Goal: Task Accomplishment & Management: Complete application form

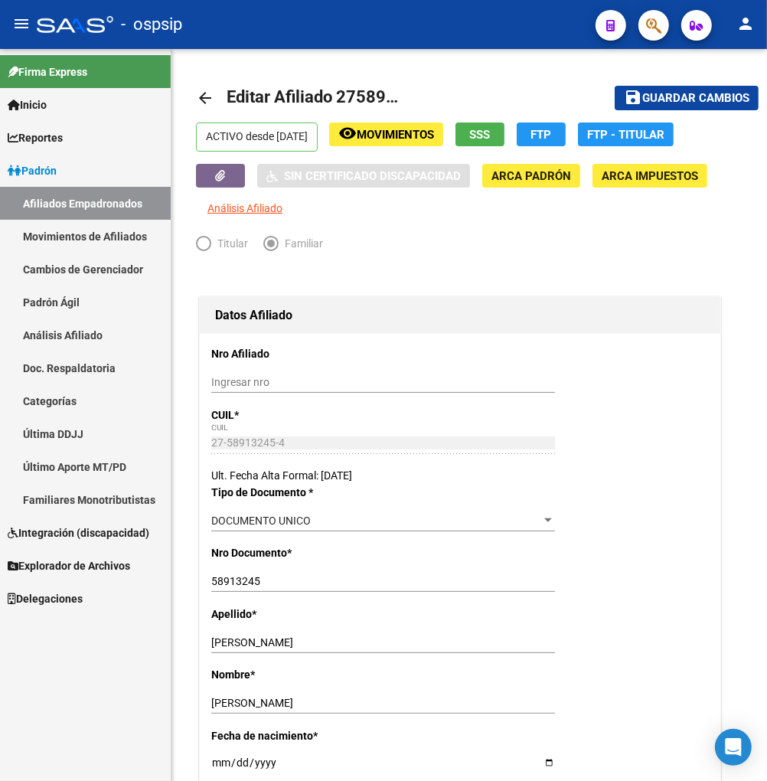
scroll to position [1532, 0]
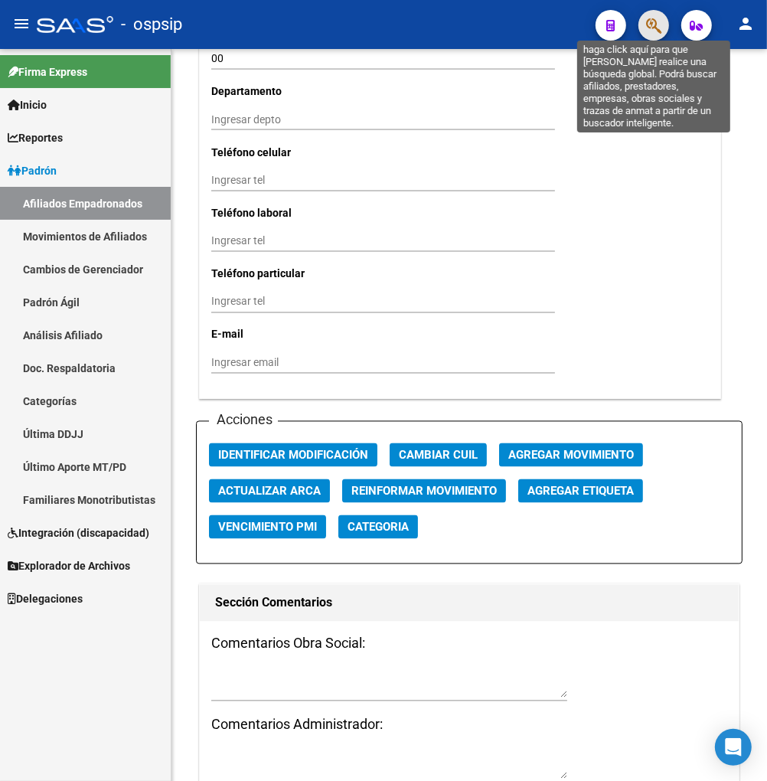
click at [652, 29] on icon "button" at bounding box center [653, 26] width 15 height 18
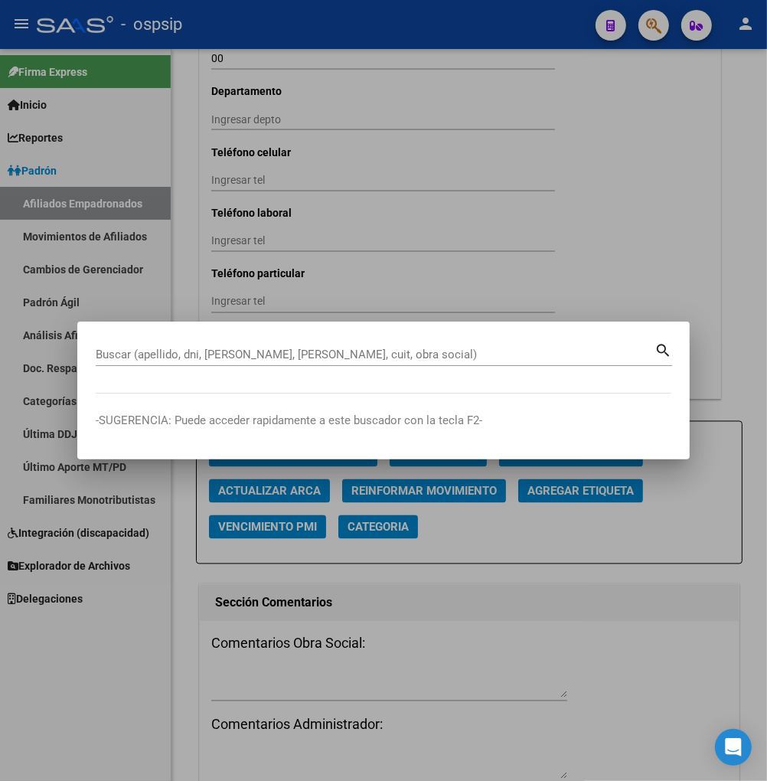
drag, startPoint x: 149, startPoint y: 374, endPoint x: 156, endPoint y: 366, distance: 10.8
click at [148, 373] on div "Buscar (apellido, dni, [PERSON_NAME], nro traspaso, cuit, obra social) search" at bounding box center [384, 360] width 577 height 41
click at [139, 340] on div "Buscar (apellido, dni, [PERSON_NAME], nro traspaso, cuit, obra social) search" at bounding box center [384, 353] width 577 height 26
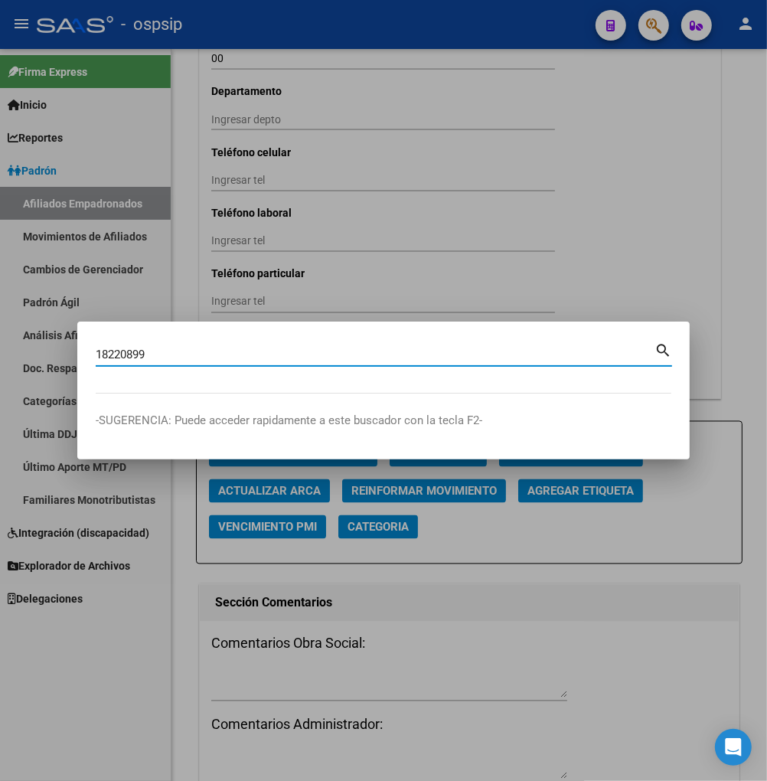
type input "18220899"
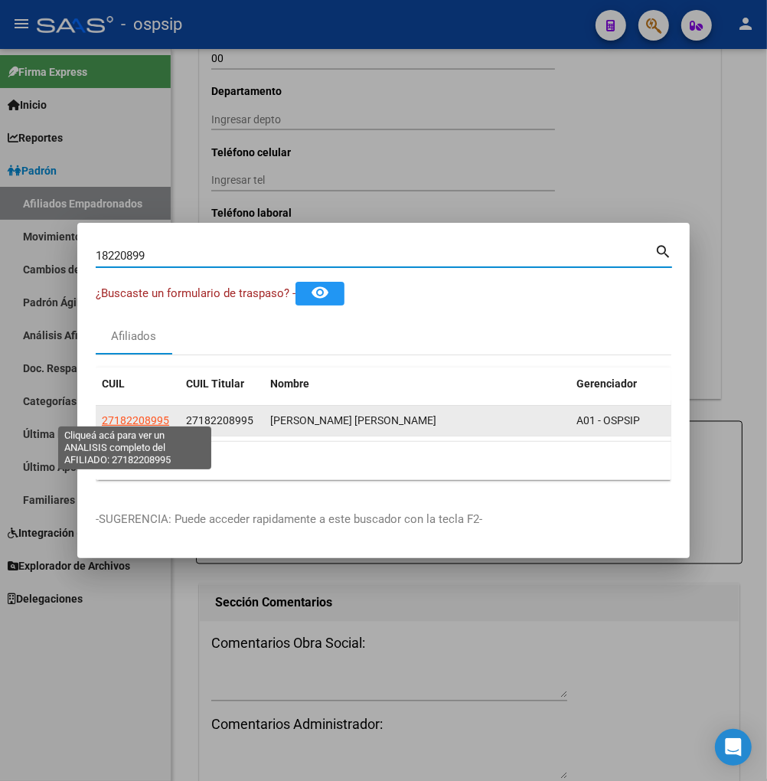
click at [146, 414] on span "27182208995" at bounding box center [135, 420] width 67 height 12
type textarea "27182208995"
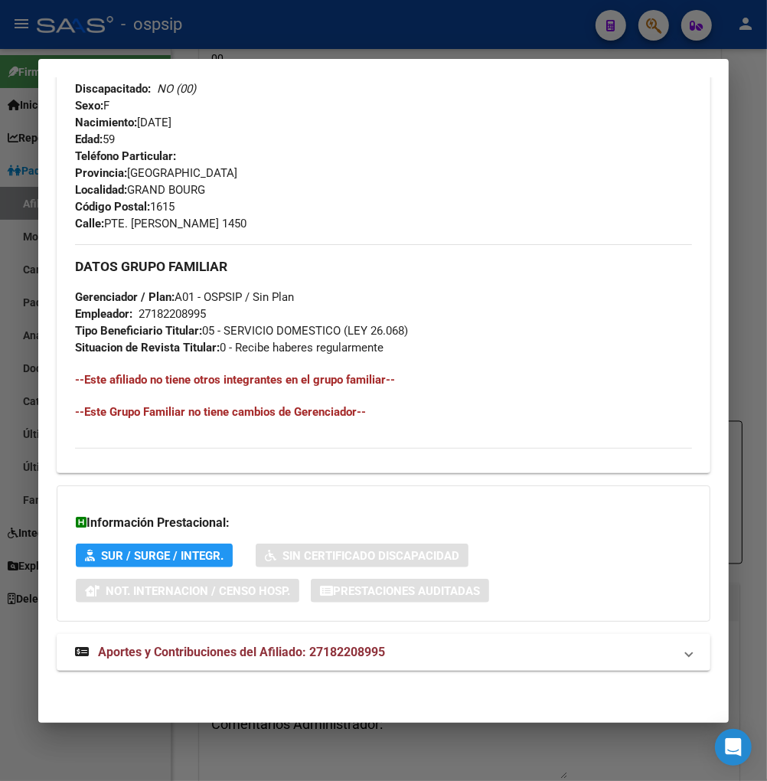
scroll to position [678, 0]
click at [185, 652] on span "Aportes y Contribuciones del Afiliado: 27182208995" at bounding box center [241, 651] width 287 height 15
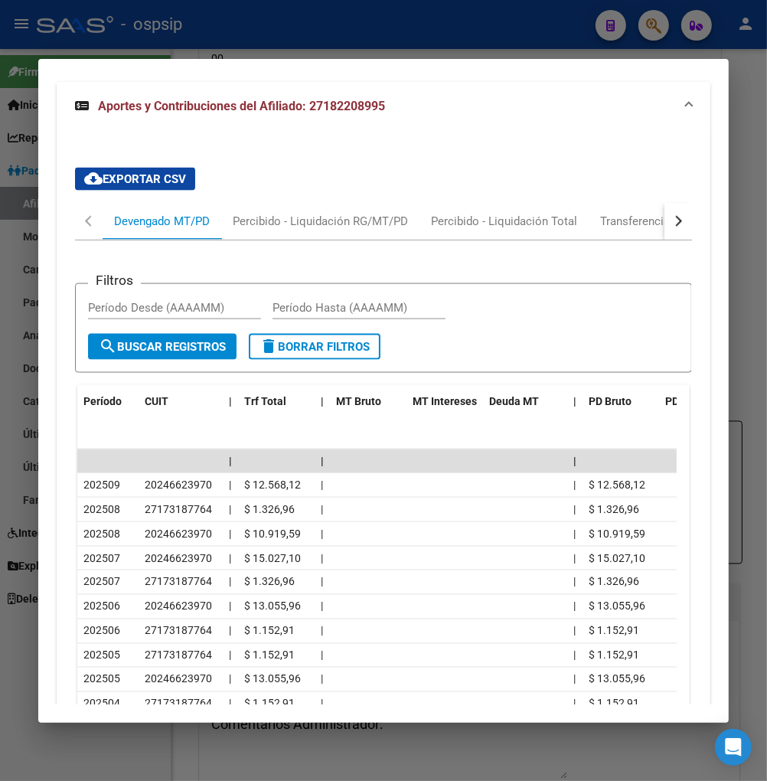
scroll to position [1237, 0]
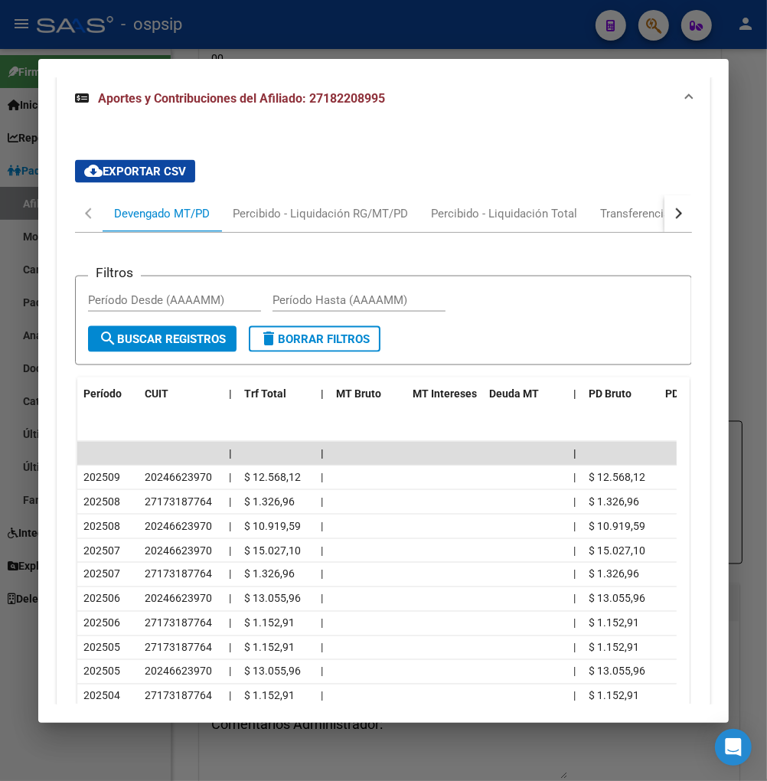
click at [665, 211] on button "button" at bounding box center [679, 213] width 28 height 37
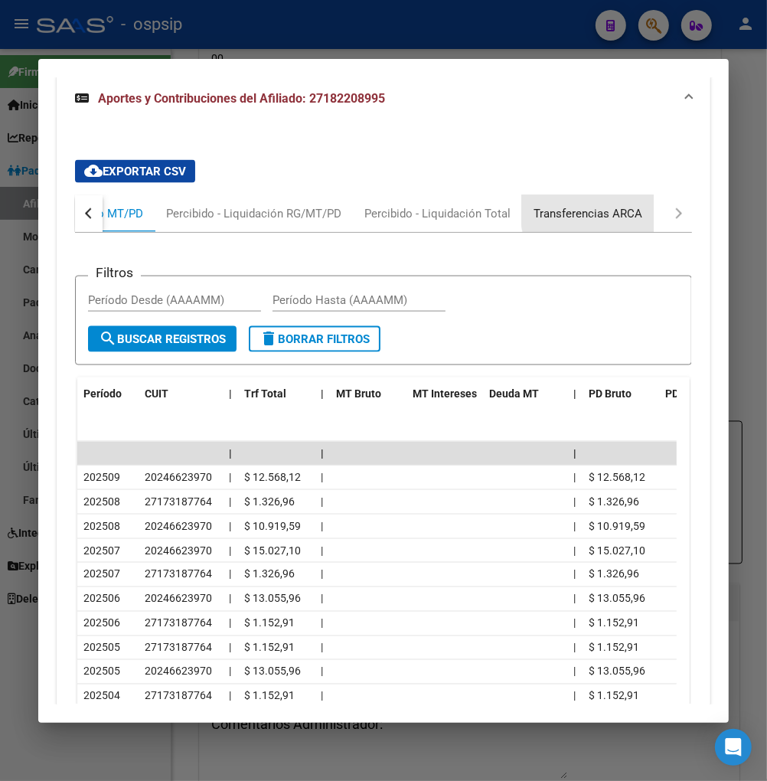
click at [619, 209] on div "Transferencias ARCA" at bounding box center [588, 213] width 109 height 17
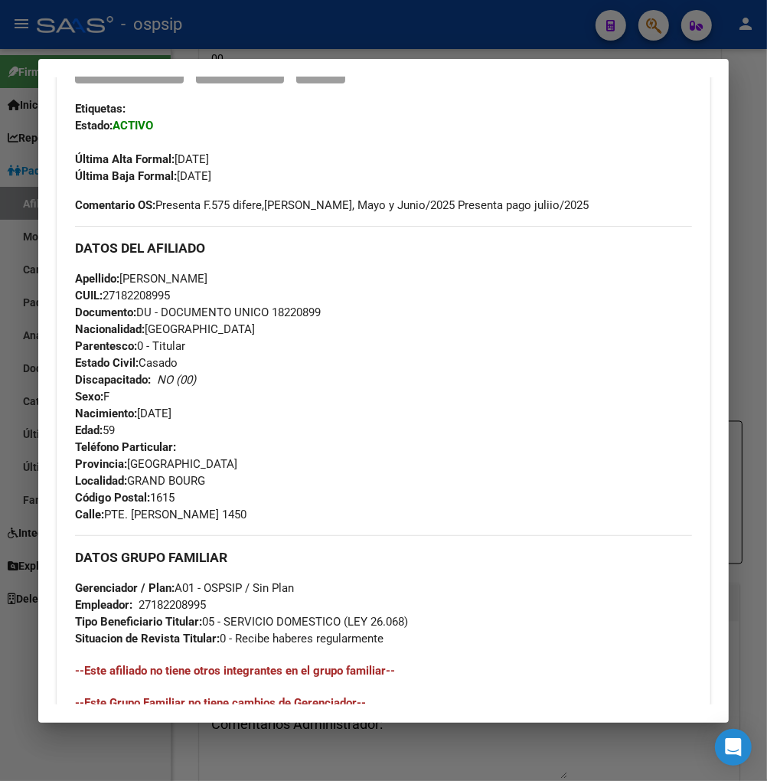
scroll to position [131, 0]
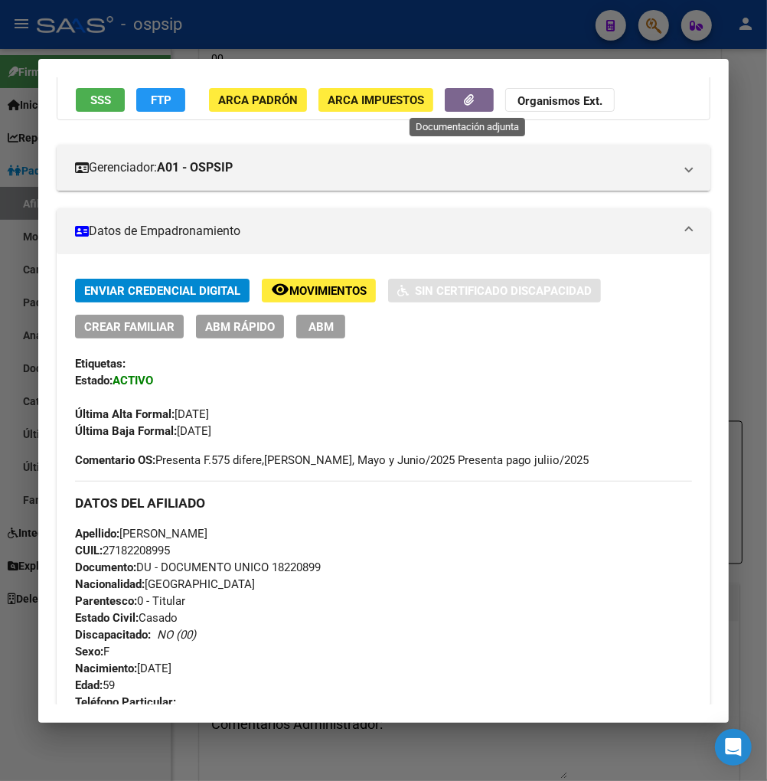
click at [449, 96] on button "button" at bounding box center [469, 100] width 49 height 24
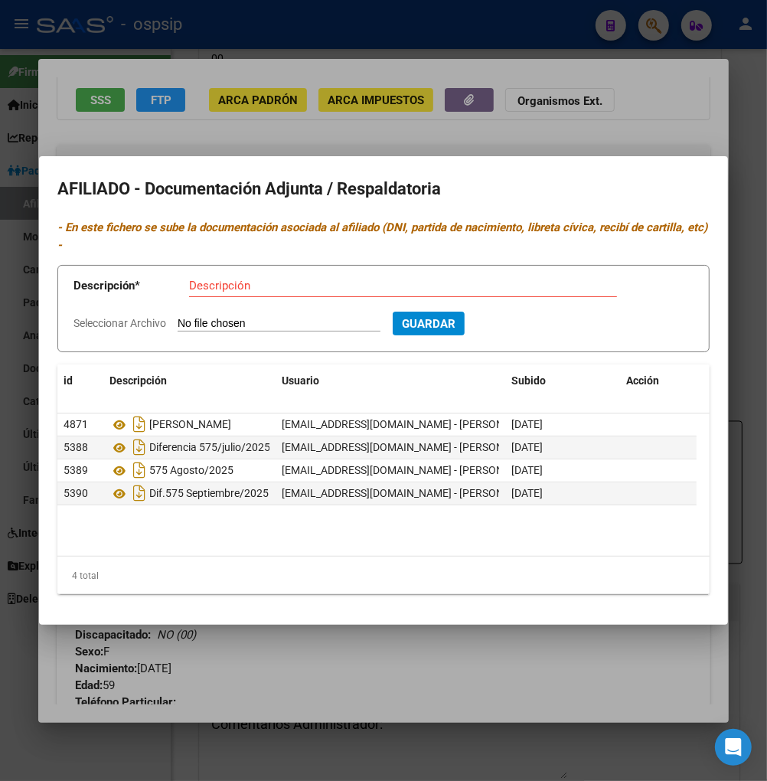
click at [224, 283] on input "Descripción" at bounding box center [403, 286] width 428 height 14
type input "dif.agosto/575"
click at [236, 318] on input "Seleccionar Archivo" at bounding box center [279, 324] width 203 height 15
type input "C:\fakepath\1000484210 (1).jpg"
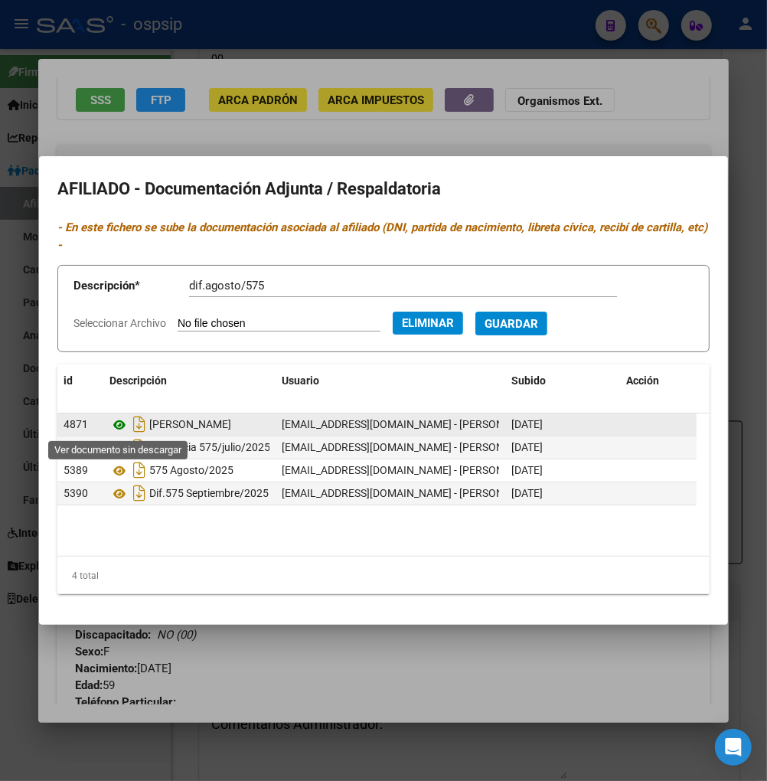
click at [116, 425] on icon at bounding box center [120, 425] width 20 height 18
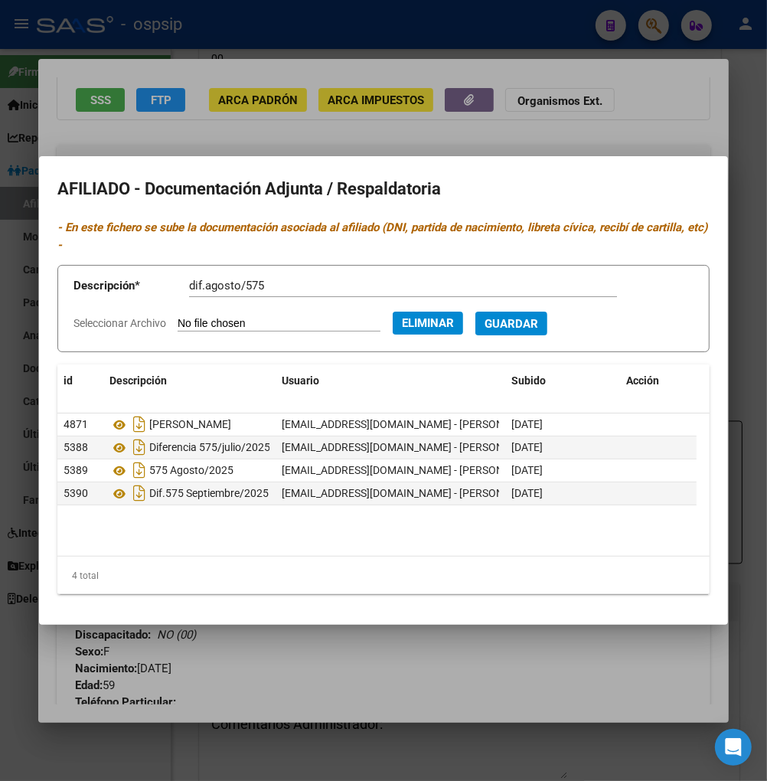
click at [530, 322] on span "Guardar" at bounding box center [512, 324] width 54 height 14
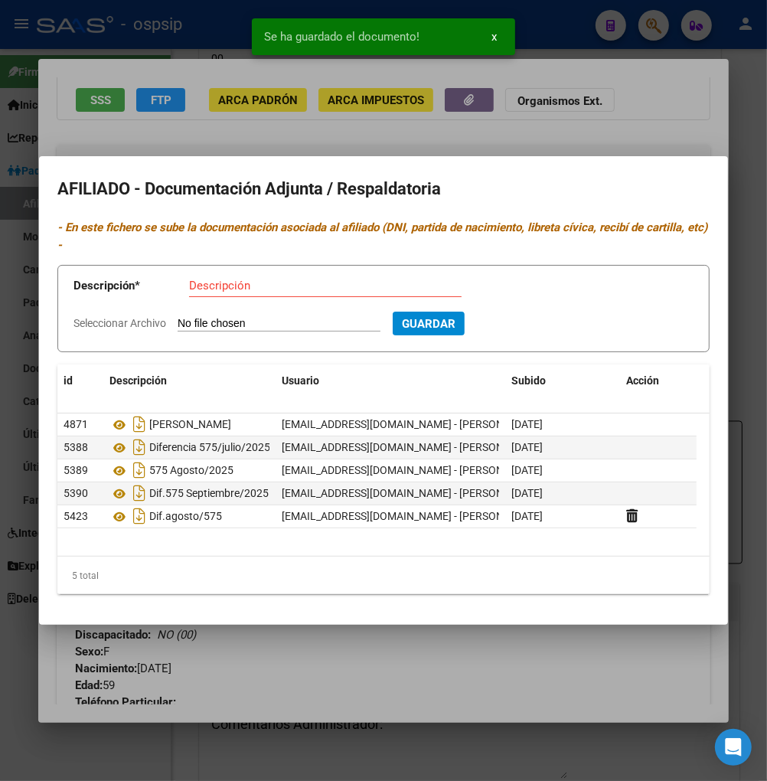
click at [233, 286] on input "Descripción" at bounding box center [325, 286] width 273 height 14
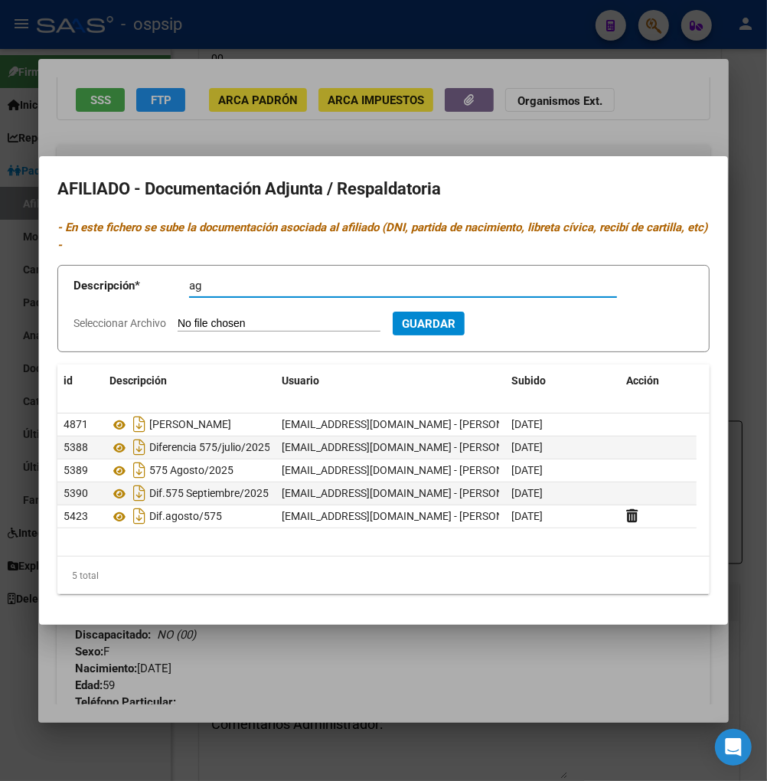
type input "a"
type input "Vep agosto"
click at [222, 322] on input "Seleccionar Archivo" at bounding box center [279, 324] width 203 height 15
click at [233, 323] on input "Seleccionar Archivo" at bounding box center [279, 324] width 203 height 15
type input "C:\fakepath\1000484200.jpg"
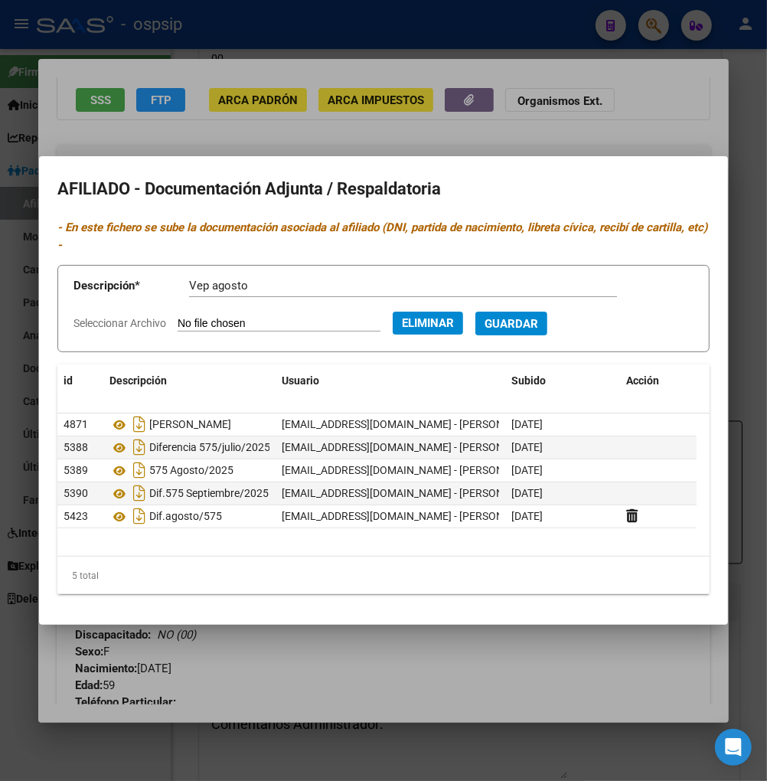
click at [529, 319] on span "Guardar" at bounding box center [512, 324] width 54 height 14
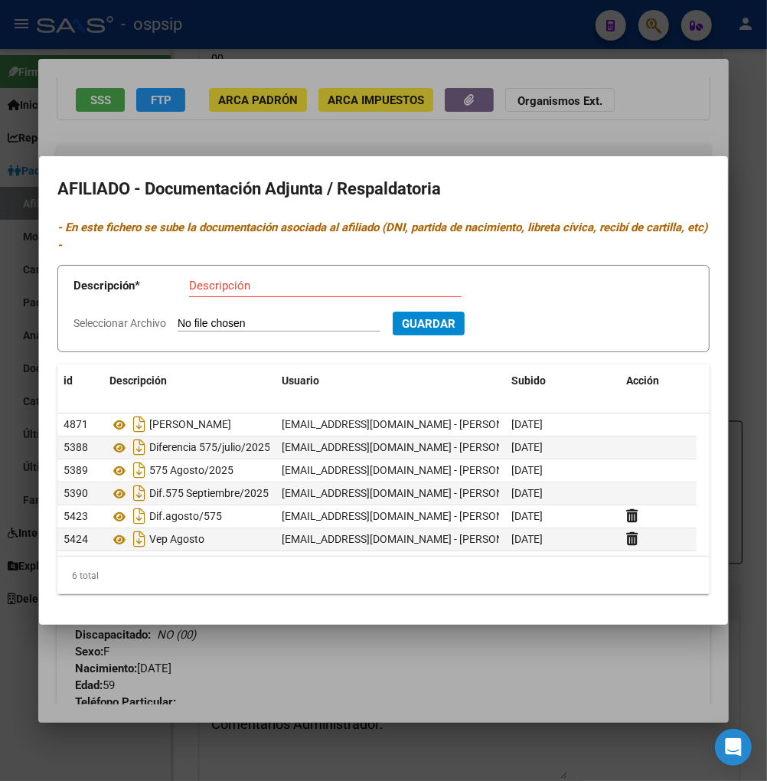
click at [237, 289] on input "Descripción" at bounding box center [325, 286] width 273 height 14
type input "vep agosto"
click at [241, 328] on input "Seleccionar Archivo" at bounding box center [279, 324] width 203 height 15
type input "C:\fakepath\1000484219.jpg"
click at [538, 323] on span "Guardar" at bounding box center [512, 324] width 54 height 14
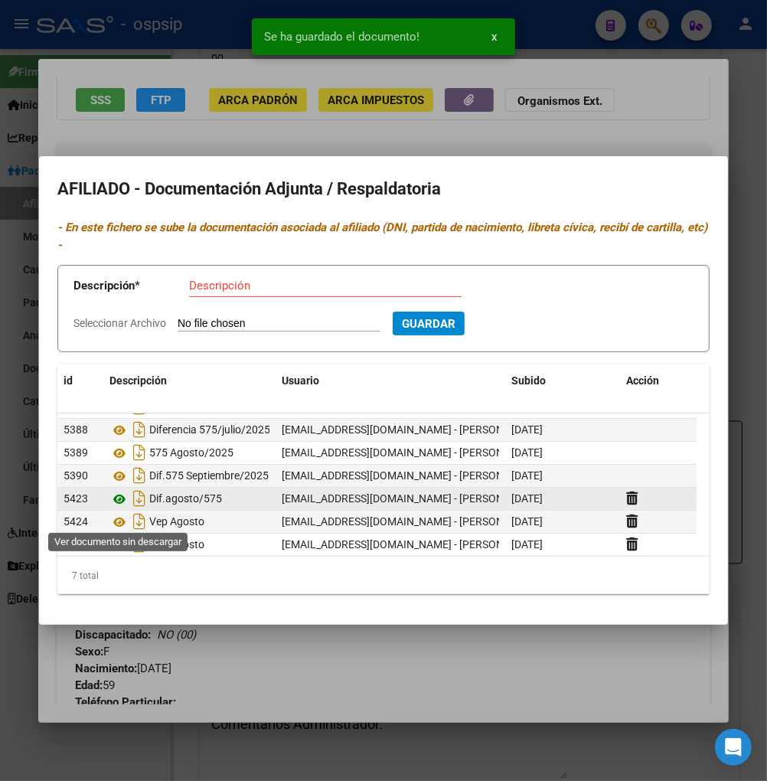
scroll to position [23, 0]
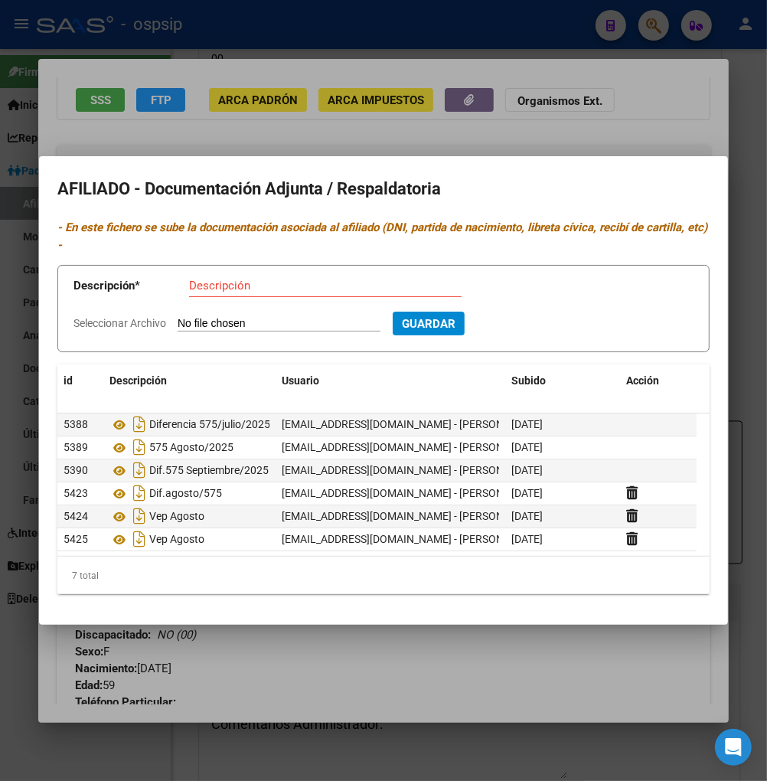
click at [375, 629] on div at bounding box center [383, 390] width 767 height 781
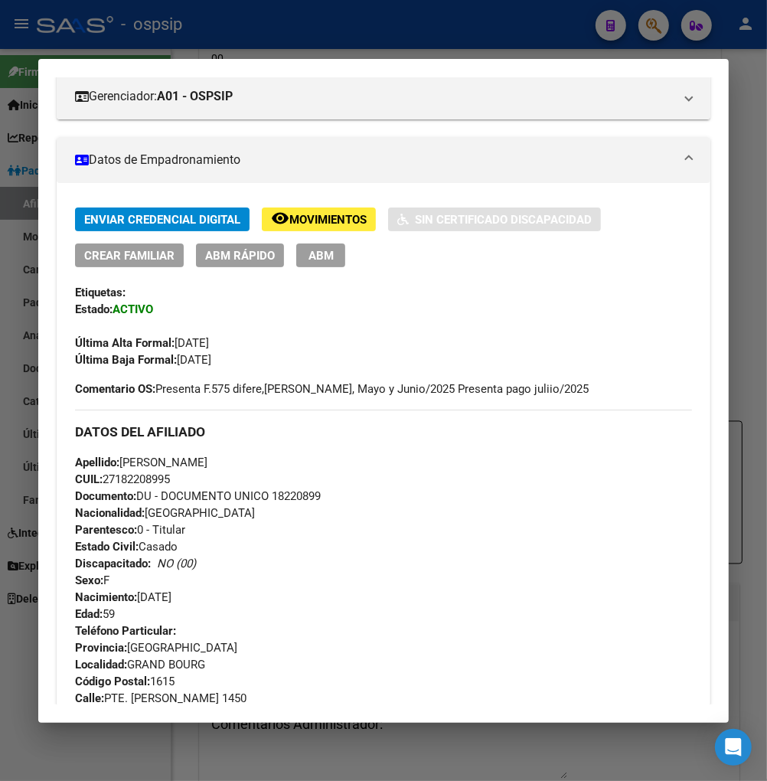
scroll to position [0, 0]
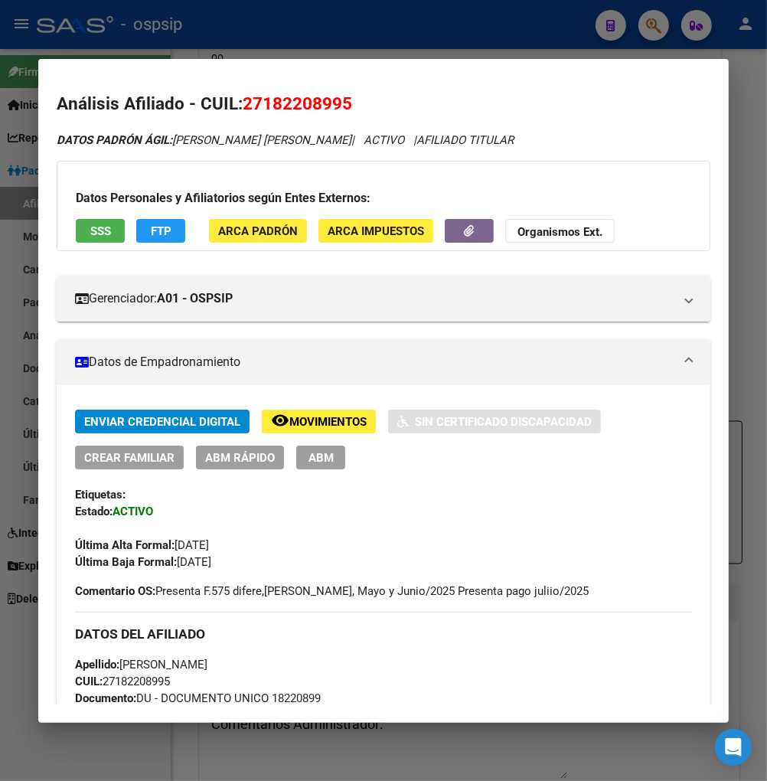
click at [469, 113] on h2 "Análisis Afiliado - CUIL: 27182208995" at bounding box center [384, 104] width 654 height 26
drag, startPoint x: 264, startPoint y: 101, endPoint x: 324, endPoint y: 101, distance: 59.7
click at [338, 91] on h2 "Análisis Afiliado - CUIL: 27182208995" at bounding box center [384, 104] width 654 height 26
copy span "18220899"
click at [646, 31] on div at bounding box center [383, 390] width 767 height 781
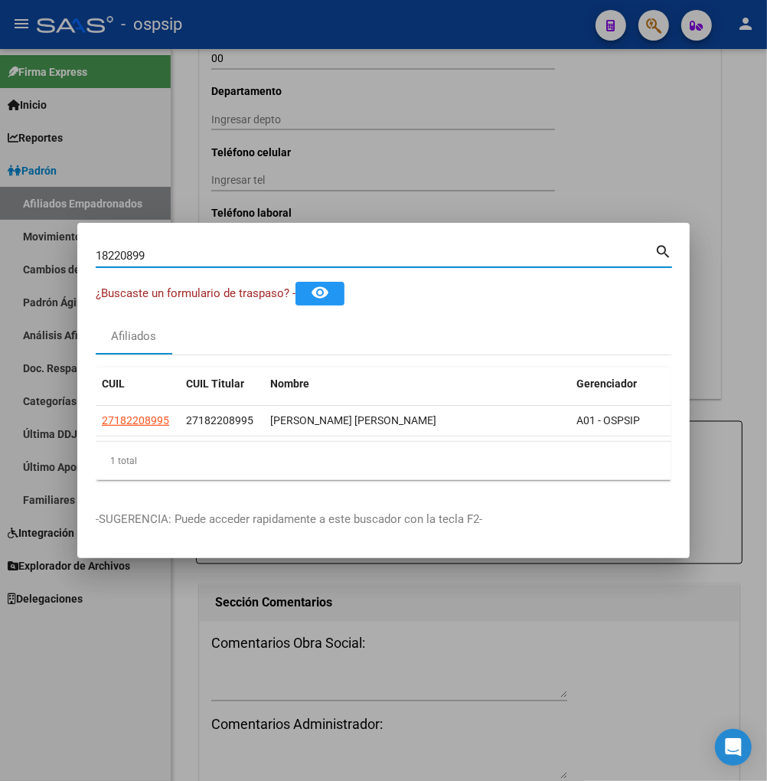
click at [163, 250] on input "18220899" at bounding box center [375, 256] width 559 height 14
type input "1"
type input "24848790"
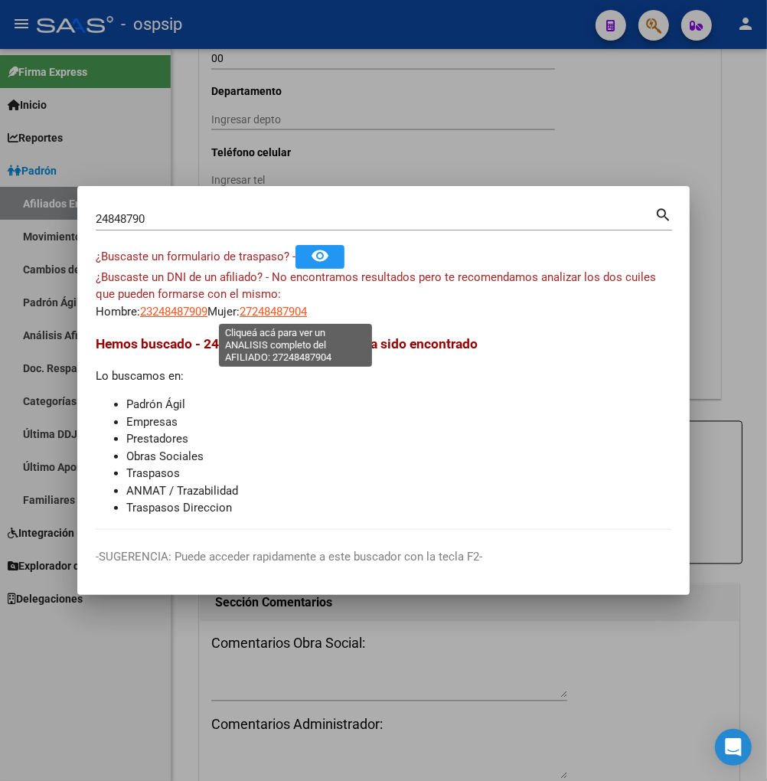
click at [288, 312] on span "27248487904" at bounding box center [273, 312] width 67 height 14
type textarea "27248487904"
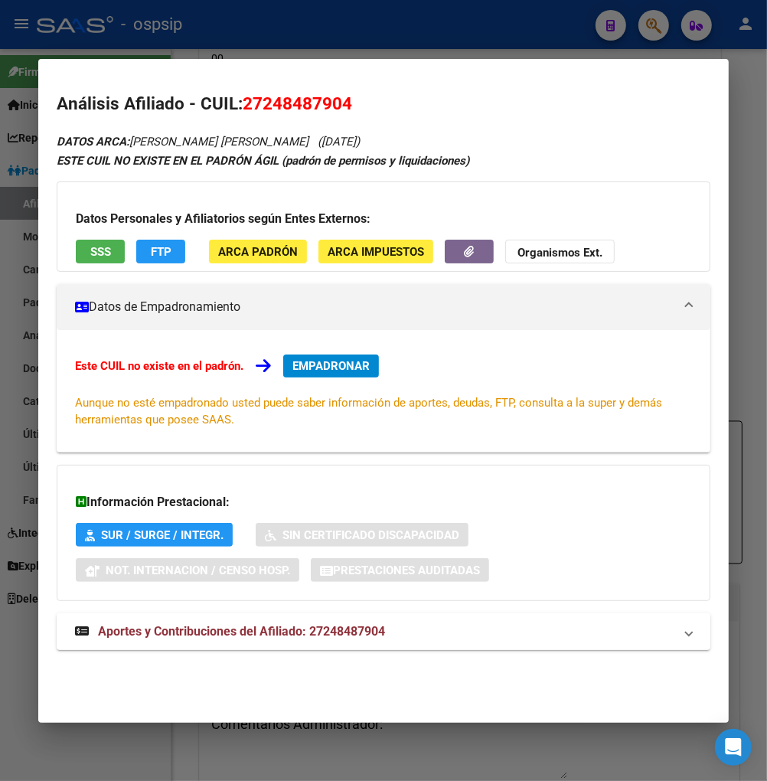
click at [191, 634] on span "Aportes y Contribuciones del Afiliado: 27248487904" at bounding box center [241, 631] width 287 height 15
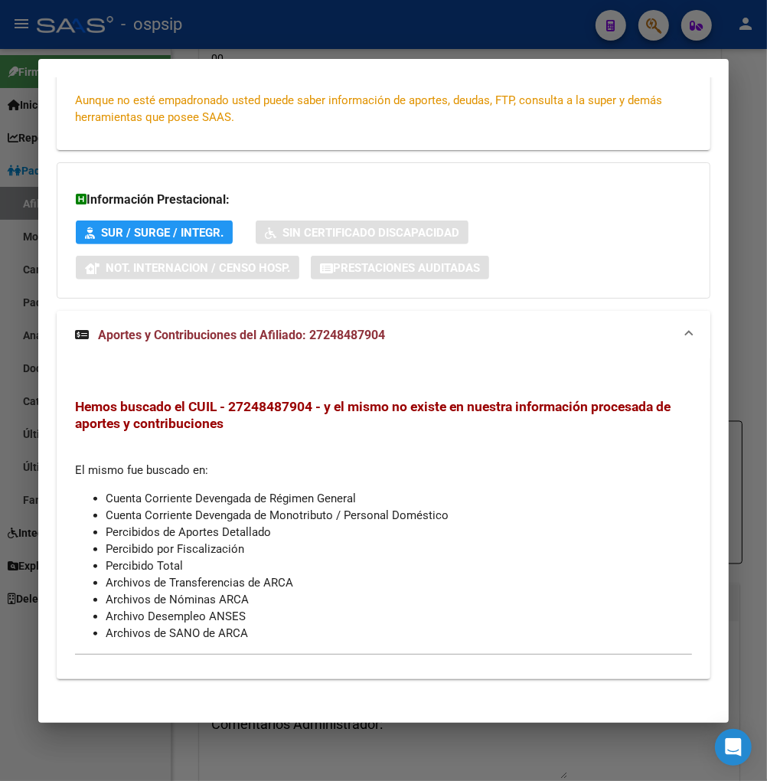
scroll to position [312, 0]
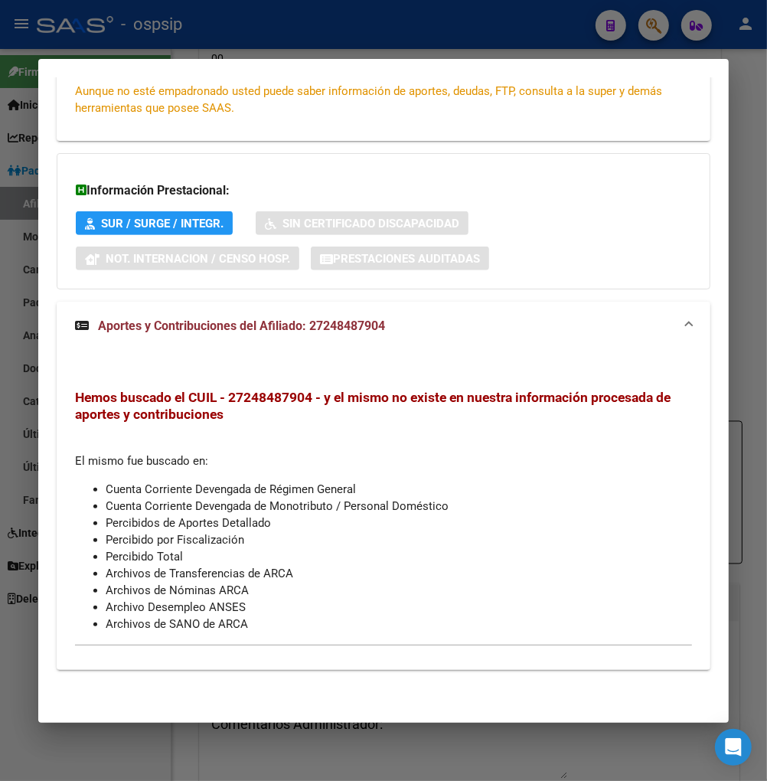
click at [648, 26] on div at bounding box center [383, 390] width 767 height 781
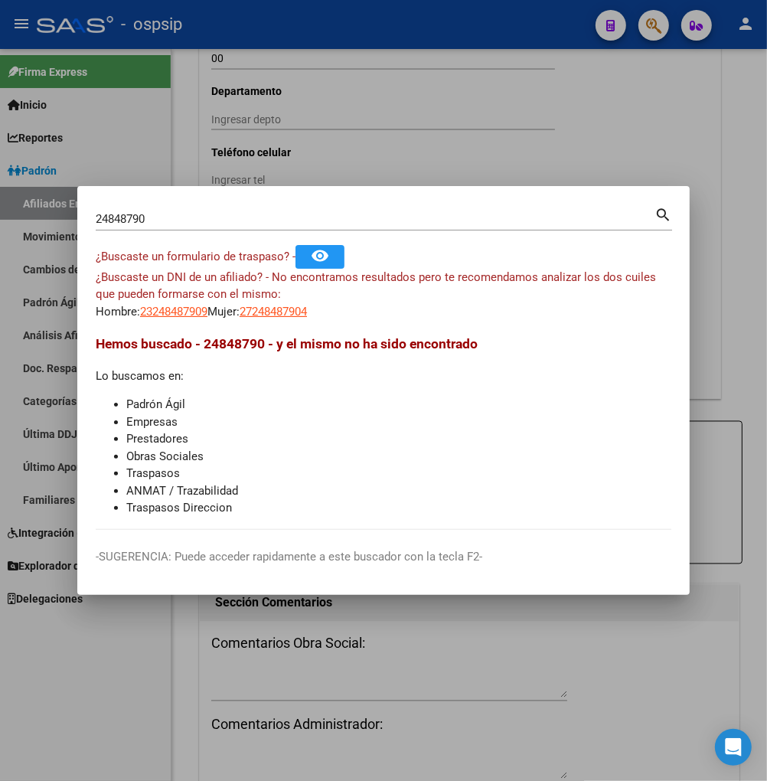
click at [168, 218] on input "24848790" at bounding box center [375, 219] width 559 height 14
type input "2"
type input "25419864"
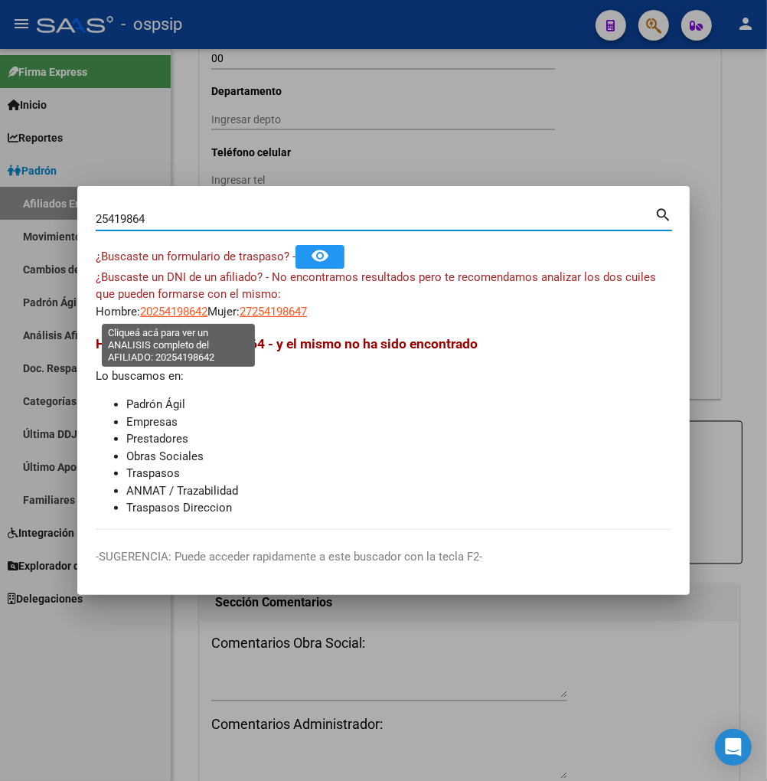
click at [165, 309] on span "20254198642" at bounding box center [173, 312] width 67 height 14
type textarea "20254198642"
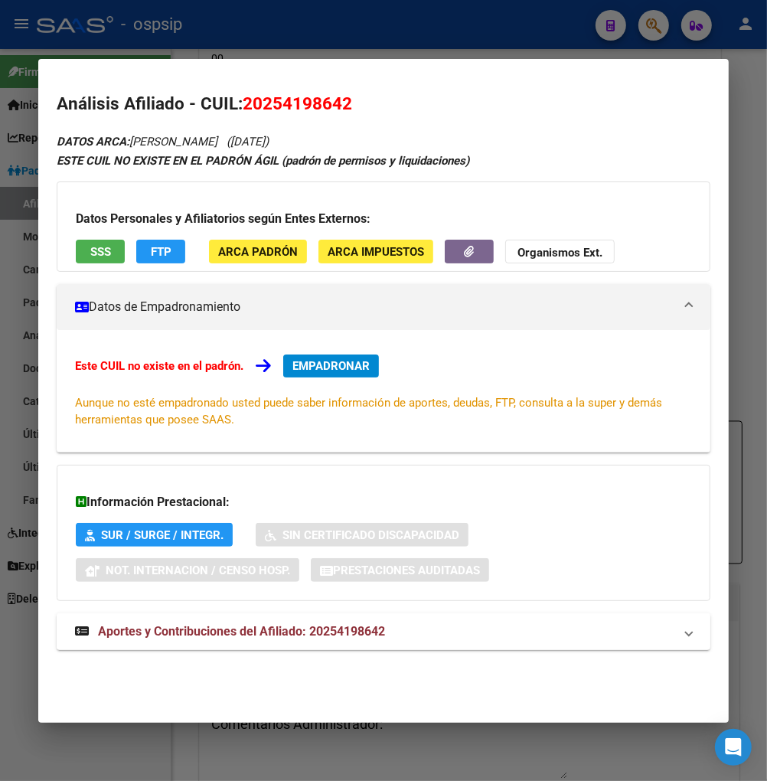
click at [219, 638] on span "Aportes y Contribuciones del Afiliado: 20254198642" at bounding box center [241, 631] width 287 height 15
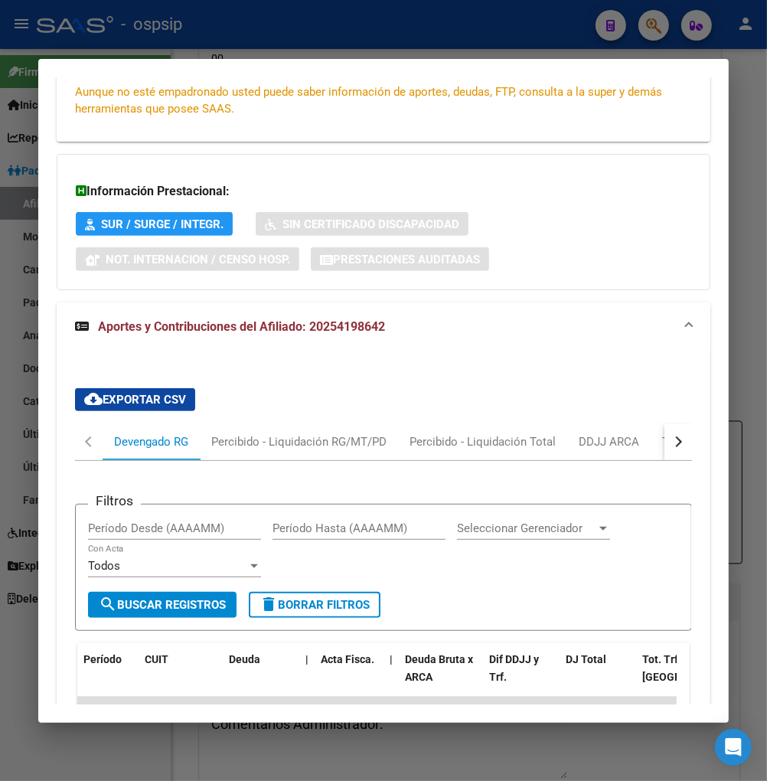
scroll to position [0, 0]
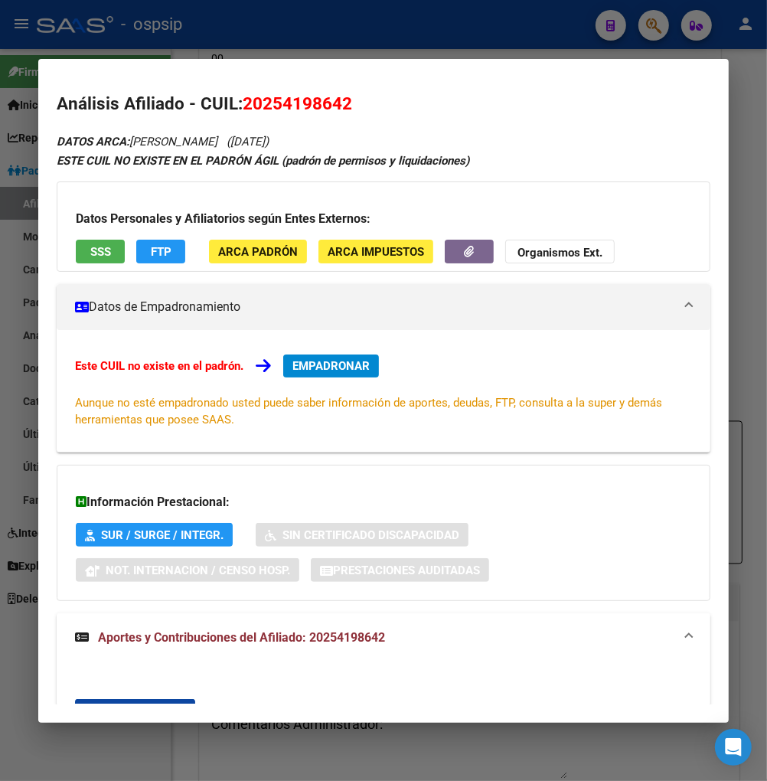
click at [662, 31] on div at bounding box center [383, 390] width 767 height 781
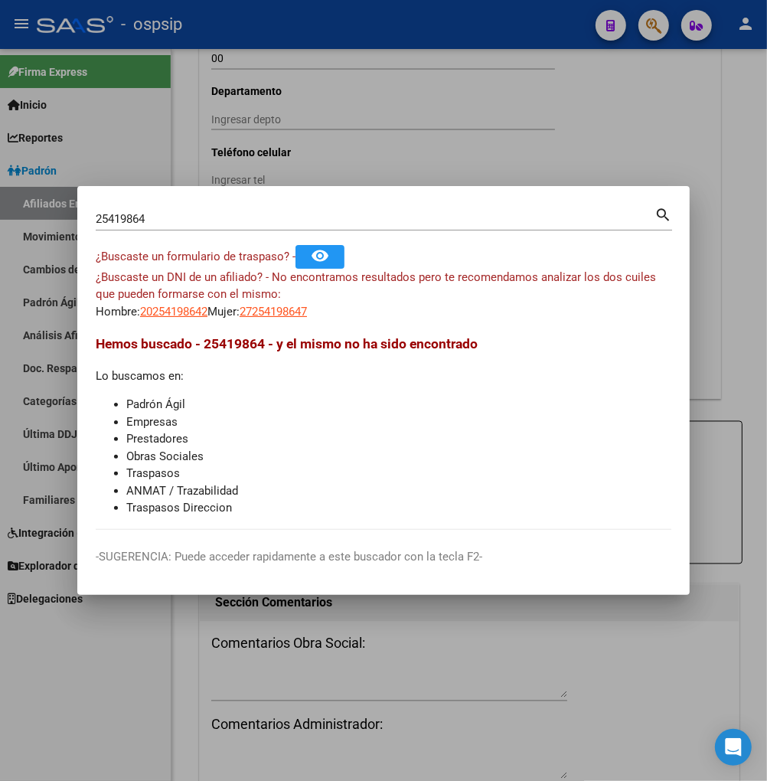
click at [189, 223] on input "25419864" at bounding box center [375, 219] width 559 height 14
type input "2"
type input "96202680"
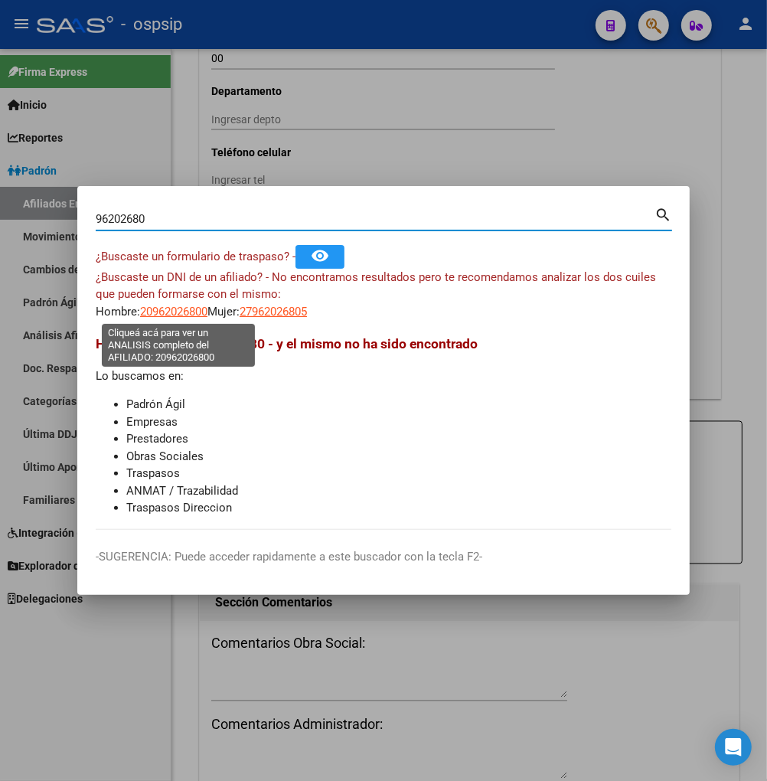
click at [165, 309] on span "20962026800" at bounding box center [173, 312] width 67 height 14
type textarea "20962026800"
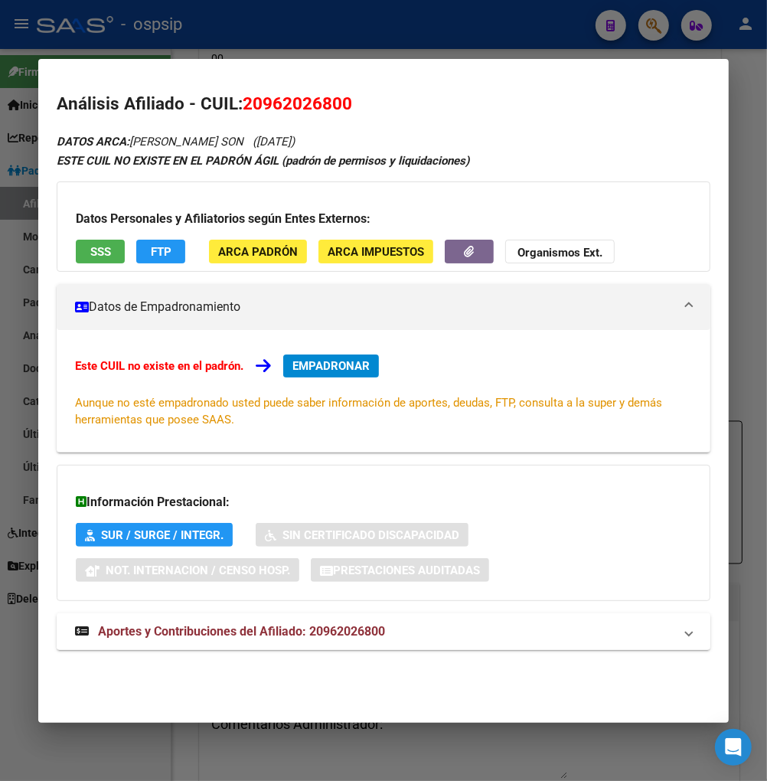
click at [217, 641] on mat-expansion-panel-header "Aportes y Contribuciones del Afiliado: 20962026800" at bounding box center [384, 631] width 654 height 37
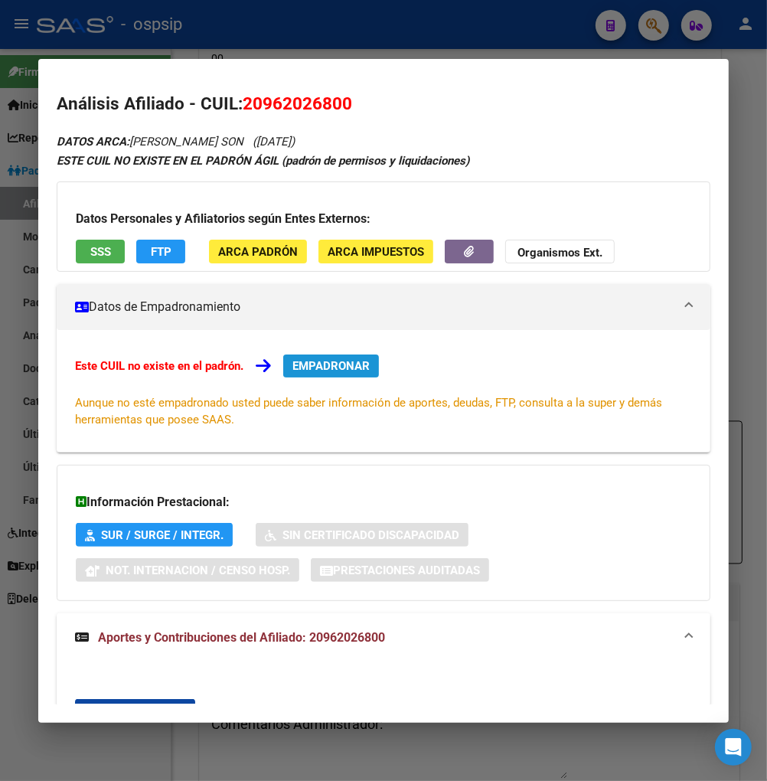
click at [318, 362] on span "EMPADRONAR" at bounding box center [331, 366] width 77 height 14
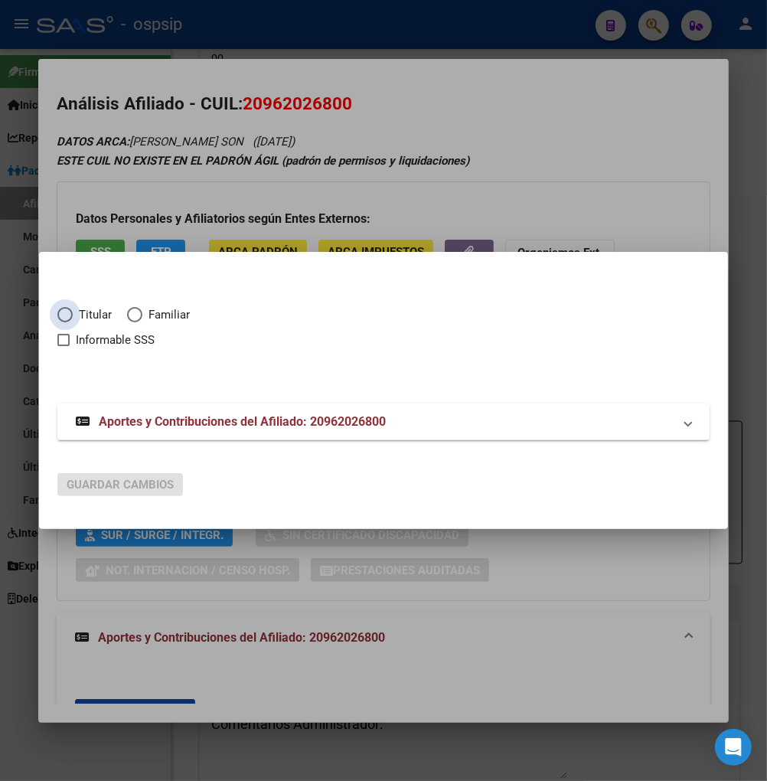
click at [70, 316] on span "Elija una opción" at bounding box center [64, 314] width 15 height 15
click at [70, 316] on input "Titular" at bounding box center [64, 314] width 15 height 15
radio input "true"
checkbox input "true"
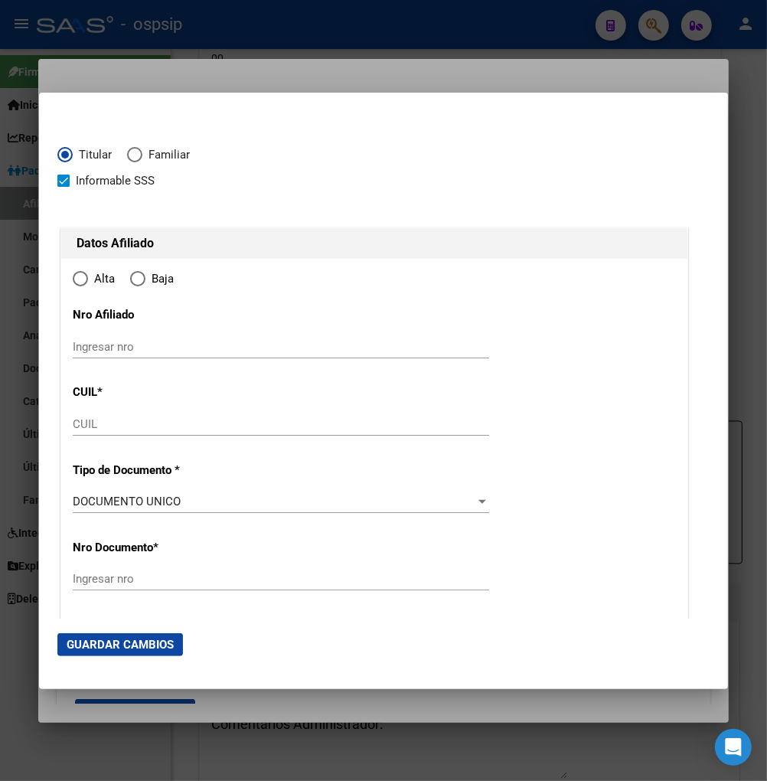
type input "20-96202680-0"
radio input "true"
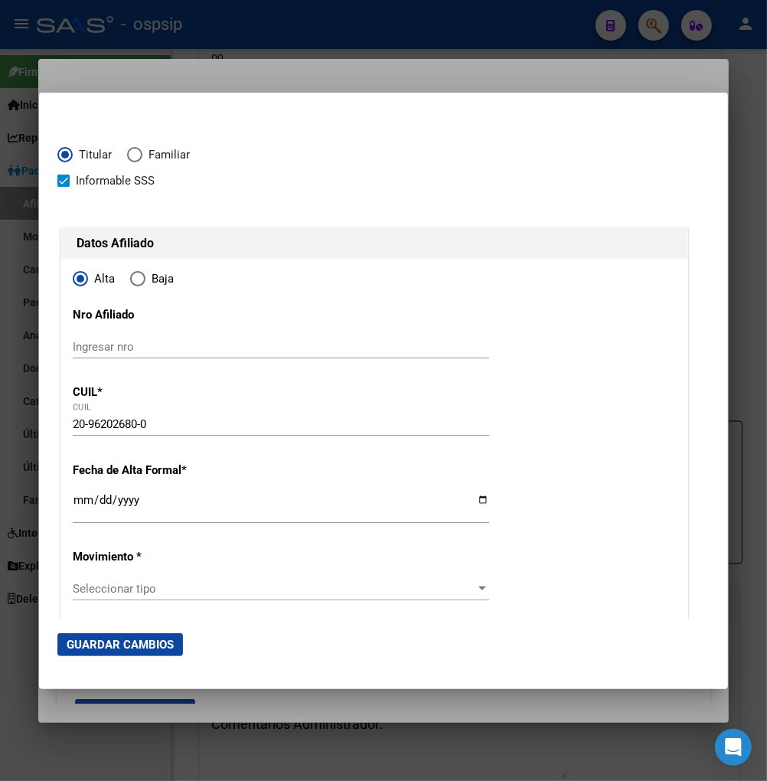
type input "96202680"
type input "[PERSON_NAME]"
type input "[PERSON_NAME] SON"
type input "[DATE]"
type input "CABA"
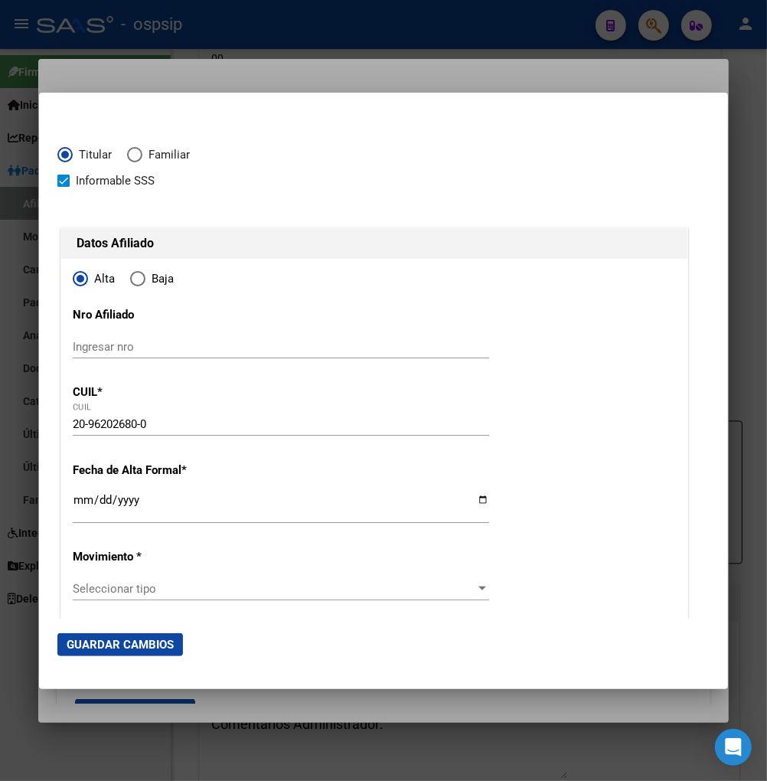
type input "1437"
type input "IGUAZU"
type input "1412"
type input "CABA"
click at [588, 54] on div at bounding box center [383, 390] width 767 height 781
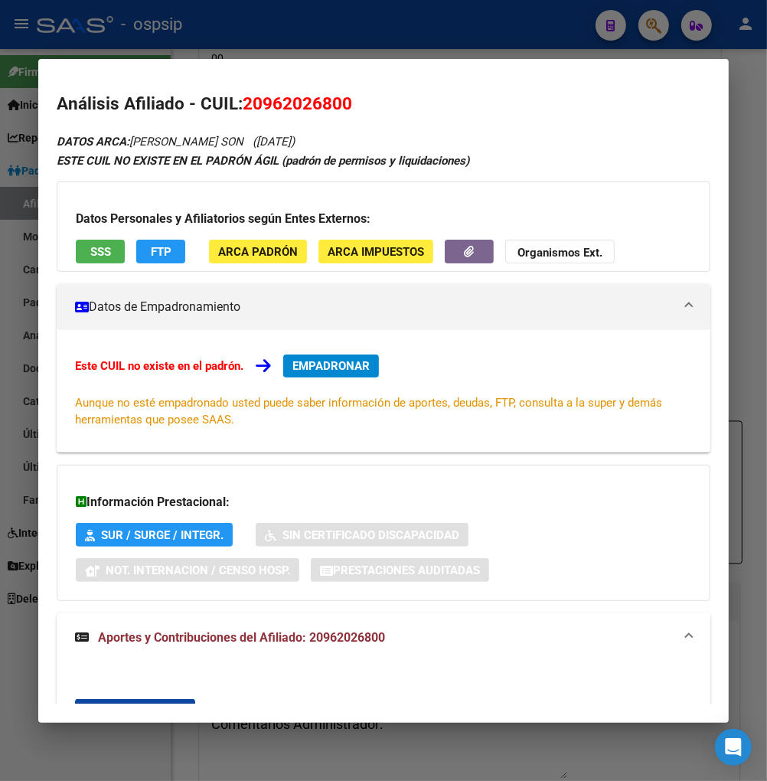
click at [656, 33] on div at bounding box center [383, 390] width 767 height 781
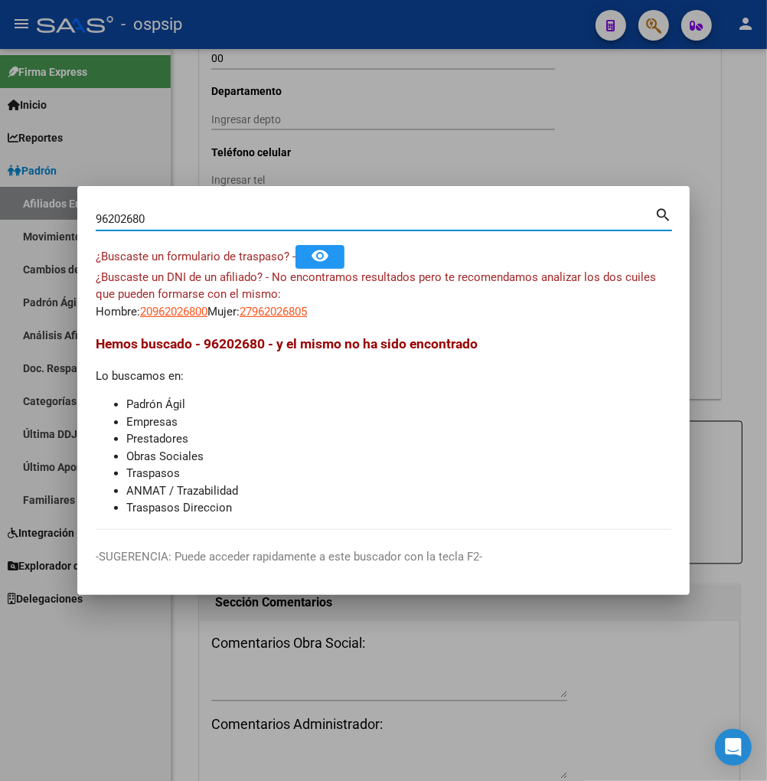
click at [171, 212] on input "96202680" at bounding box center [375, 219] width 559 height 14
type input "9"
type input "17198414"
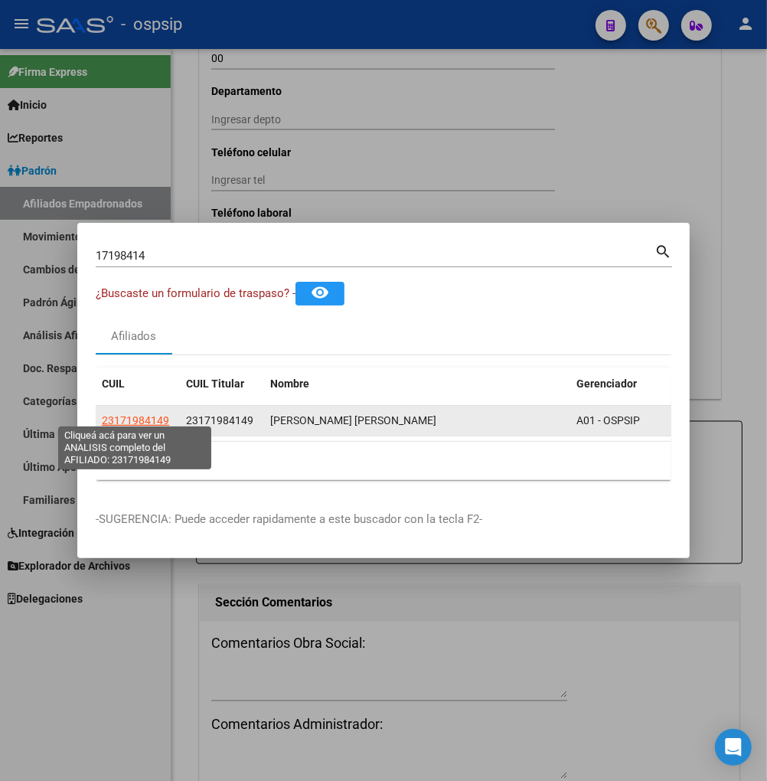
click at [139, 415] on span "23171984149" at bounding box center [135, 420] width 67 height 12
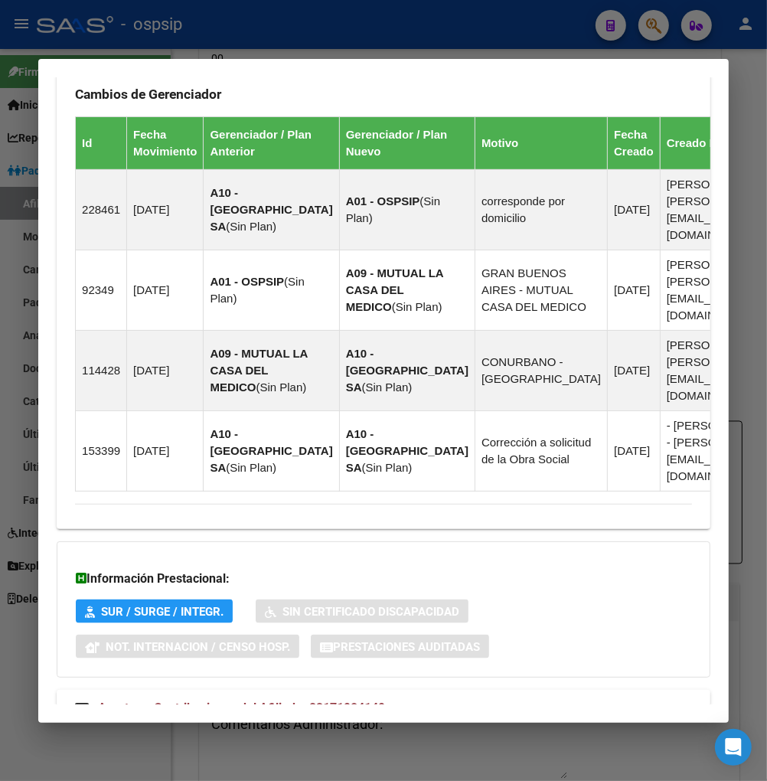
scroll to position [1088, 0]
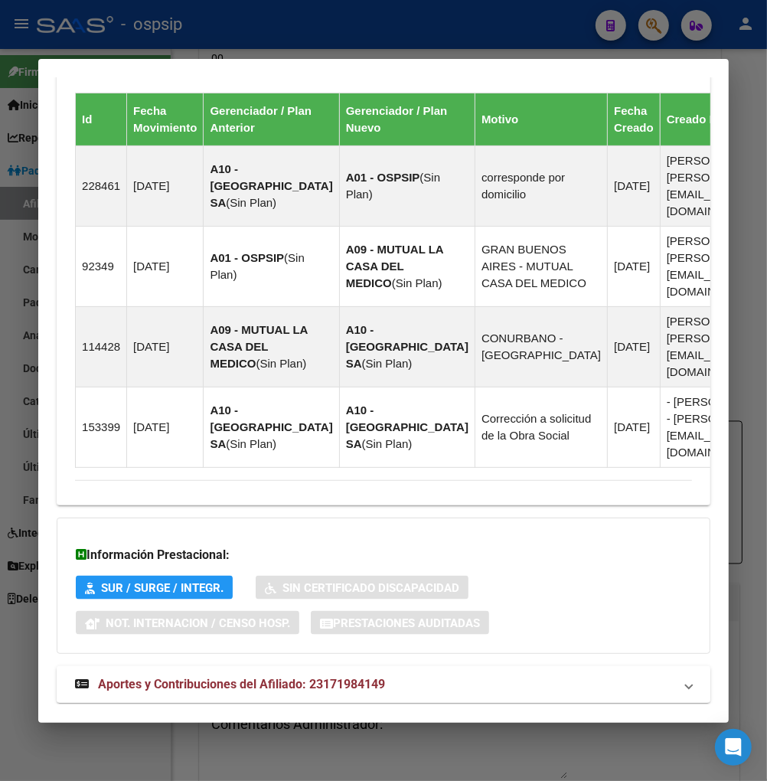
click at [189, 677] on span "Aportes y Contribuciones del Afiliado: 23171984149" at bounding box center [241, 684] width 287 height 15
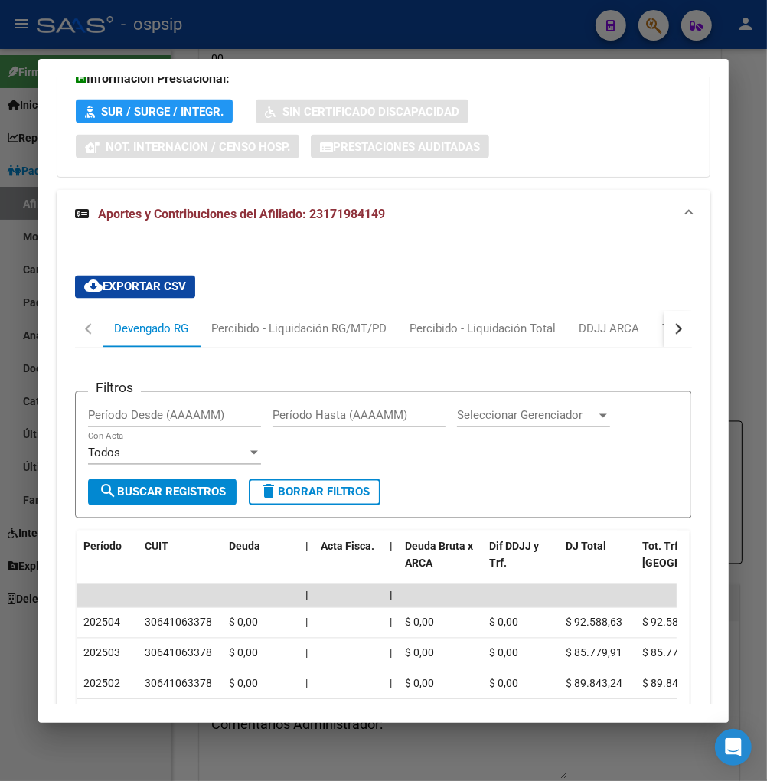
scroll to position [1604, 0]
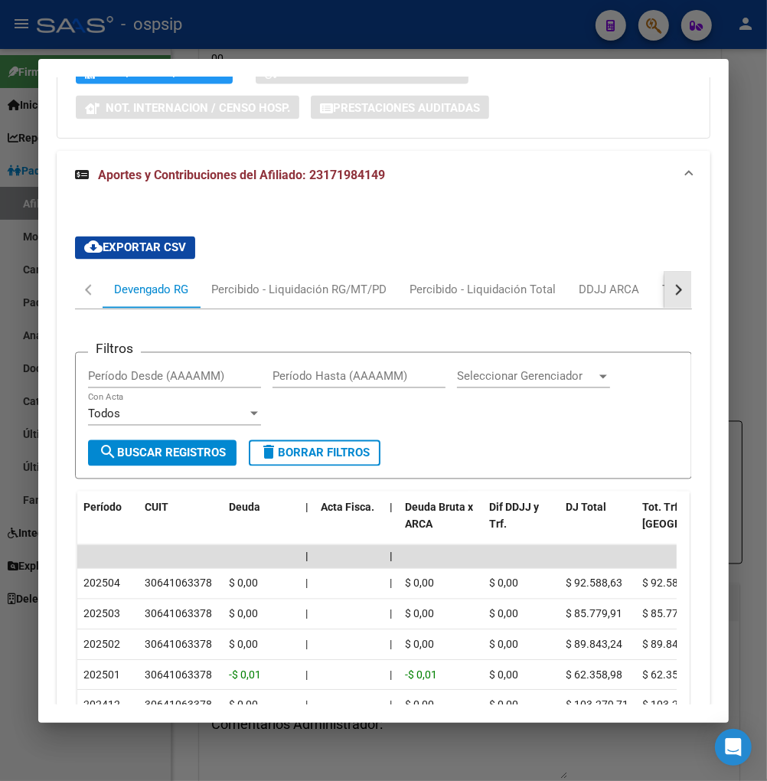
click at [671, 272] on button "button" at bounding box center [679, 290] width 28 height 37
click at [618, 282] on div "Transferencias ARCA" at bounding box center [589, 290] width 109 height 17
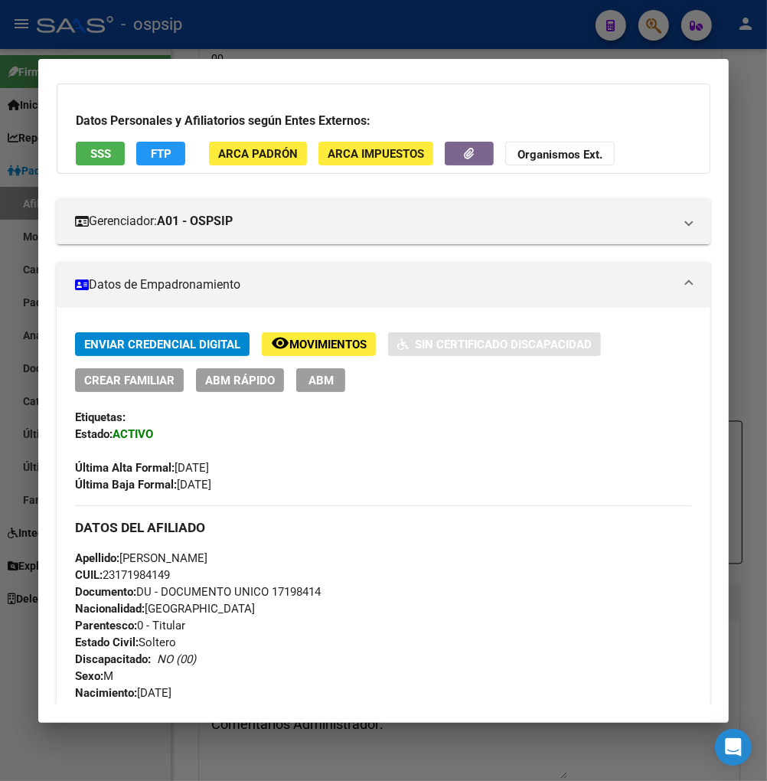
scroll to position [0, 0]
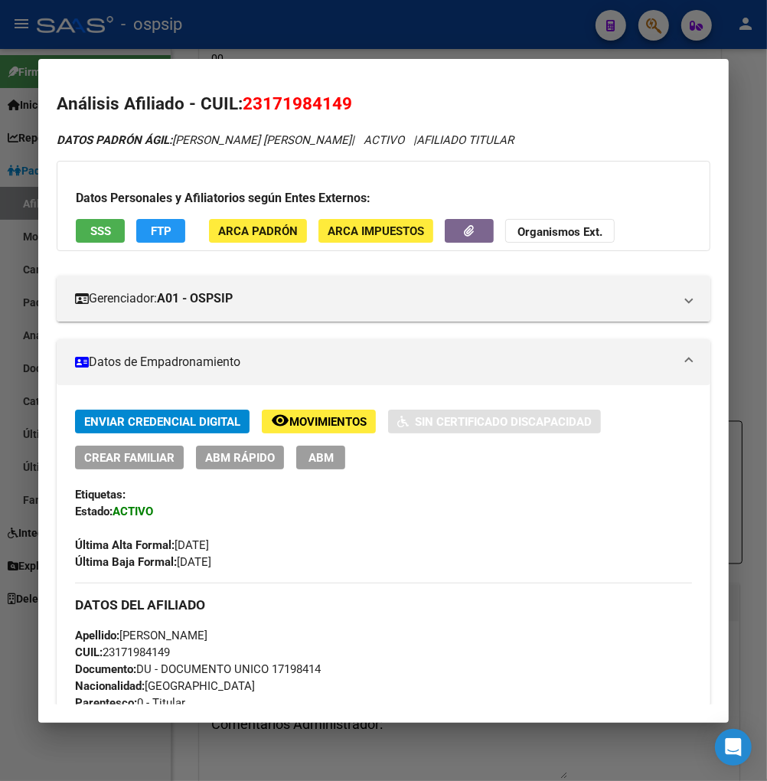
click at [338, 422] on span "Movimientos" at bounding box center [327, 422] width 77 height 14
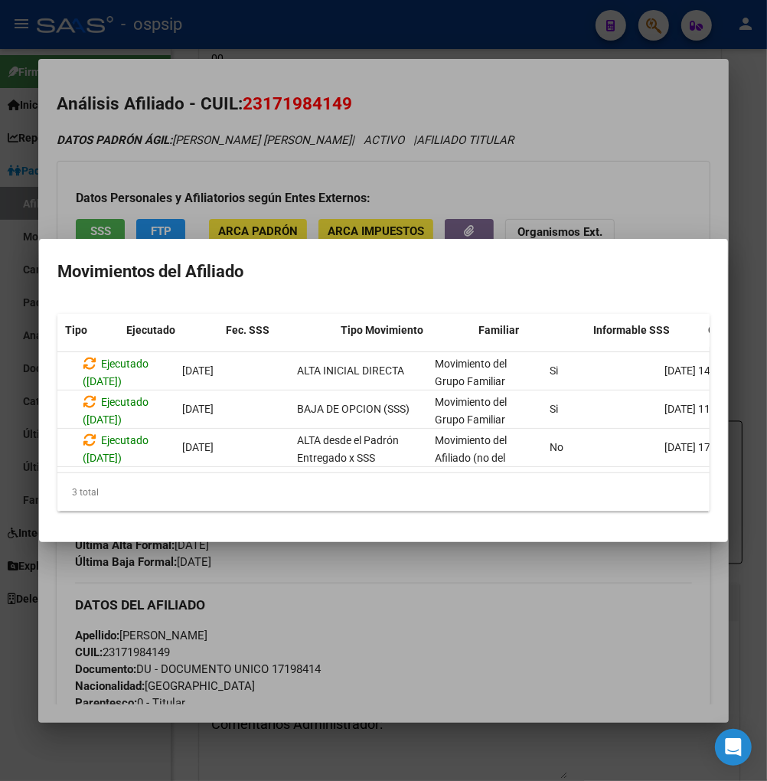
scroll to position [0, 105]
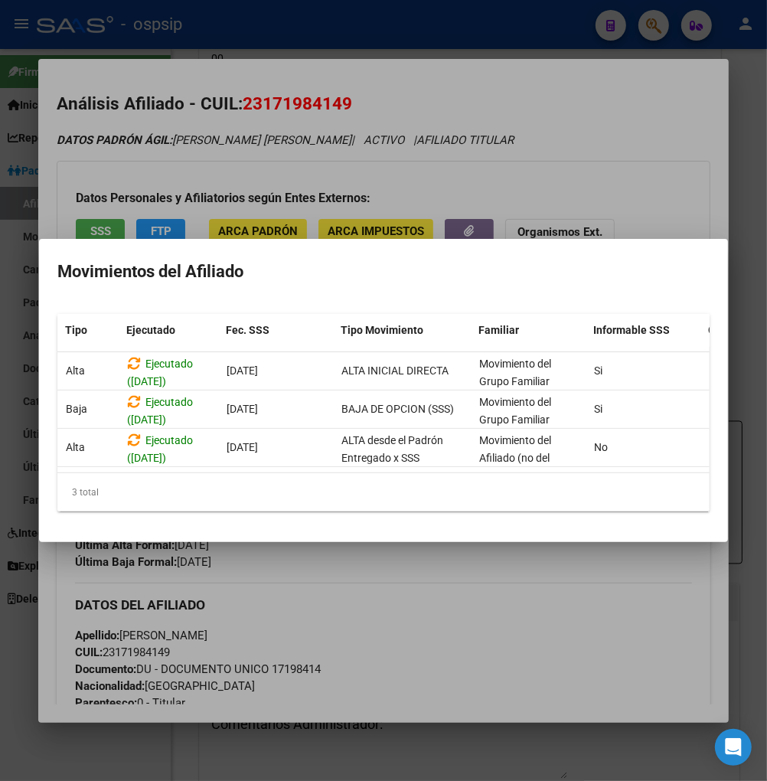
click at [473, 623] on div at bounding box center [383, 390] width 767 height 781
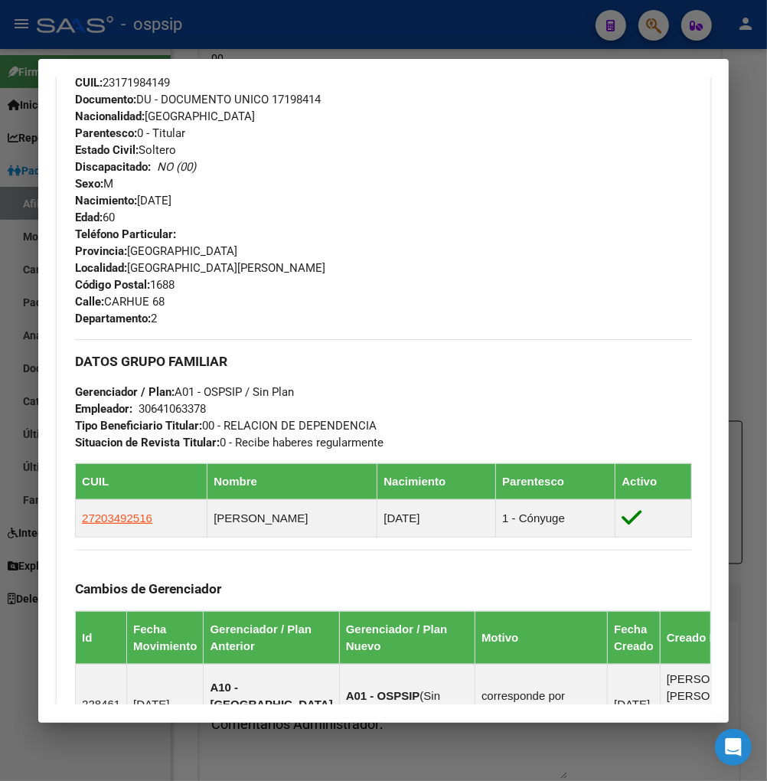
scroll to position [595, 0]
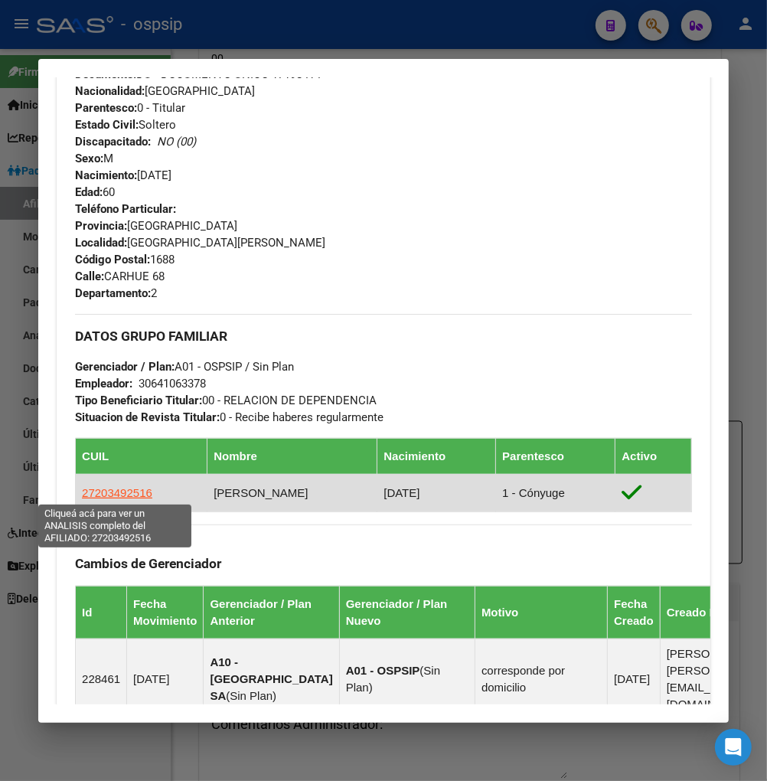
click at [123, 494] on span "27203492516" at bounding box center [117, 492] width 70 height 13
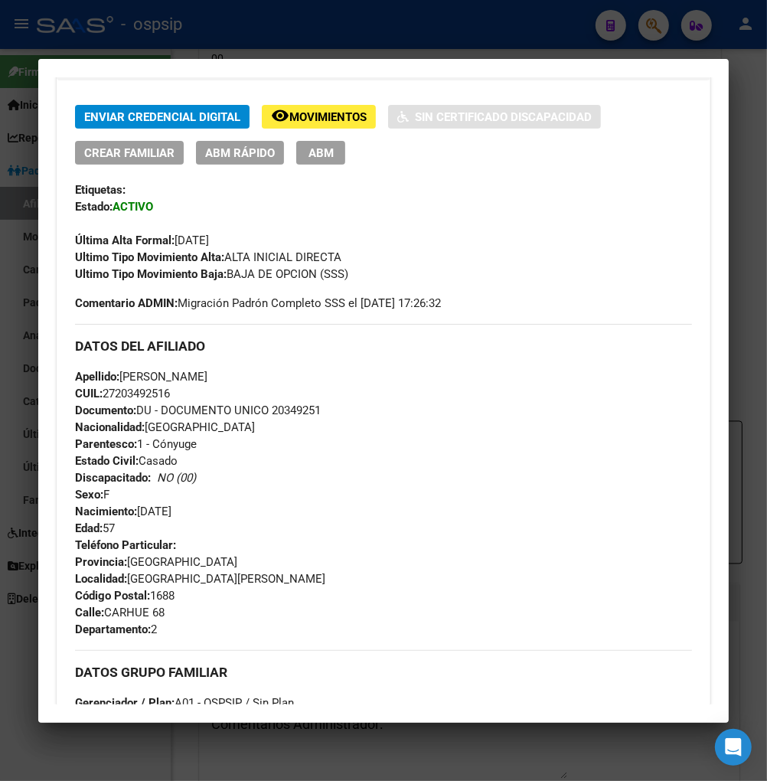
scroll to position [0, 0]
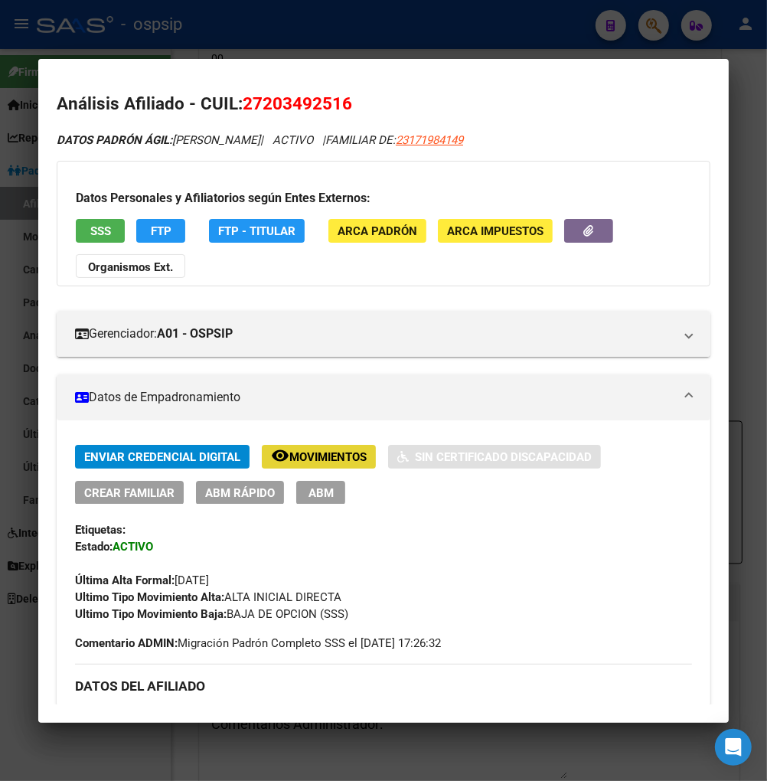
click at [316, 464] on button "remove_red_eye Movimientos" at bounding box center [319, 457] width 114 height 24
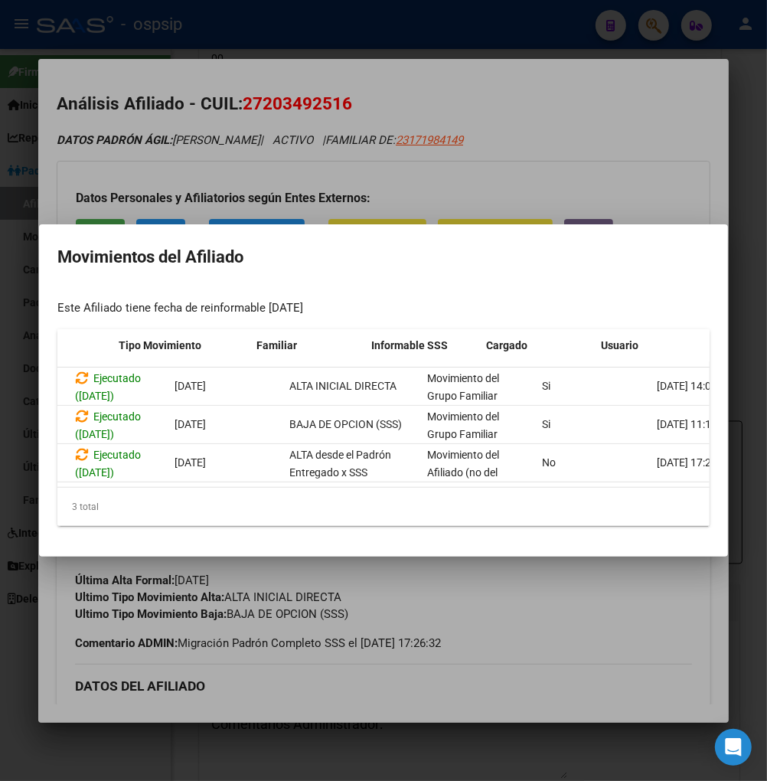
scroll to position [0, 327]
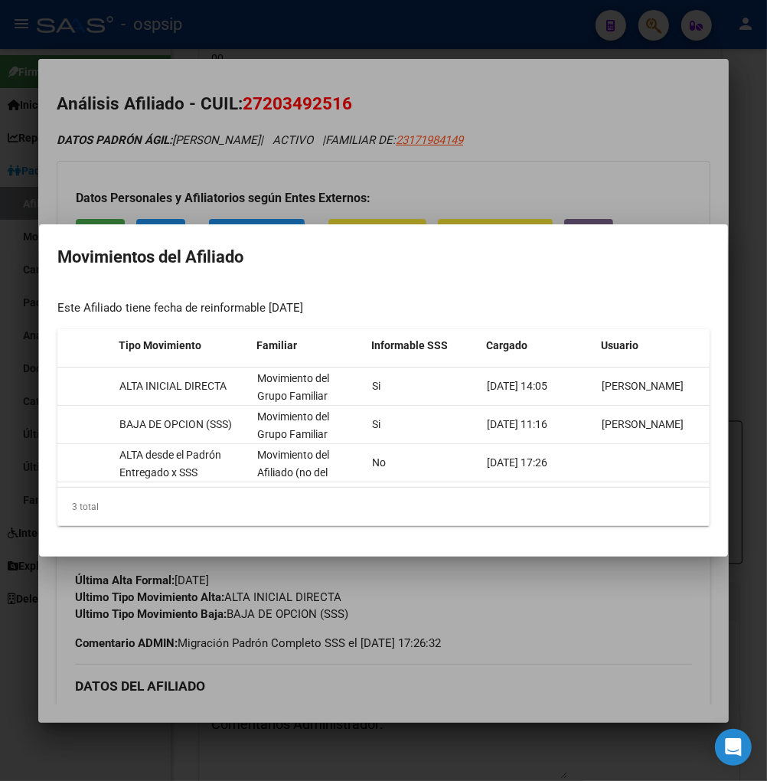
click at [580, 625] on div at bounding box center [383, 390] width 767 height 781
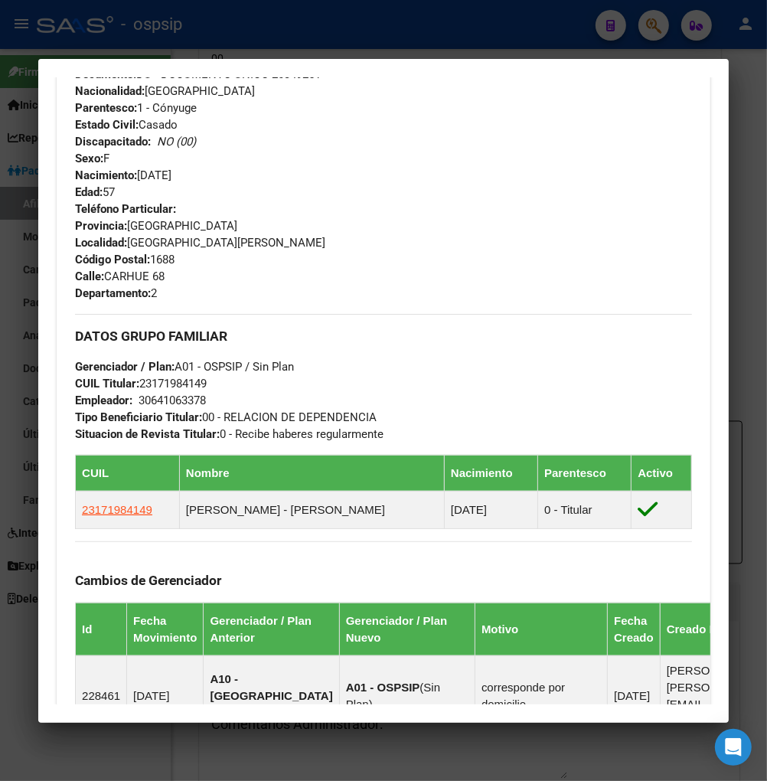
scroll to position [680, 0]
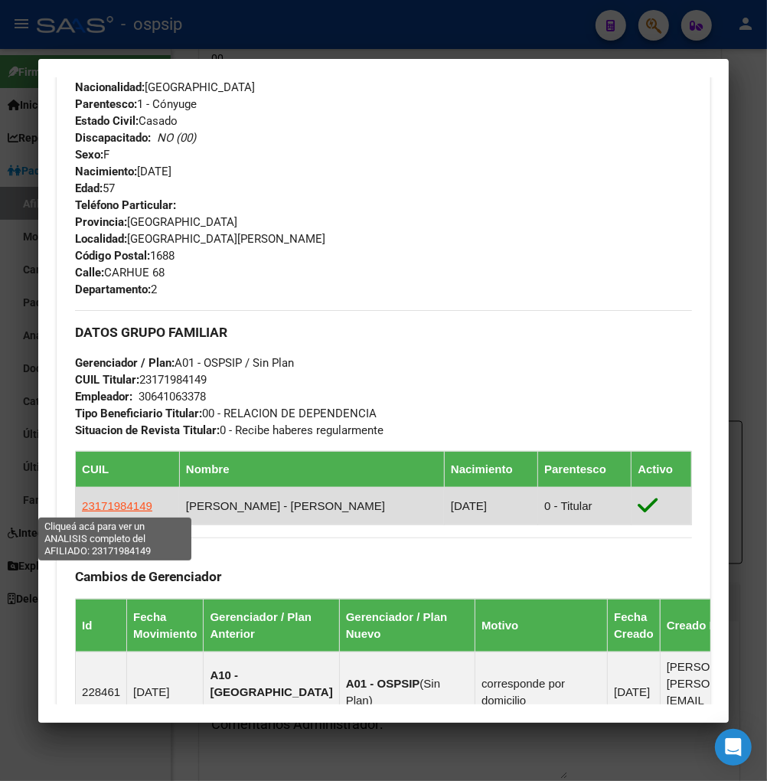
click at [109, 506] on span "23171984149" at bounding box center [117, 505] width 70 height 13
type textarea "23171984149"
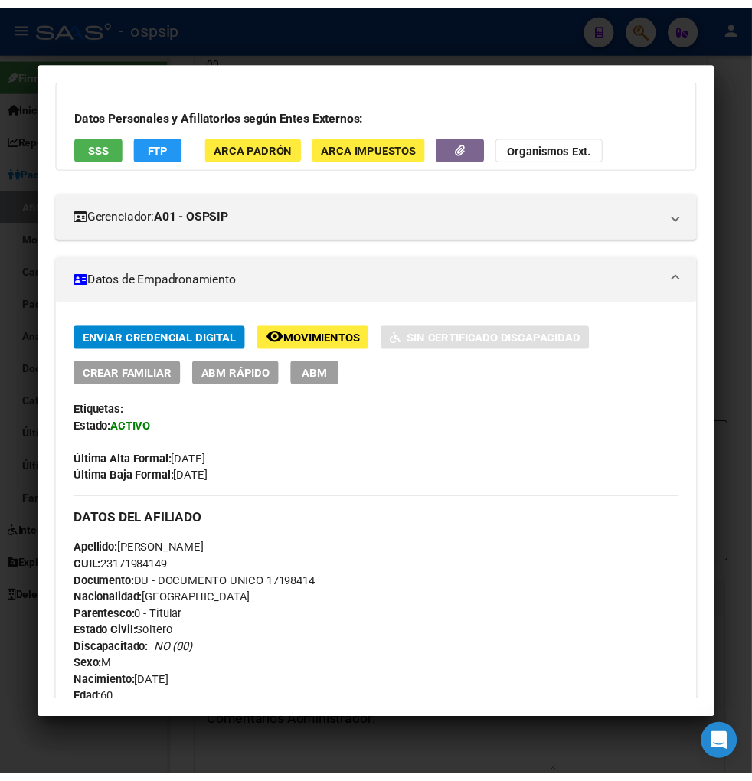
scroll to position [0, 0]
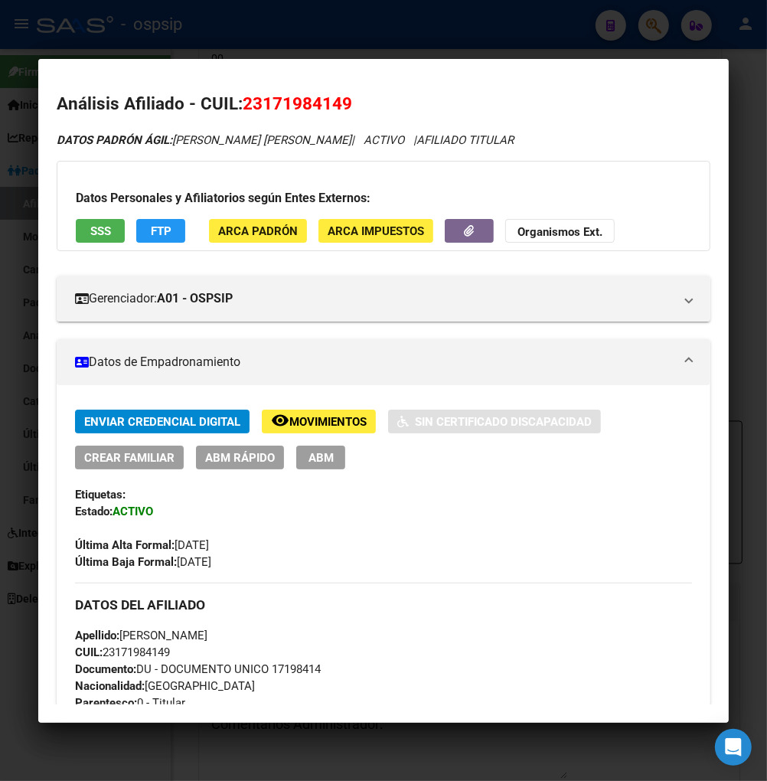
drag, startPoint x: 265, startPoint y: 105, endPoint x: 322, endPoint y: 102, distance: 56.8
click at [338, 100] on span "23171984149" at bounding box center [298, 103] width 110 height 20
copy span "17198414"
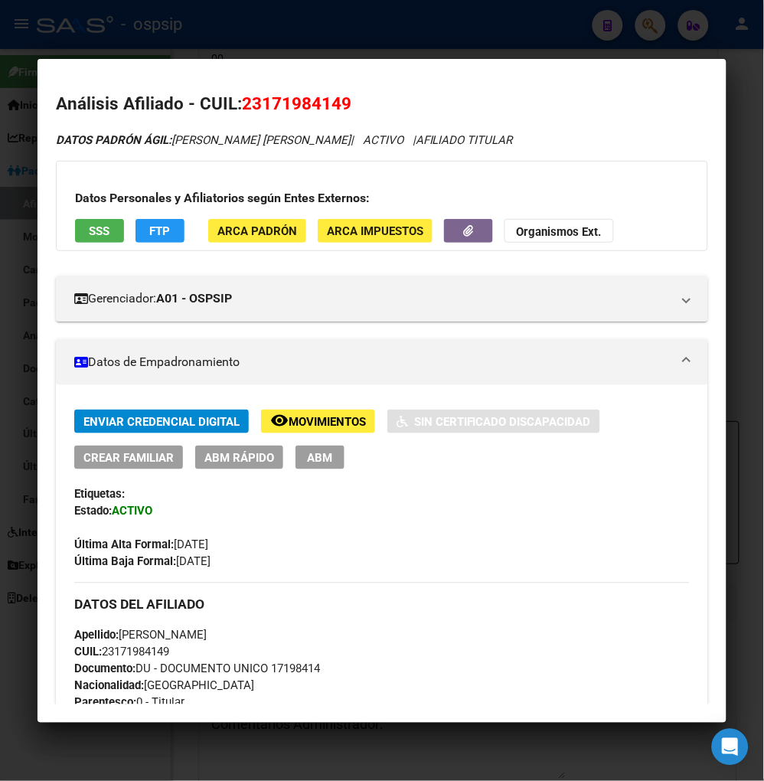
click at [524, 106] on h2 "Análisis Afiliado - CUIL: 23171984149" at bounding box center [382, 104] width 652 height 26
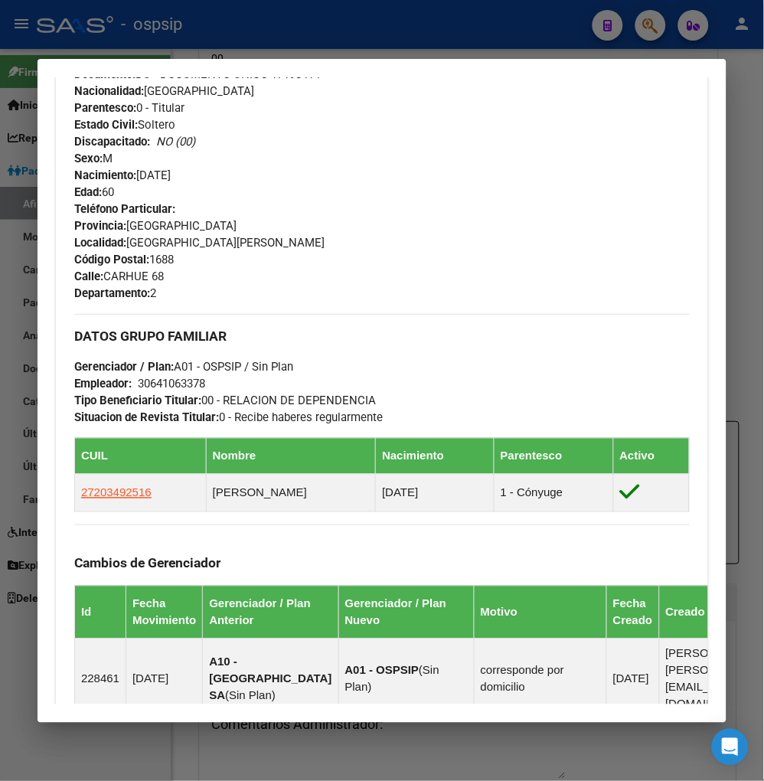
click at [646, 26] on div at bounding box center [382, 390] width 764 height 781
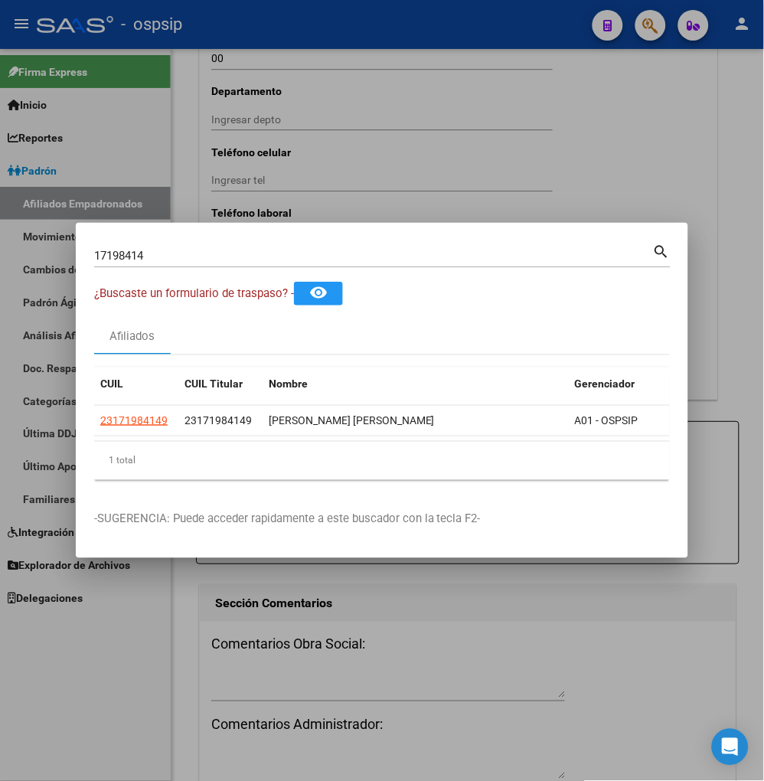
click at [158, 251] on input "17198414" at bounding box center [373, 256] width 559 height 14
type input "1"
type input "96202680"
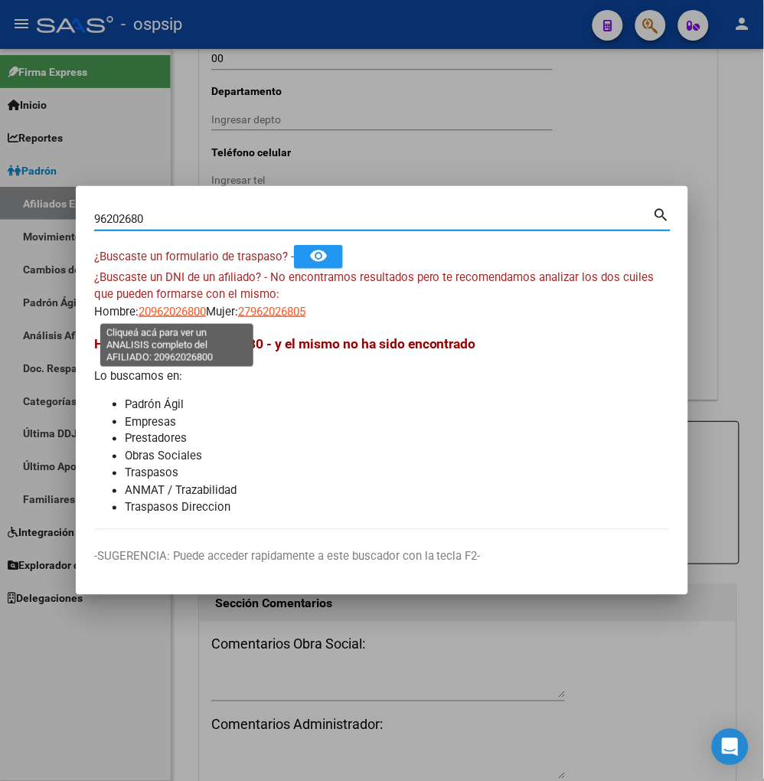
click at [172, 312] on span "20962026800" at bounding box center [172, 312] width 67 height 14
type textarea "20962026800"
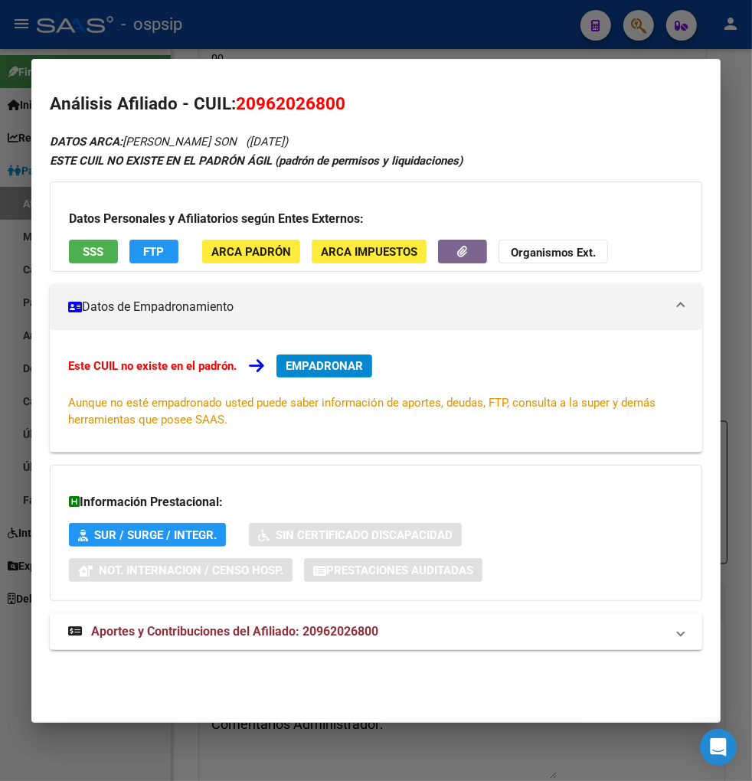
click at [319, 359] on span "EMPADRONAR" at bounding box center [324, 366] width 77 height 14
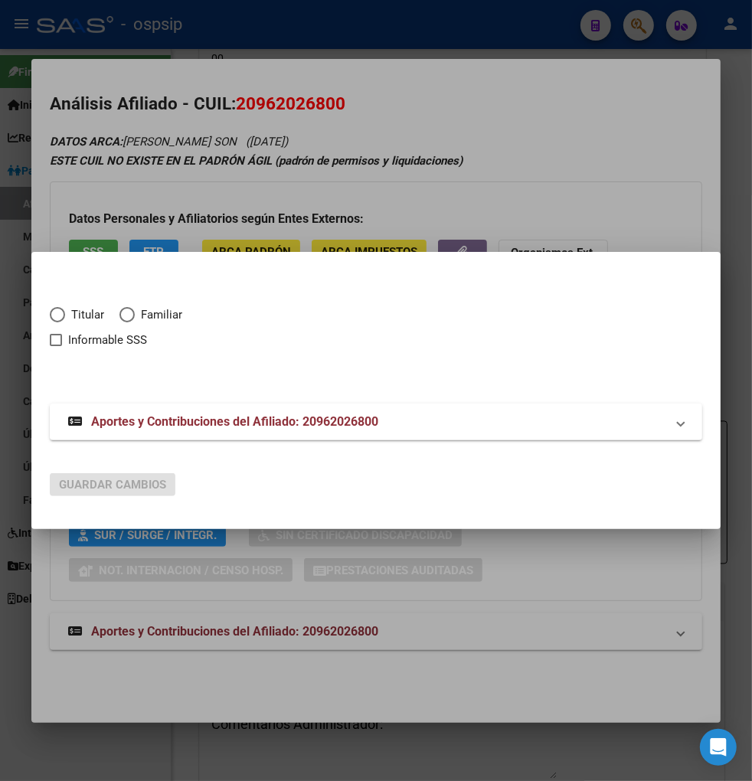
click at [57, 319] on span "Elija una opción" at bounding box center [57, 314] width 15 height 15
click at [57, 319] on input "Titular" at bounding box center [57, 314] width 15 height 15
radio input "true"
checkbox input "true"
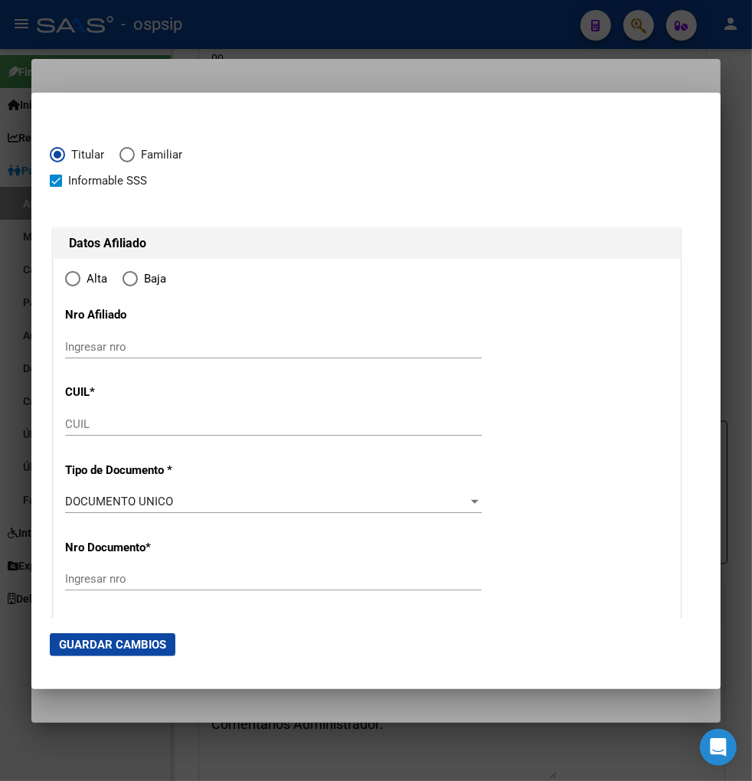
type input "20-96202680-0"
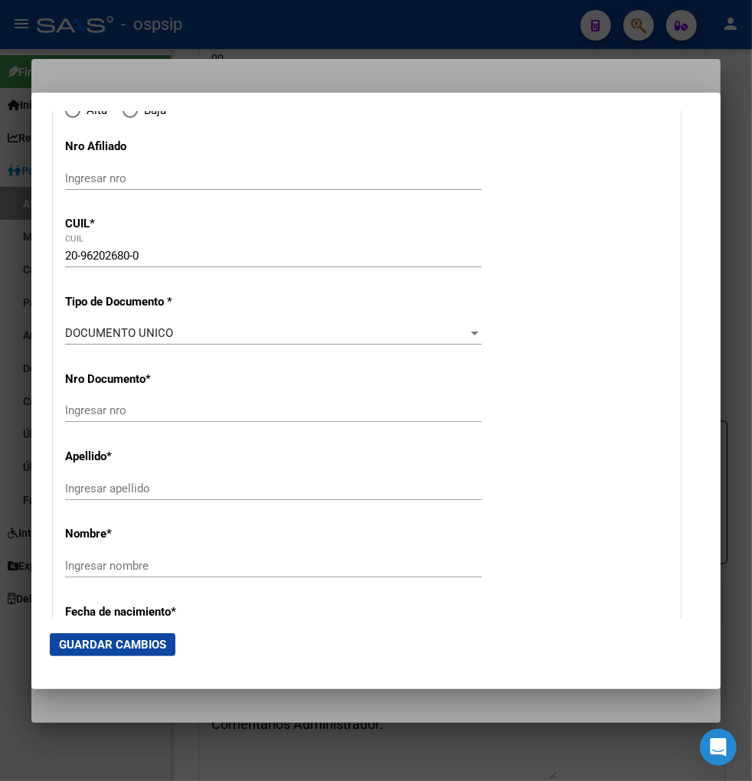
type input "96202680"
type input "[PERSON_NAME]"
type input "[PERSON_NAME] SON"
type input "[DATE]"
type input "CABA"
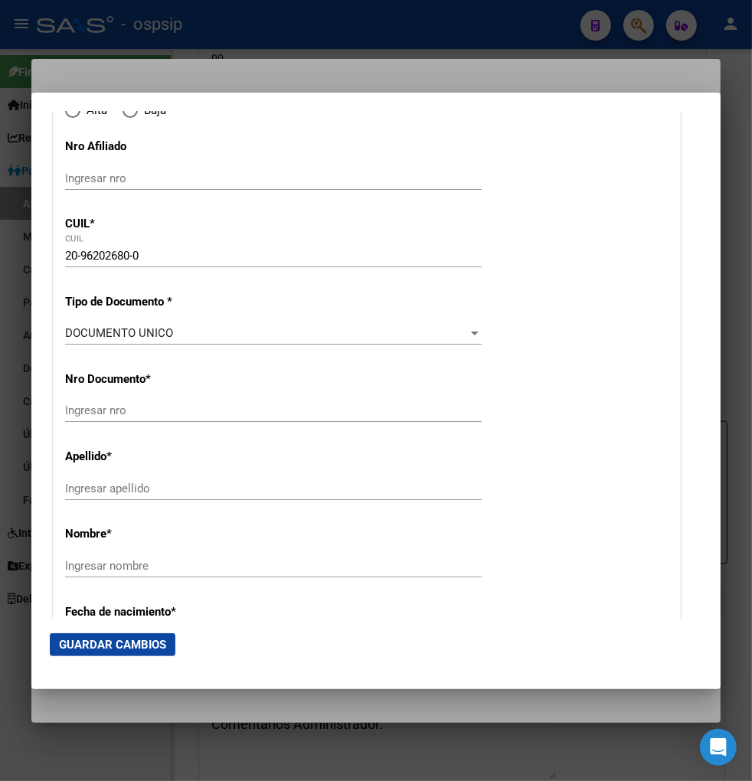
type input "1437"
type input "IGUAZU"
type input "1412"
radio input "true"
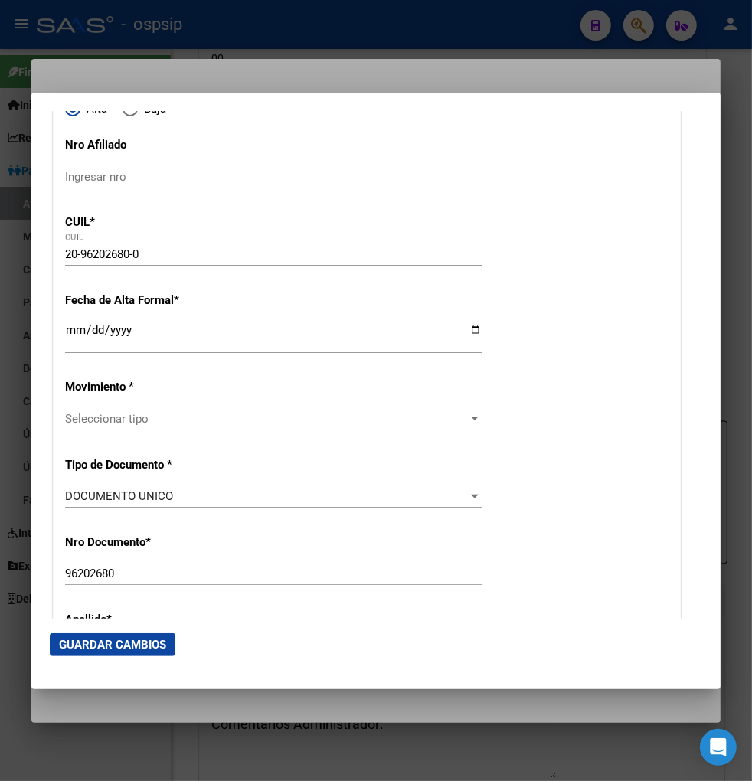
type input "CABA"
drag, startPoint x: 63, startPoint y: 333, endPoint x: 104, endPoint y: 346, distance: 43.4
click at [80, 339] on input "Ingresar fecha" at bounding box center [273, 336] width 417 height 25
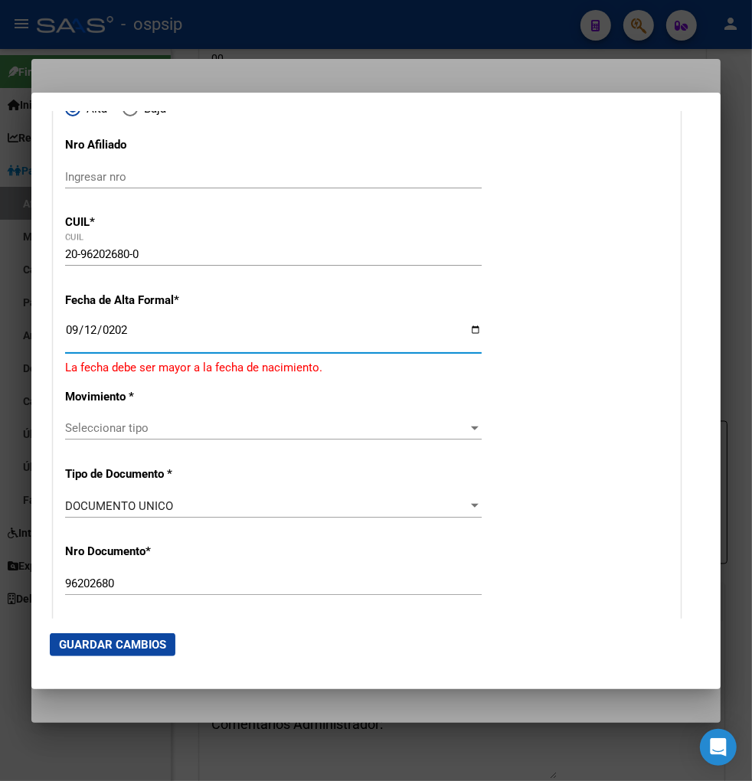
type input "[DATE]"
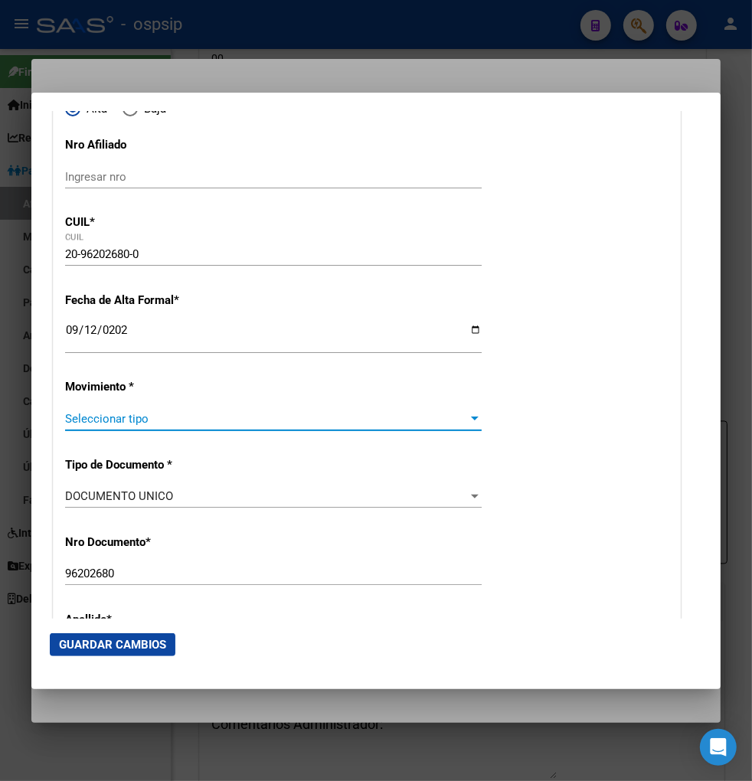
click at [196, 418] on span "Seleccionar tipo" at bounding box center [266, 419] width 403 height 14
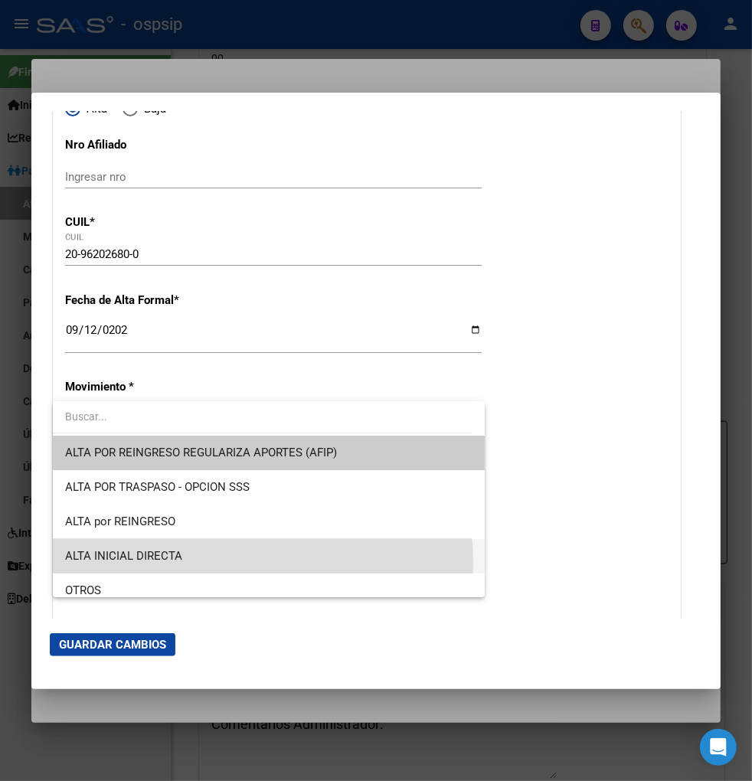
click at [217, 562] on span "ALTA INICIAL DIRECTA" at bounding box center [268, 556] width 407 height 34
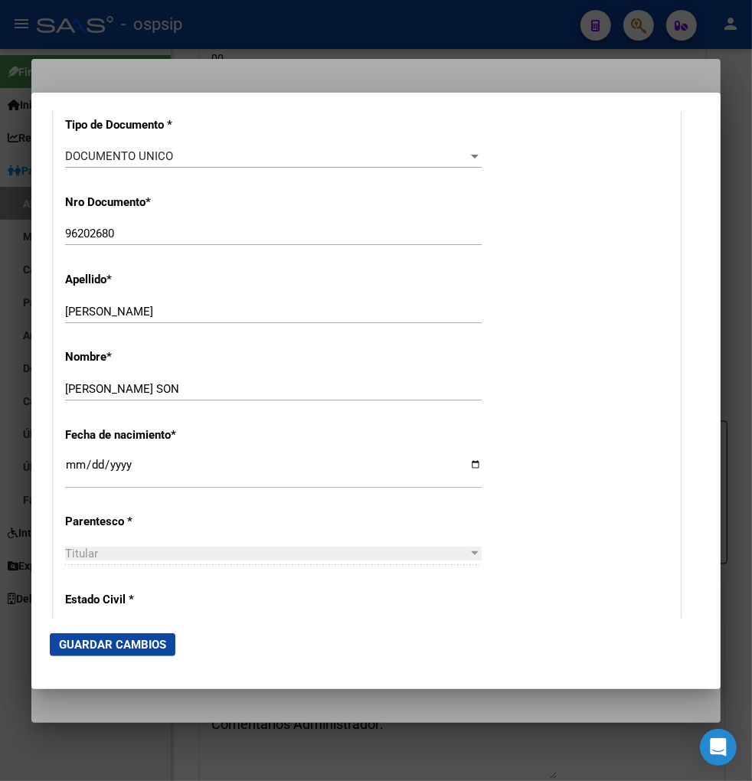
scroll to position [595, 0]
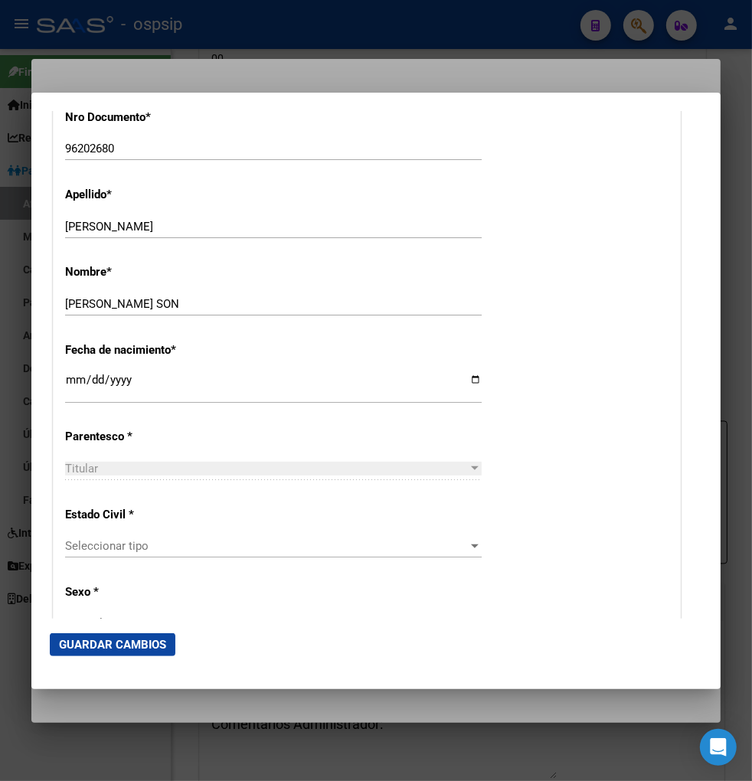
click at [224, 544] on span "Seleccionar tipo" at bounding box center [266, 546] width 403 height 14
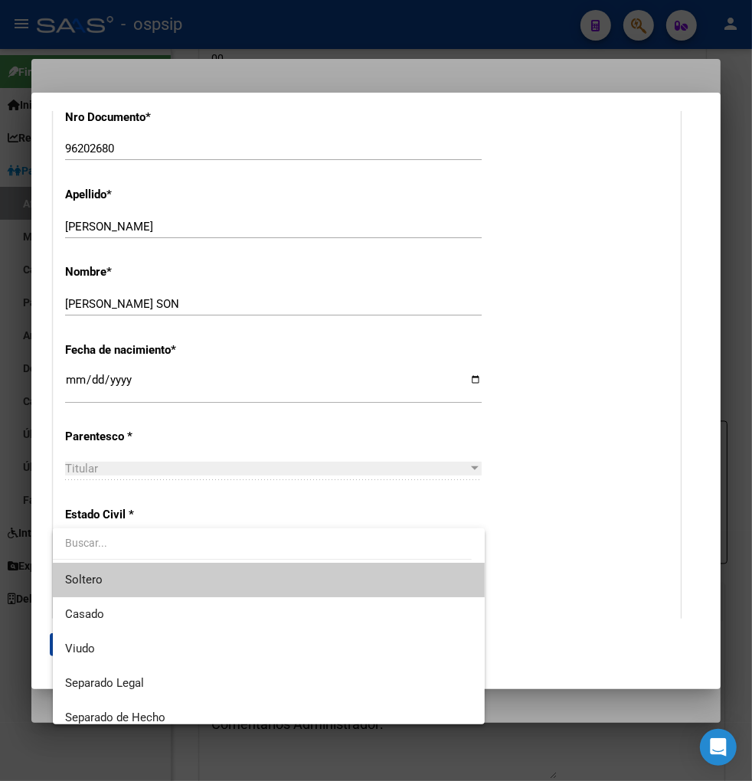
click at [198, 587] on span "Soltero" at bounding box center [268, 580] width 407 height 34
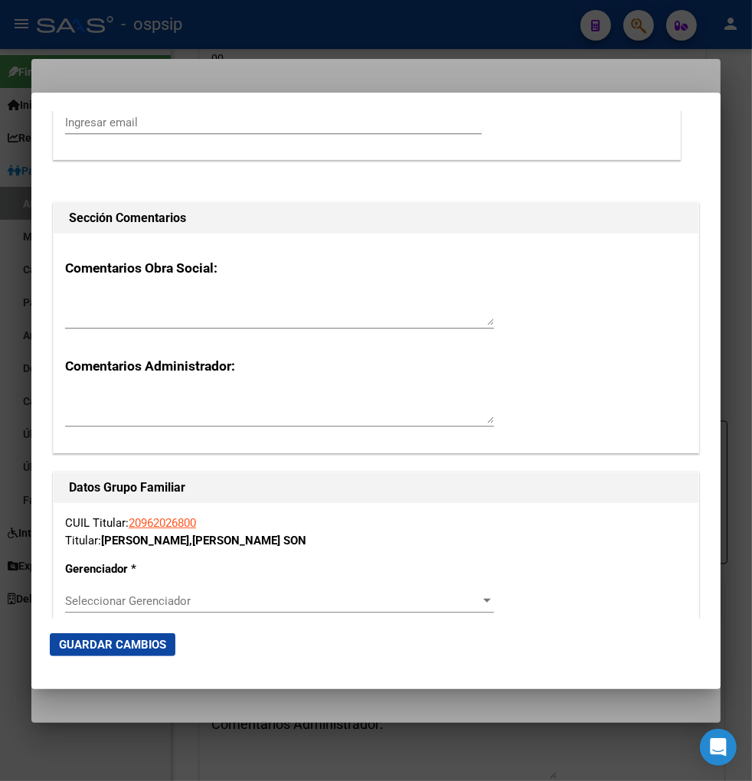
scroll to position [2382, 0]
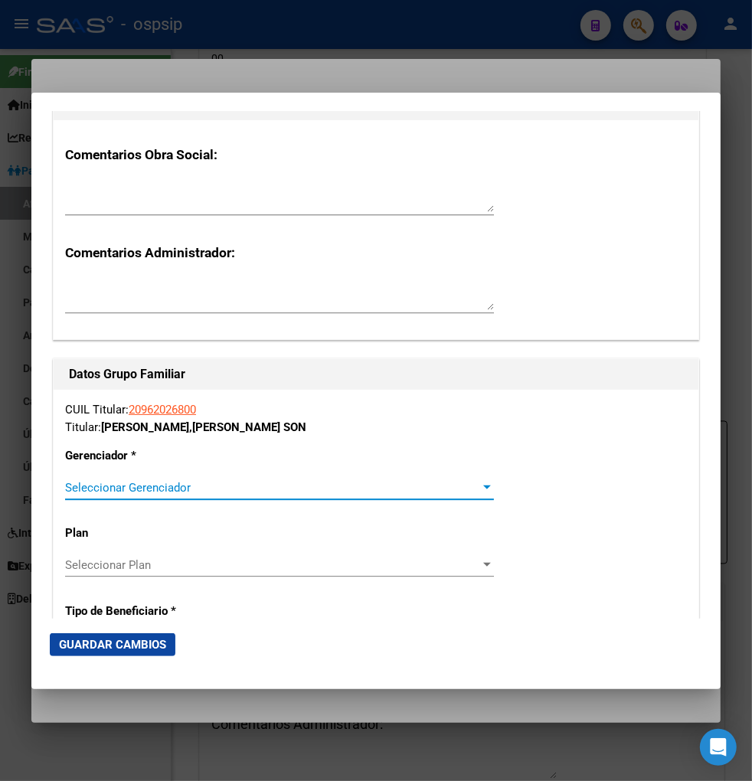
click at [450, 481] on span "Seleccionar Gerenciador" at bounding box center [272, 488] width 415 height 14
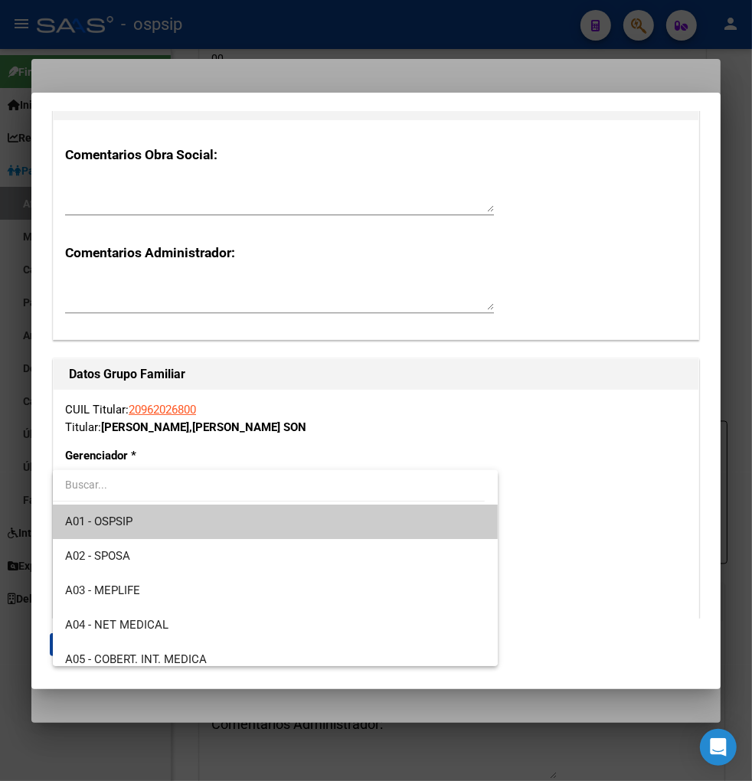
click at [309, 529] on span "A01 - OSPSIP" at bounding box center [275, 522] width 420 height 34
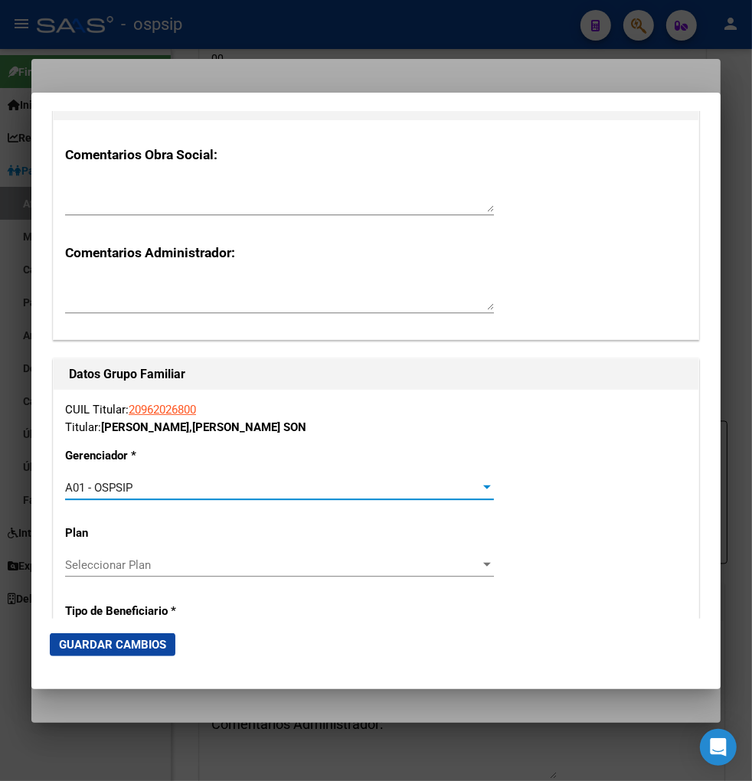
scroll to position [2553, 0]
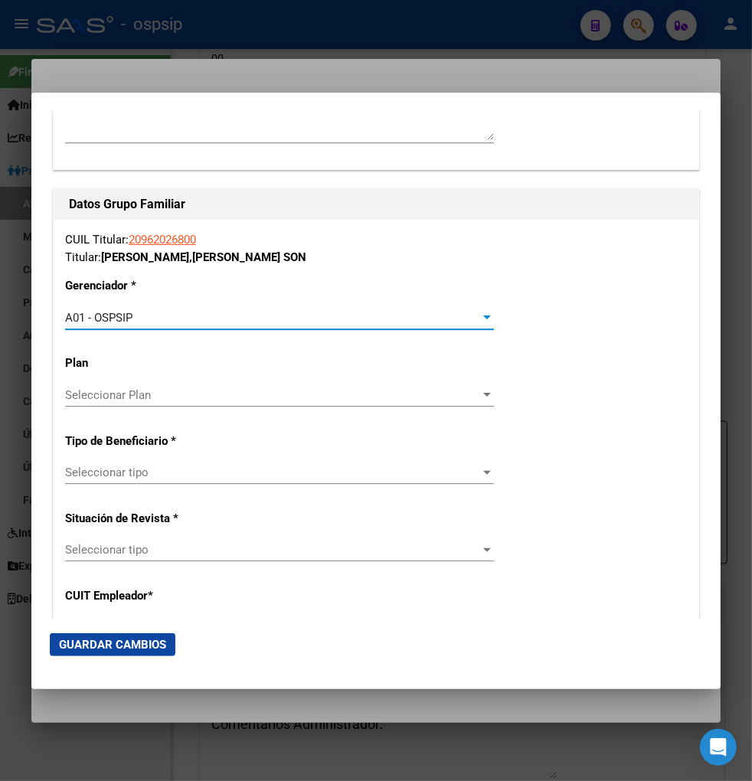
click at [245, 479] on span "Seleccionar tipo" at bounding box center [272, 473] width 415 height 14
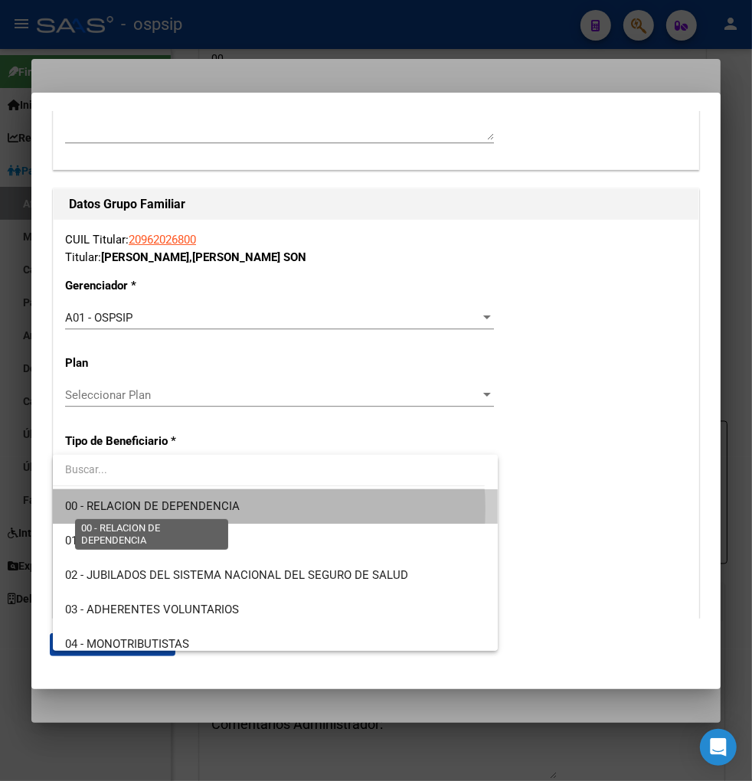
click at [215, 509] on span "00 - RELACION DE DEPENDENCIA" at bounding box center [152, 506] width 175 height 14
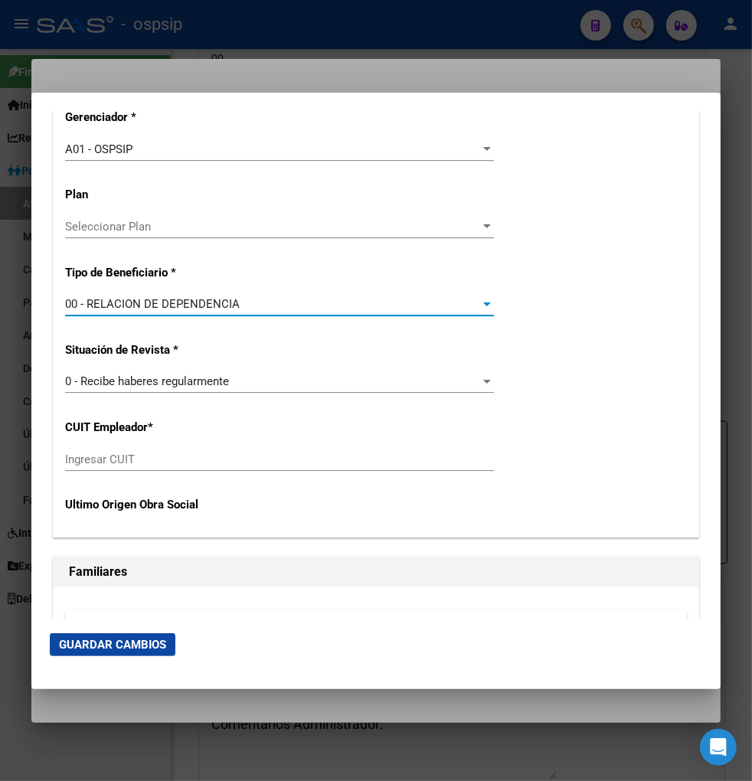
scroll to position [2723, 0]
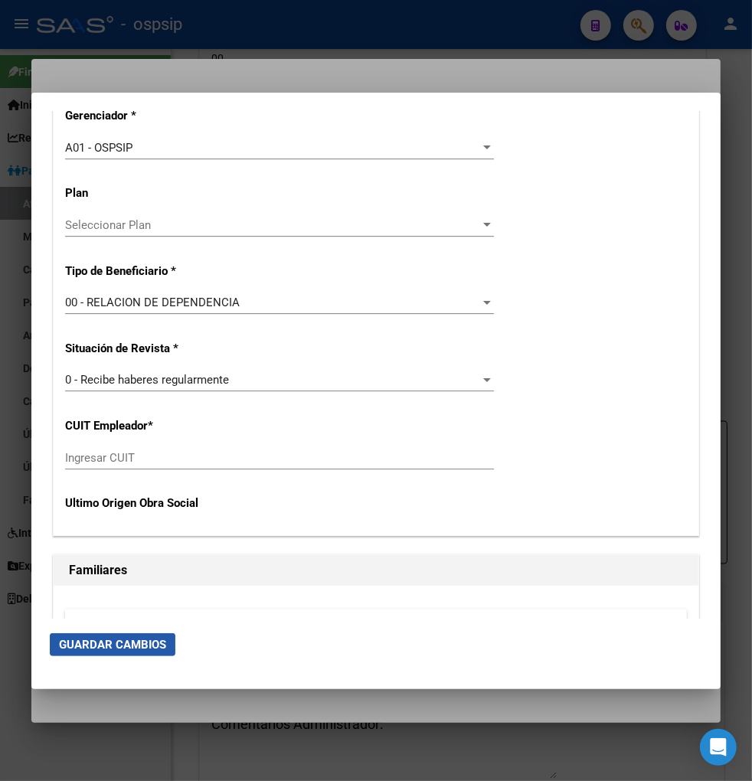
click at [107, 646] on span "Guardar Cambios" at bounding box center [112, 645] width 107 height 14
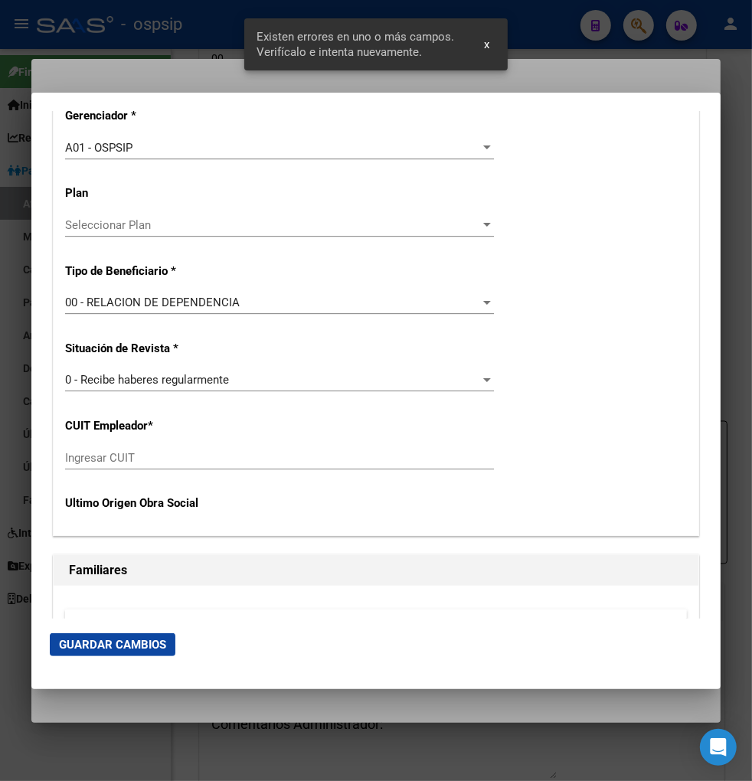
click at [438, 304] on div "00 - RELACION DE DEPENDENCIA" at bounding box center [272, 303] width 415 height 14
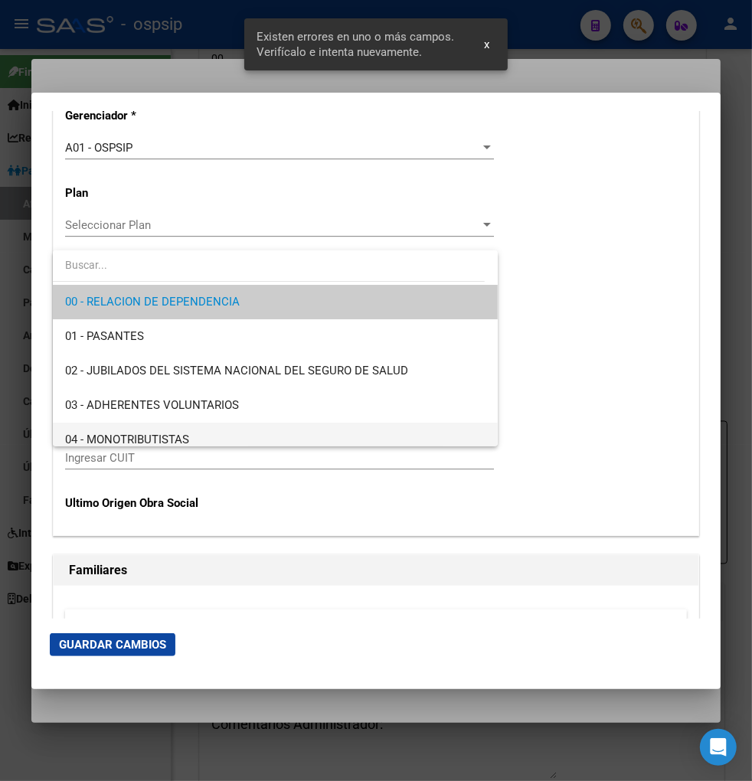
click at [212, 433] on span "04 - MONOTRIBUTISTAS" at bounding box center [275, 440] width 420 height 34
type input "20-96202680-0"
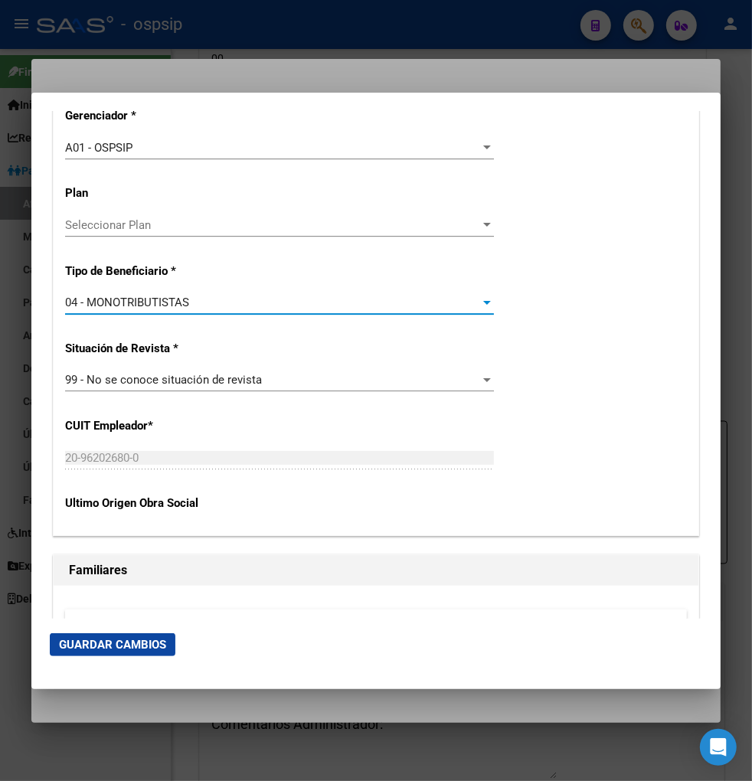
click at [112, 638] on span "Guardar Cambios" at bounding box center [112, 645] width 107 height 14
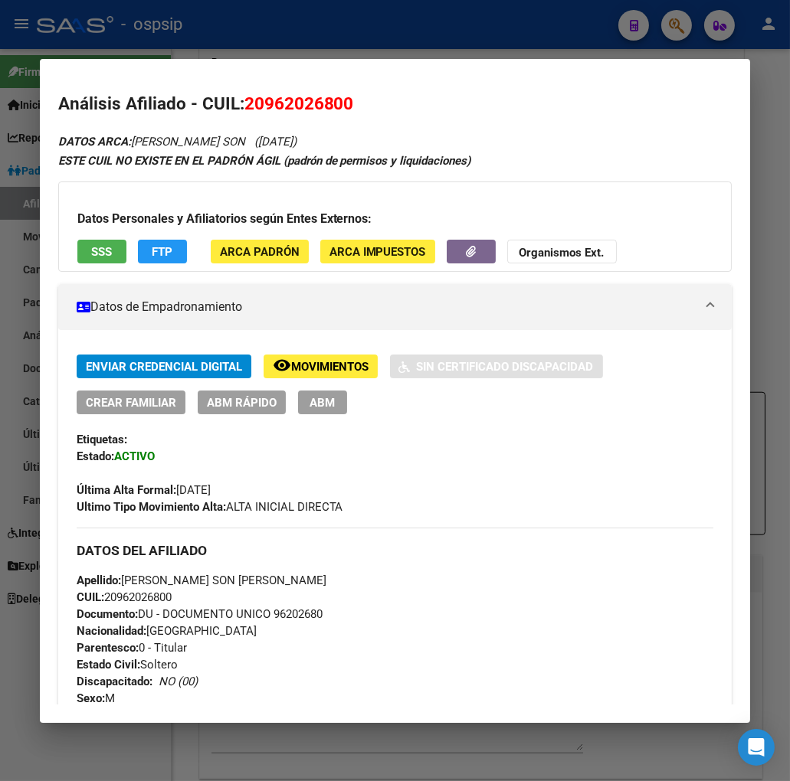
drag, startPoint x: 237, startPoint y: 107, endPoint x: 358, endPoint y: 108, distance: 121.0
click at [358, 108] on h2 "Análisis Afiliado - CUIL: 20962026800" at bounding box center [395, 104] width 674 height 26
copy span "20962026800"
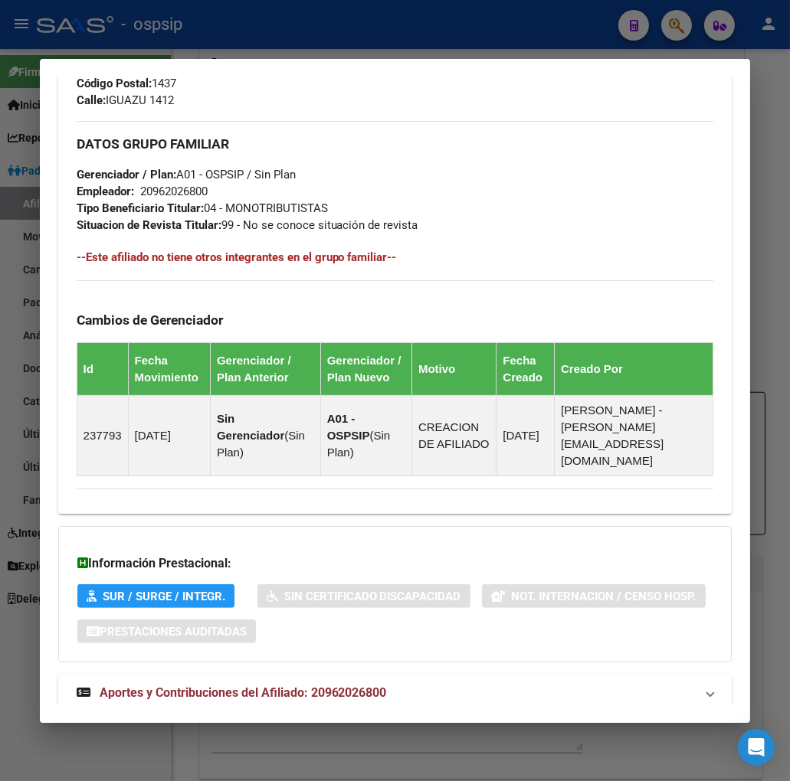
scroll to position [724, 0]
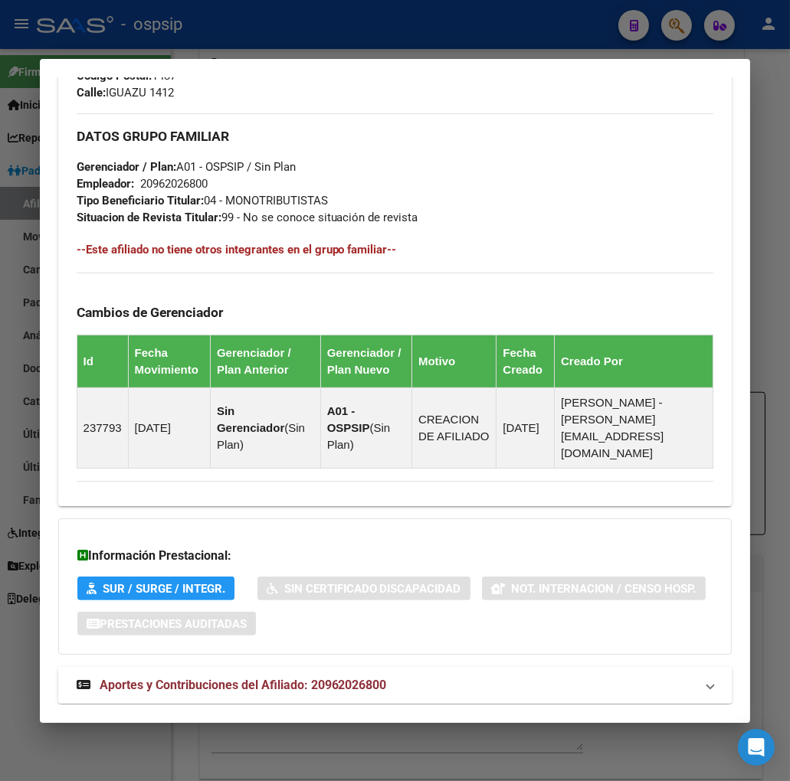
click at [149, 678] on span "Aportes y Contribuciones del Afiliado: 20962026800" at bounding box center [243, 685] width 287 height 15
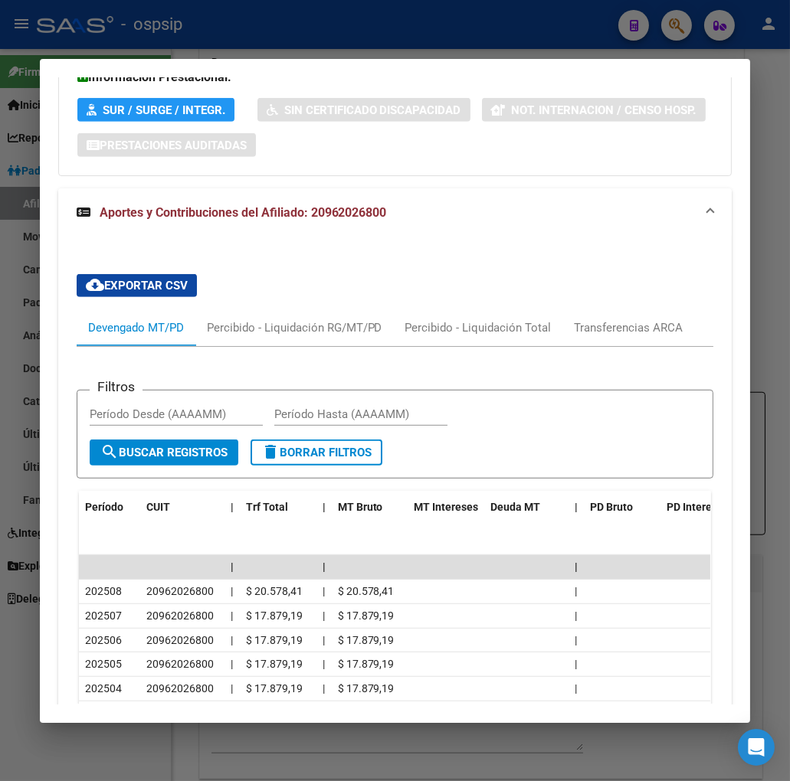
scroll to position [1414, 0]
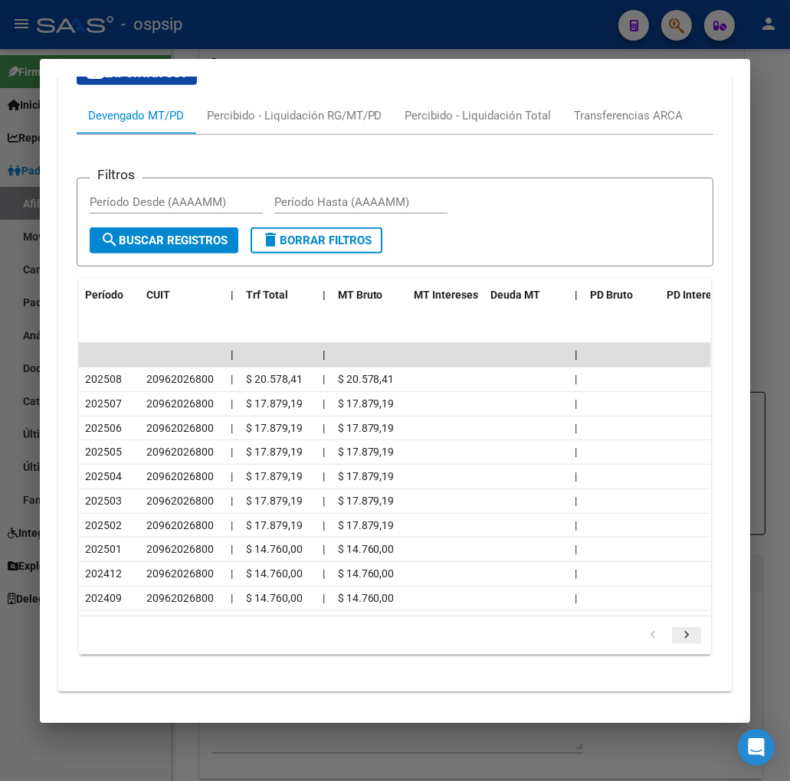
click at [677, 628] on icon "go to next page" at bounding box center [686, 637] width 20 height 18
click at [678, 628] on icon "go to next page" at bounding box center [686, 637] width 20 height 18
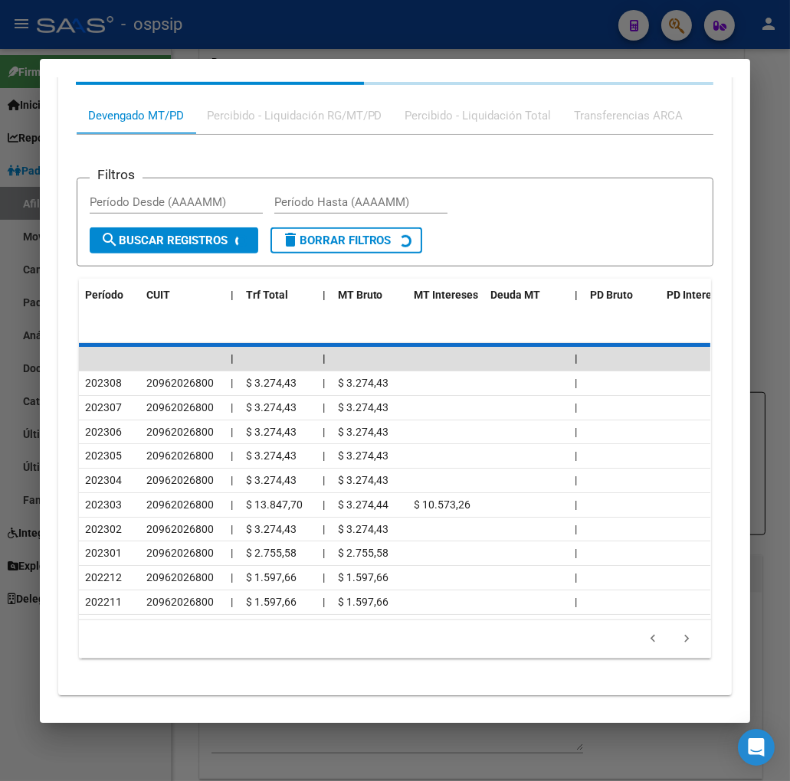
scroll to position [1221, 0]
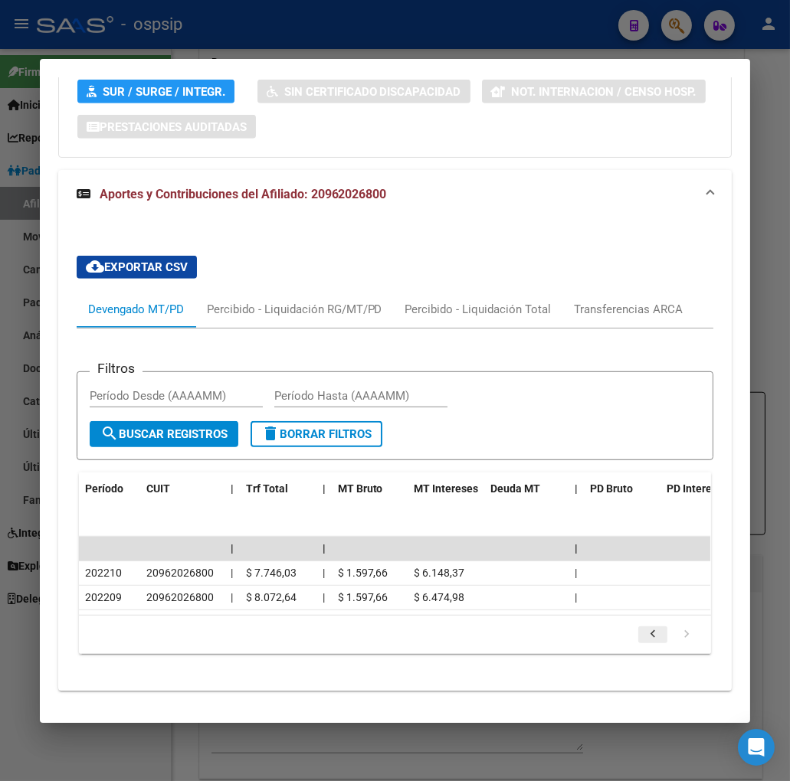
click at [652, 627] on icon "go to previous page" at bounding box center [653, 636] width 20 height 18
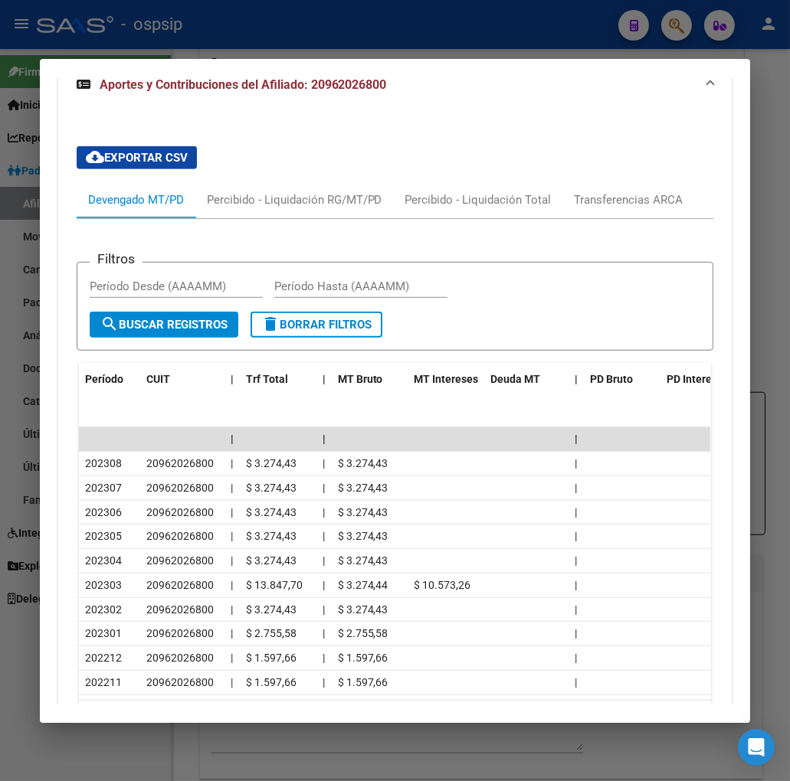
scroll to position [1329, 0]
click at [649, 713] on icon "go to previous page" at bounding box center [653, 722] width 20 height 18
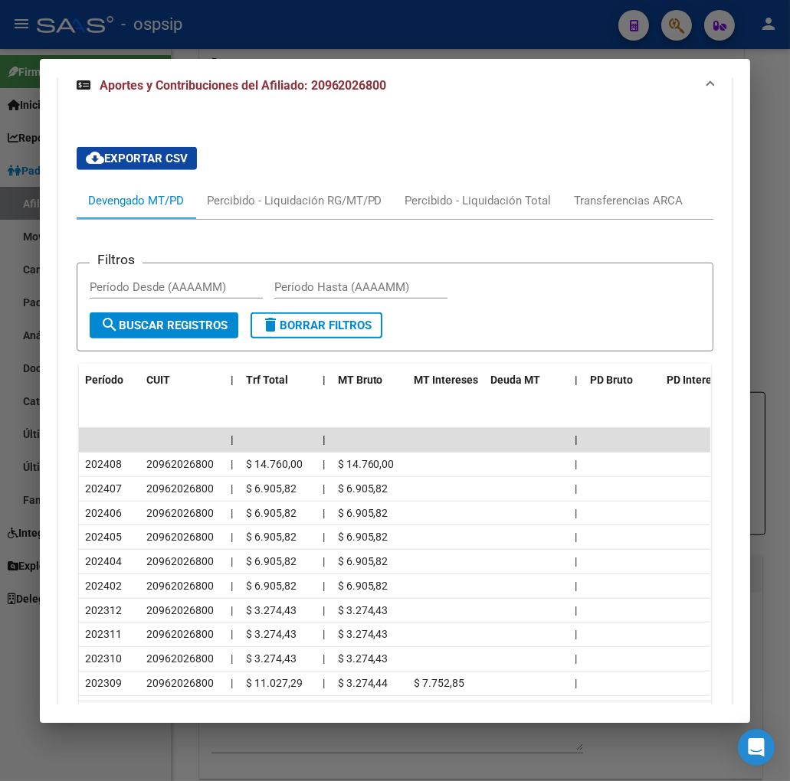
click at [643, 713] on icon "go to previous page" at bounding box center [653, 722] width 20 height 18
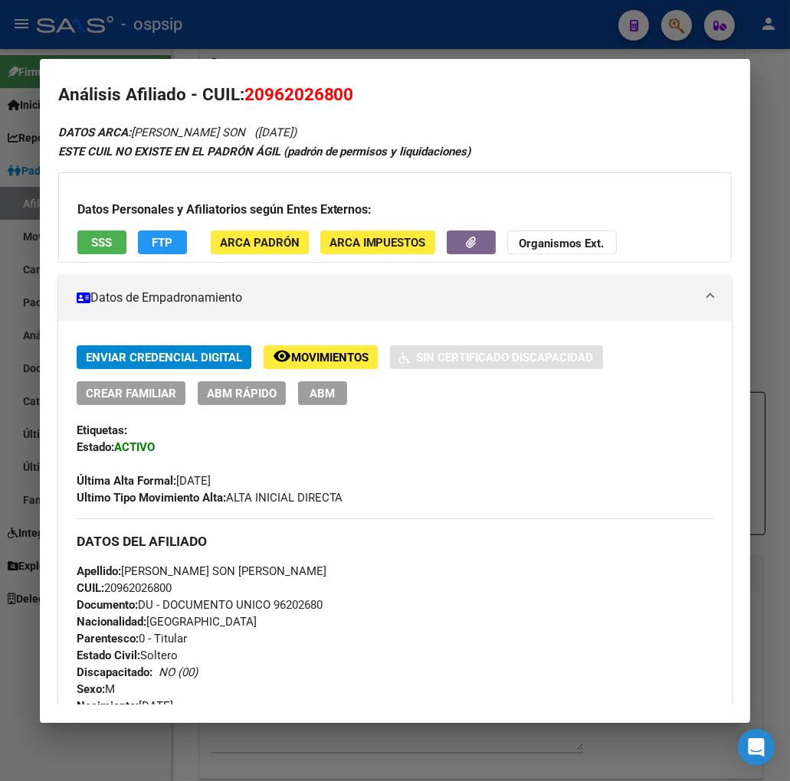
scroll to position [0, 0]
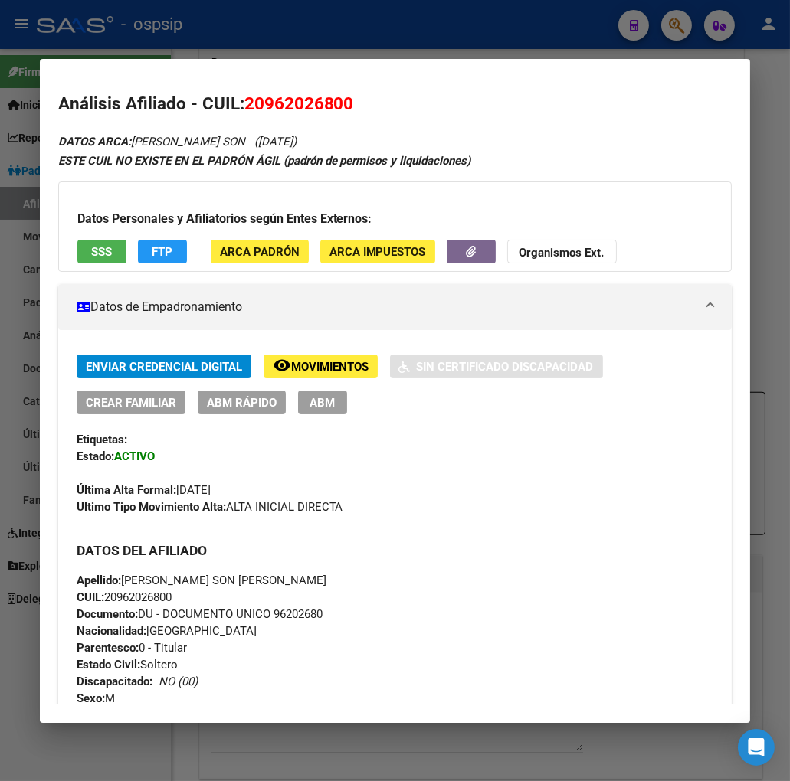
click at [680, 34] on div at bounding box center [395, 390] width 790 height 781
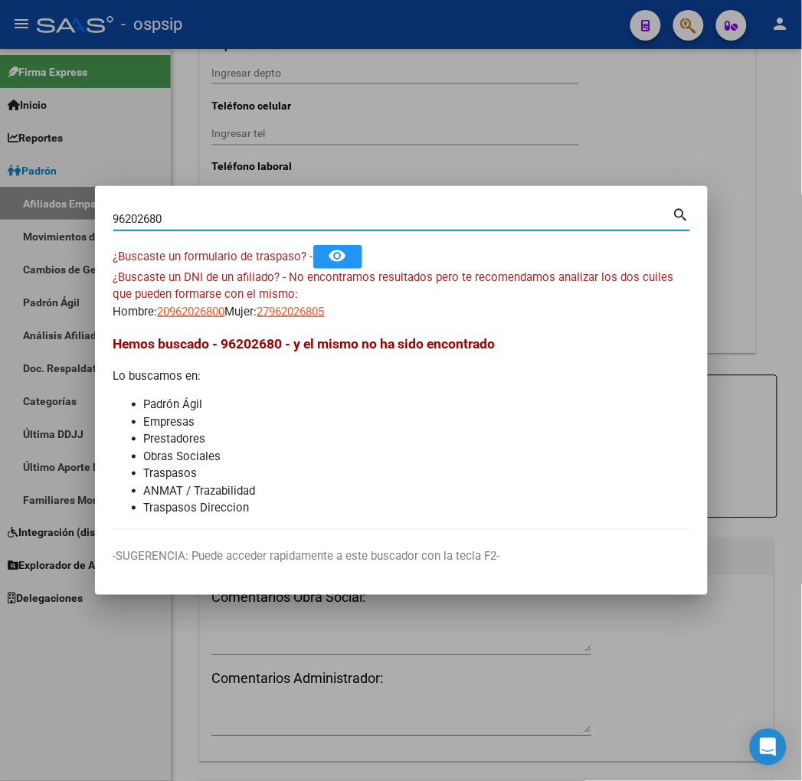
click at [189, 218] on input "96202680" at bounding box center [392, 219] width 559 height 14
type input "9"
type input "94167411"
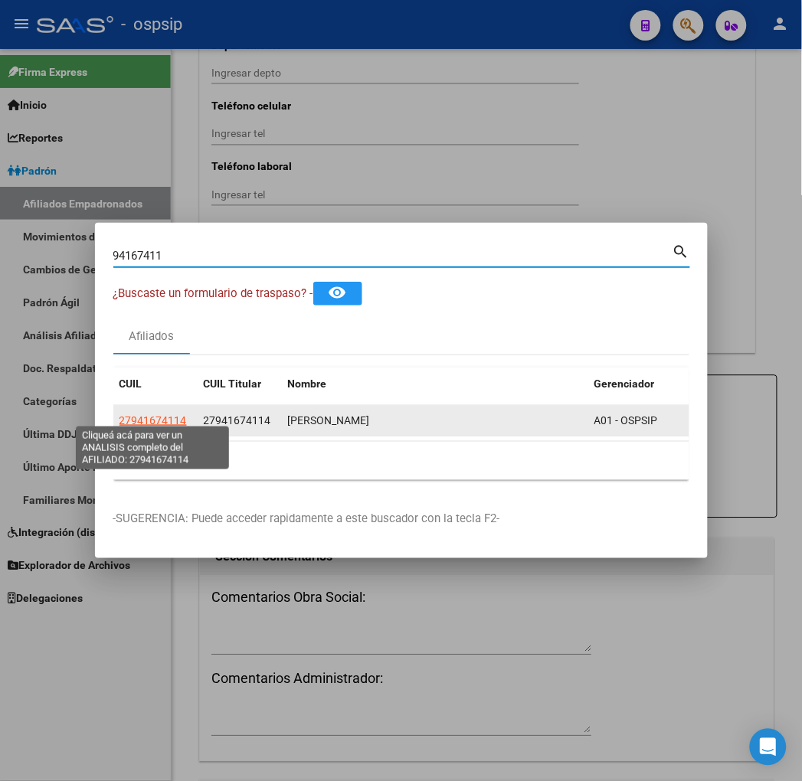
click at [153, 414] on span "27941674114" at bounding box center [152, 420] width 67 height 12
type textarea "27941674114"
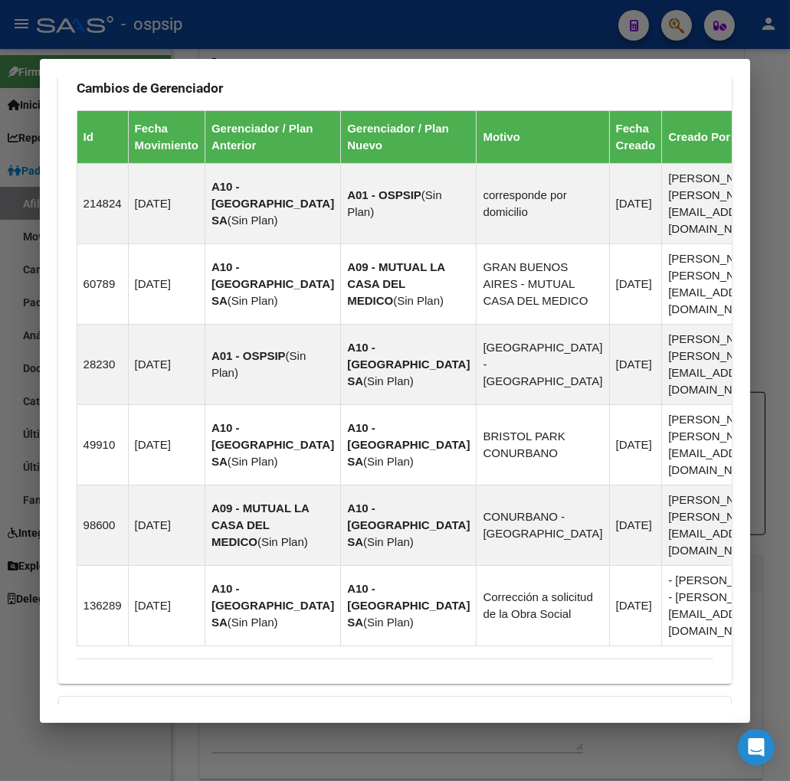
scroll to position [1181, 0]
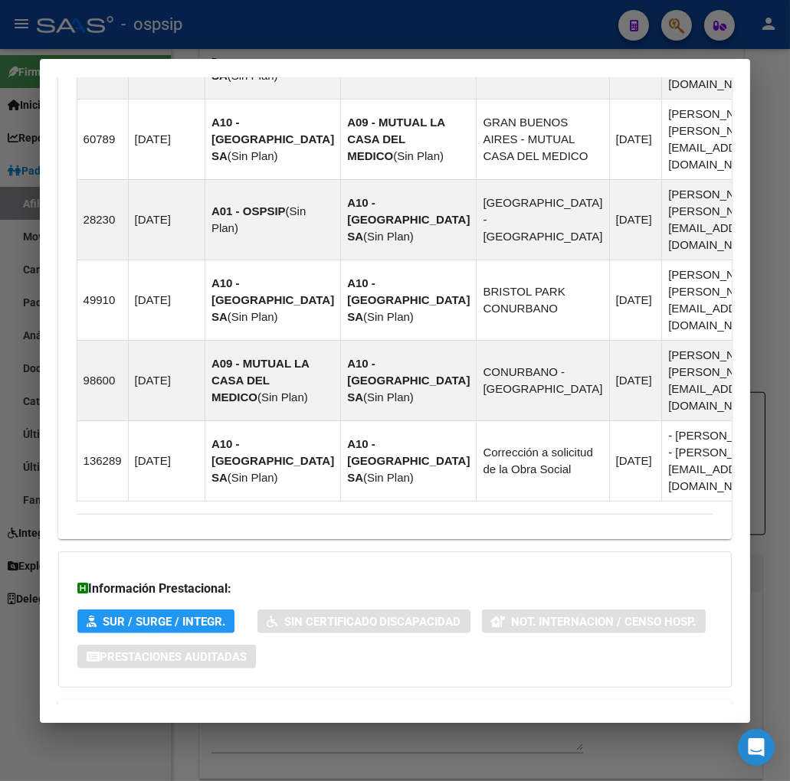
drag, startPoint x: 199, startPoint y: 655, endPoint x: 210, endPoint y: 639, distance: 18.7
click at [199, 711] on span "Aportes y Contribuciones del Afiliado: 27941674114" at bounding box center [243, 718] width 287 height 15
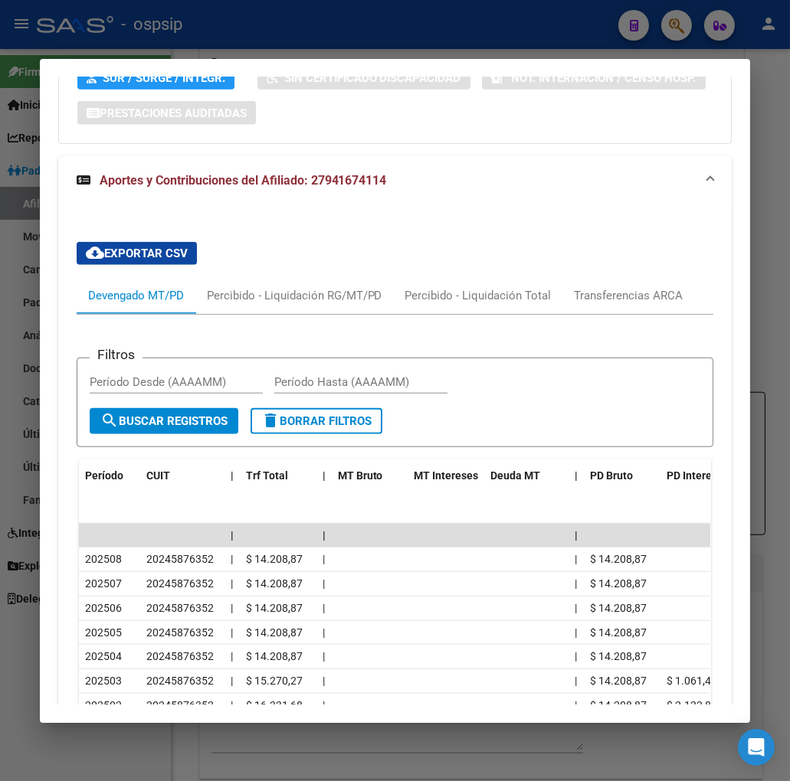
scroll to position [1781, 0]
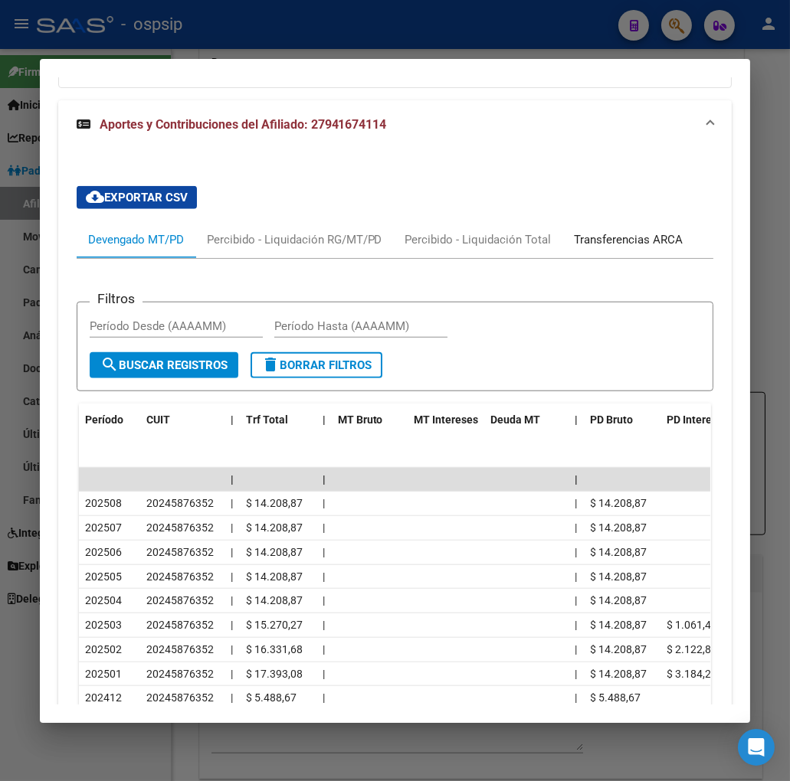
click at [645, 231] on div "Transferencias ARCA" at bounding box center [628, 239] width 109 height 17
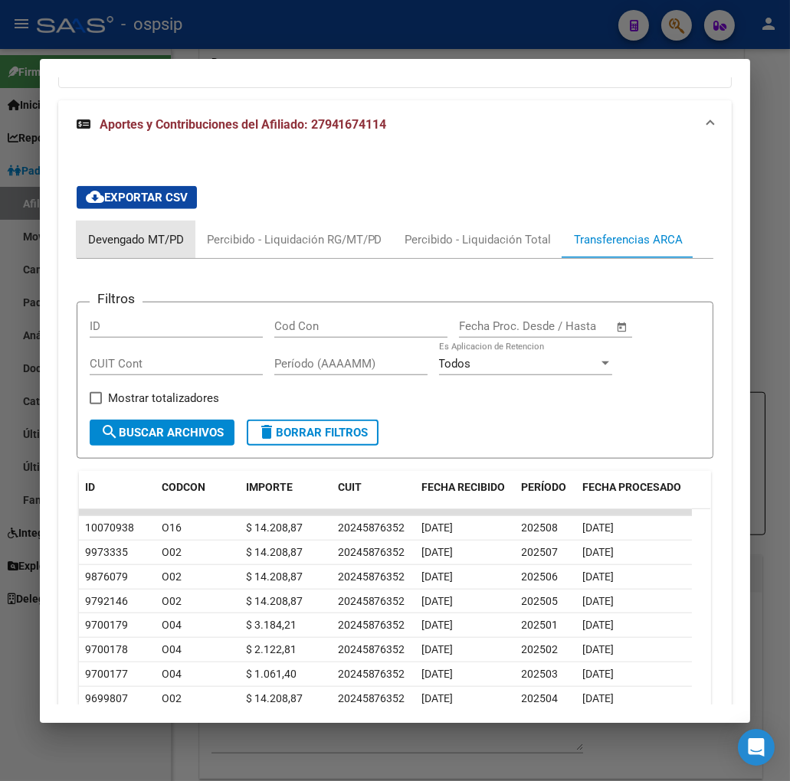
click at [88, 231] on div "Devengado MT/PD" at bounding box center [136, 239] width 96 height 17
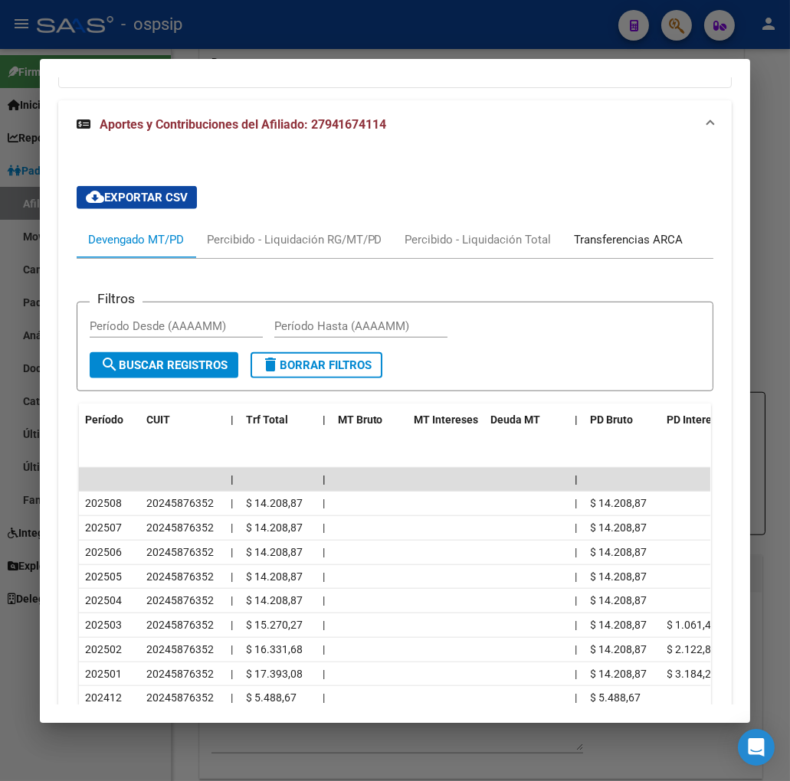
click at [633, 231] on div "Transferencias ARCA" at bounding box center [628, 239] width 109 height 17
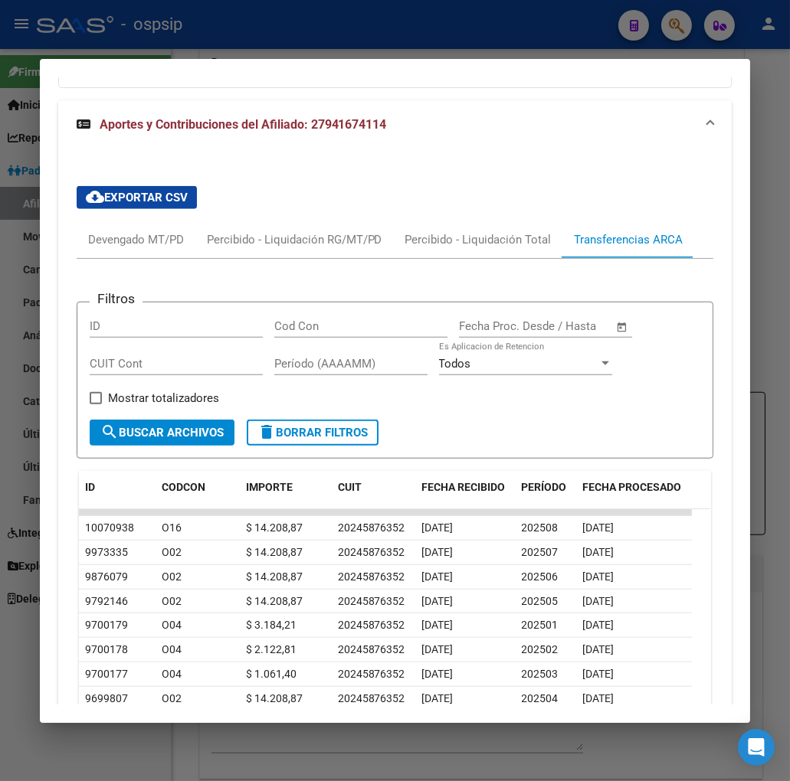
scroll to position [1866, 0]
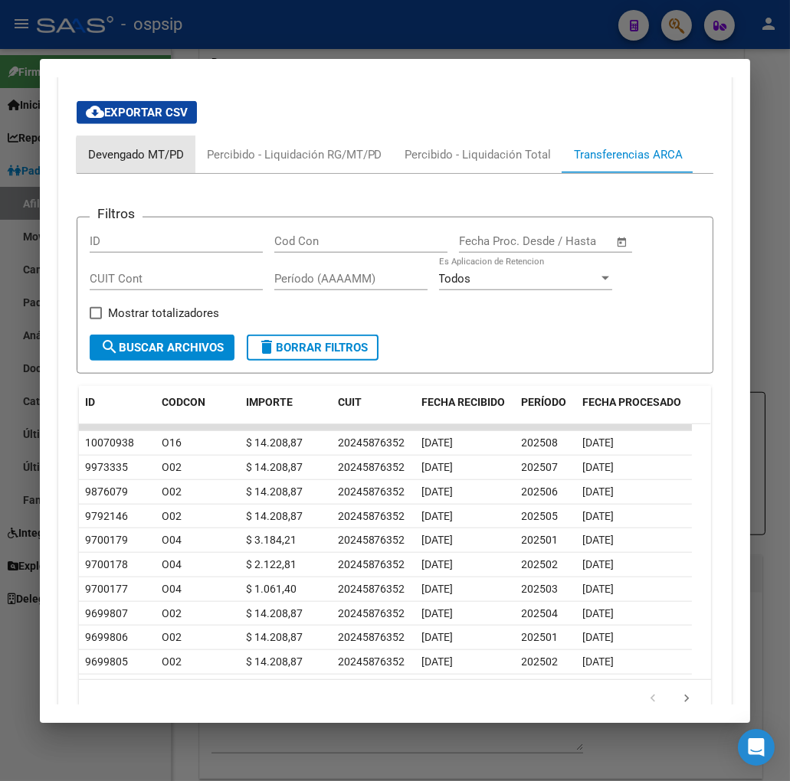
click at [139, 146] on div "Devengado MT/PD" at bounding box center [136, 154] width 96 height 17
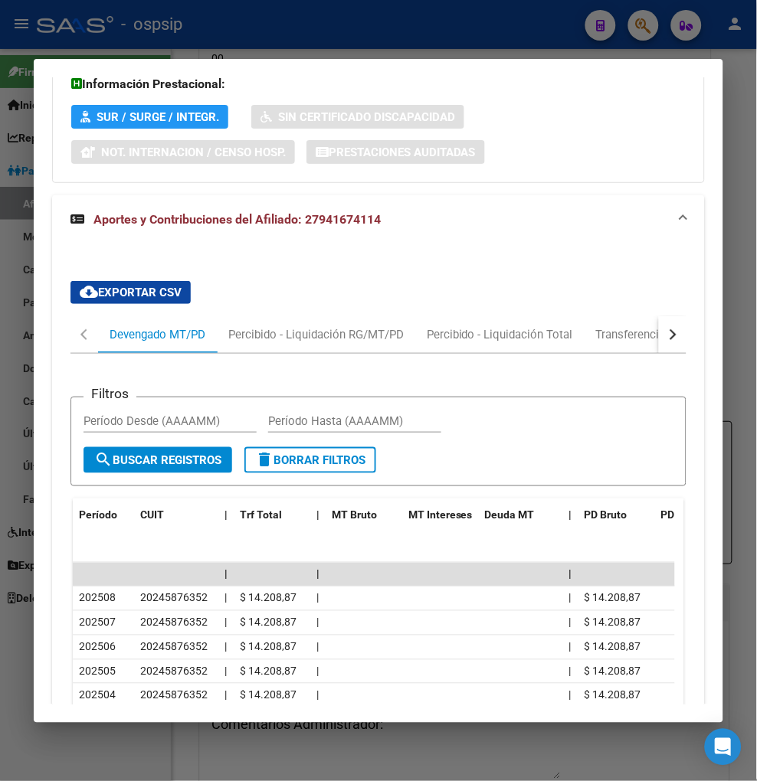
scroll to position [1696, 0]
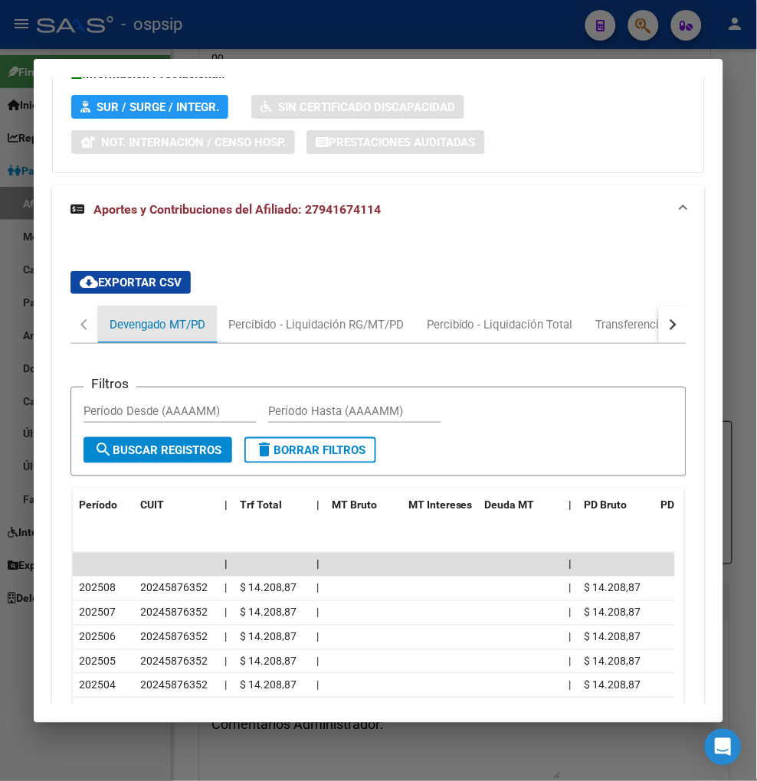
click at [126, 316] on div "Devengado MT/PD" at bounding box center [158, 324] width 96 height 17
click at [633, 28] on div at bounding box center [378, 390] width 757 height 781
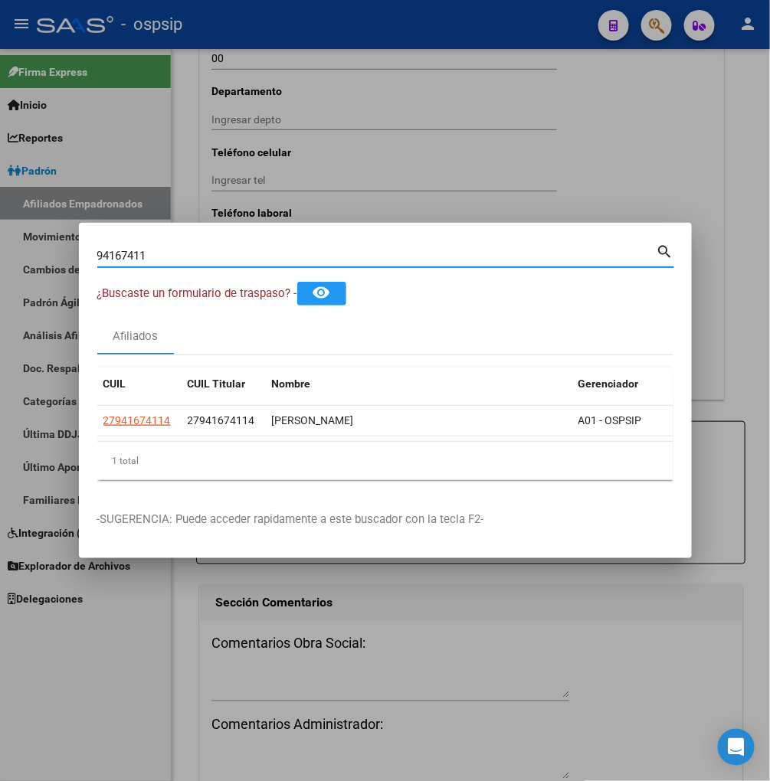
drag, startPoint x: 152, startPoint y: 248, endPoint x: 280, endPoint y: 188, distance: 141.5
click at [153, 249] on input "94167411" at bounding box center [376, 256] width 559 height 14
type input "9"
type input "28907058"
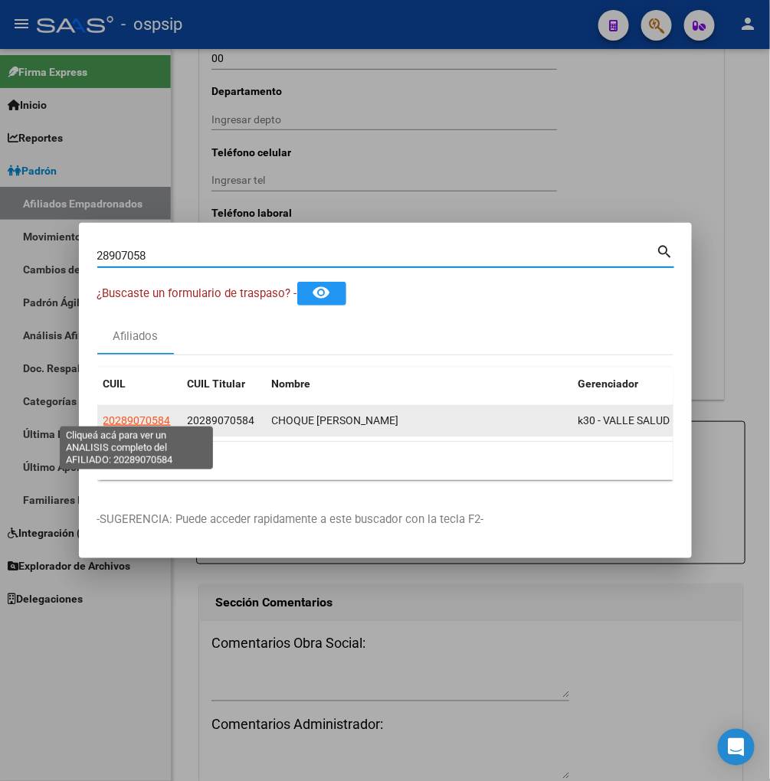
click at [126, 416] on span "20289070584" at bounding box center [136, 420] width 67 height 12
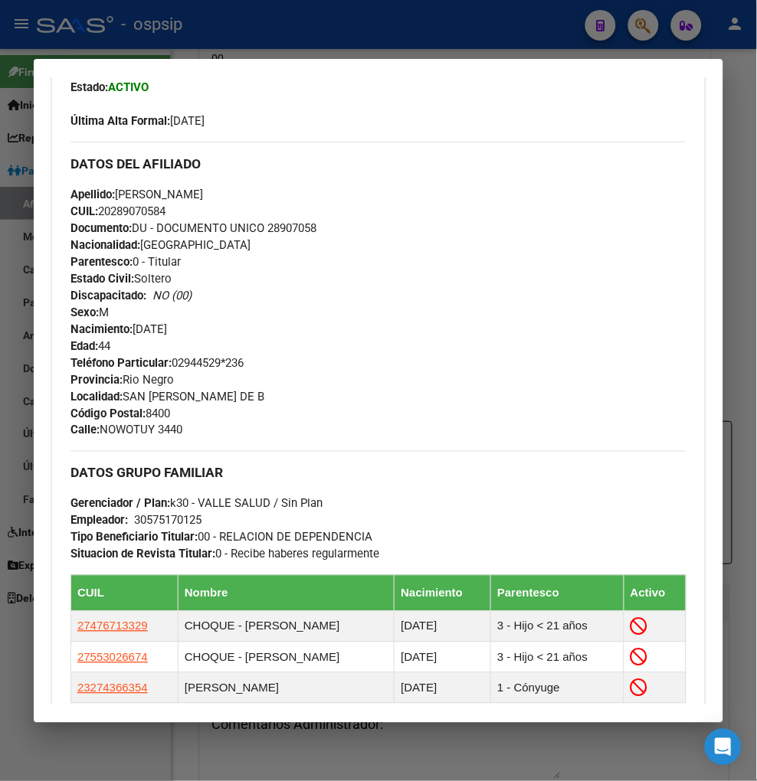
scroll to position [680, 0]
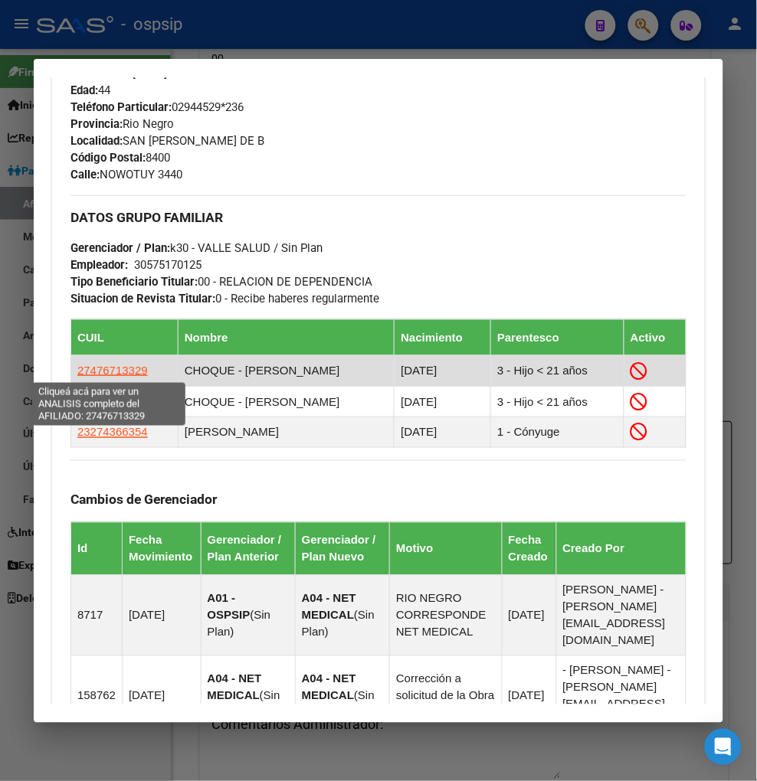
click at [101, 372] on span "27476713329" at bounding box center [112, 370] width 70 height 13
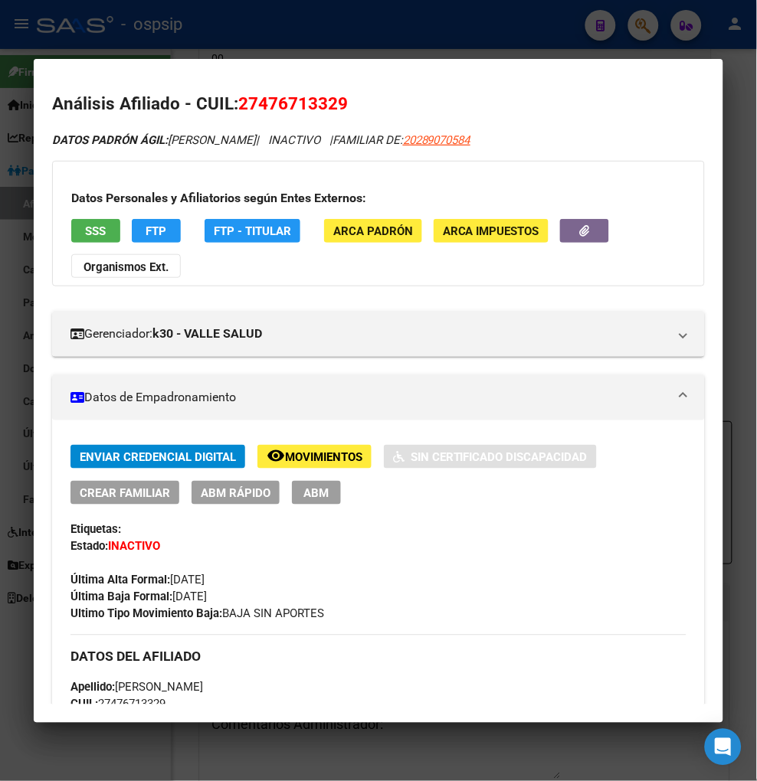
click at [360, 453] on span "Movimientos" at bounding box center [323, 457] width 77 height 14
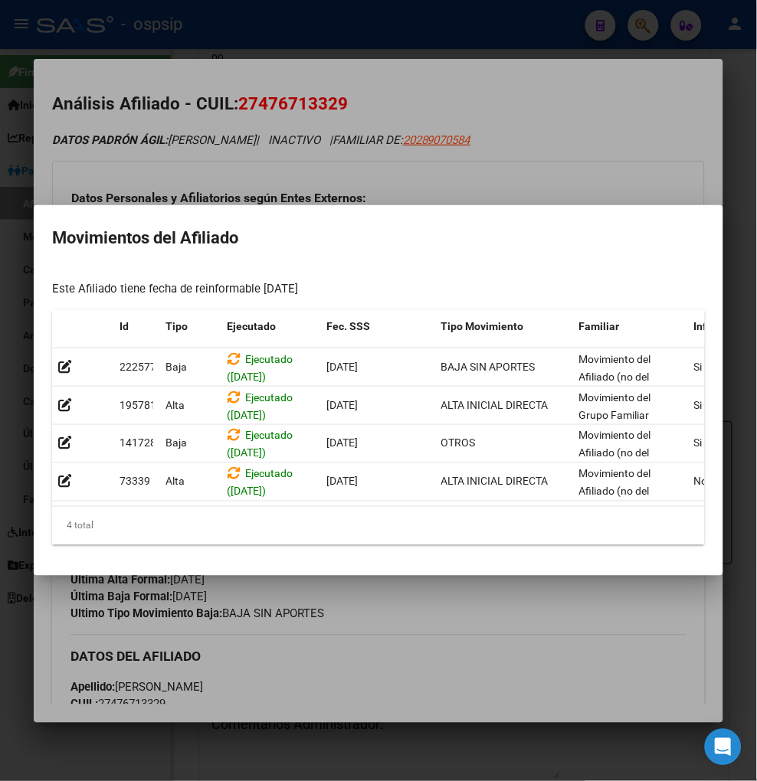
click at [517, 613] on div at bounding box center [378, 390] width 757 height 781
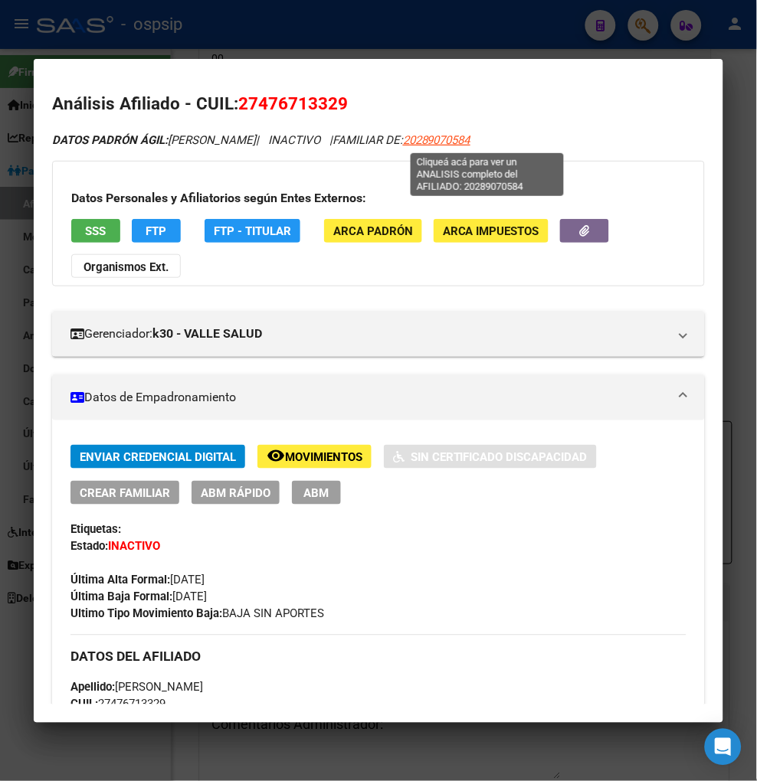
click at [470, 141] on span "20289070584" at bounding box center [436, 140] width 67 height 14
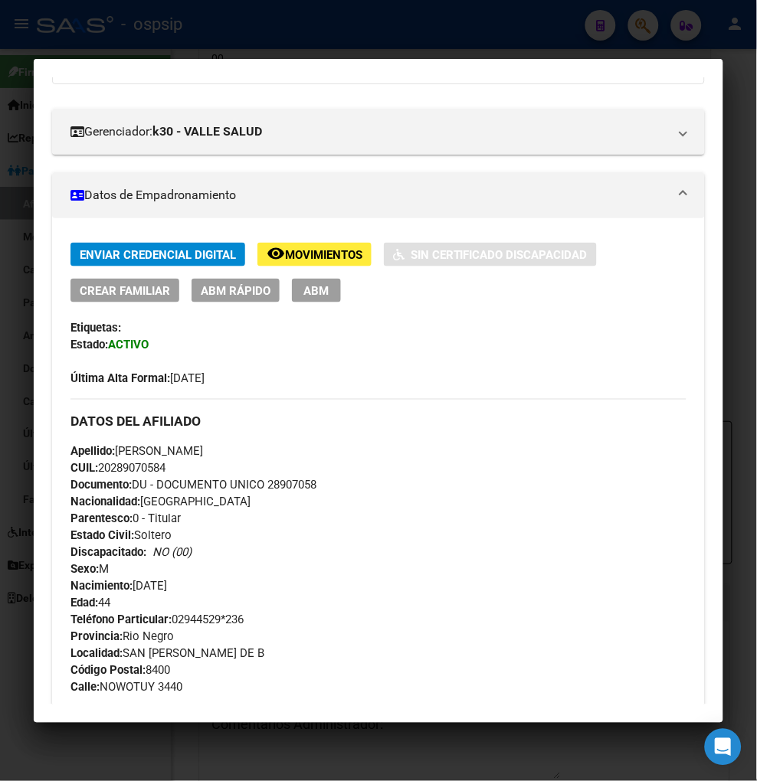
scroll to position [85, 0]
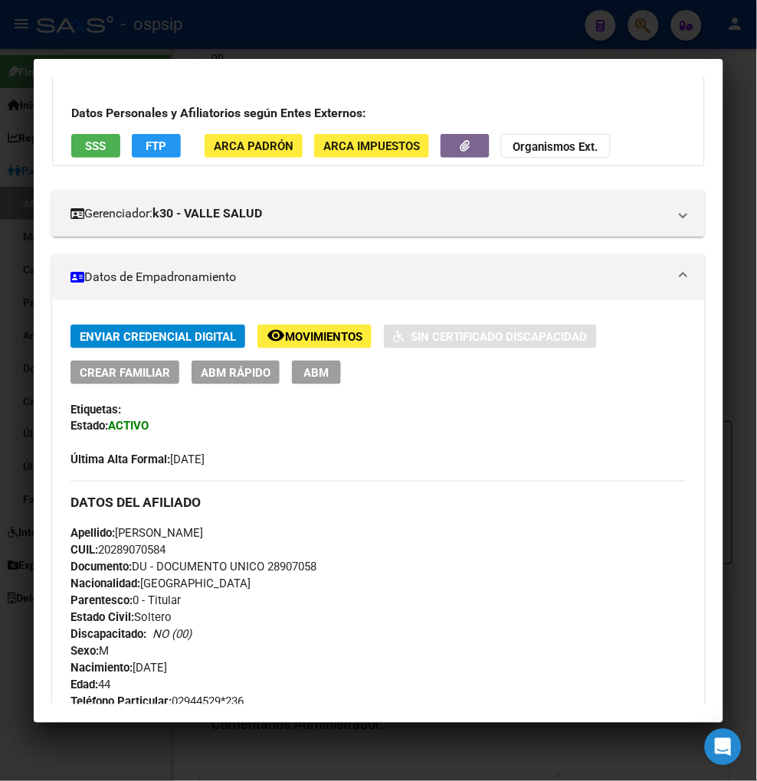
click at [329, 332] on span "Movimientos" at bounding box center [323, 337] width 77 height 14
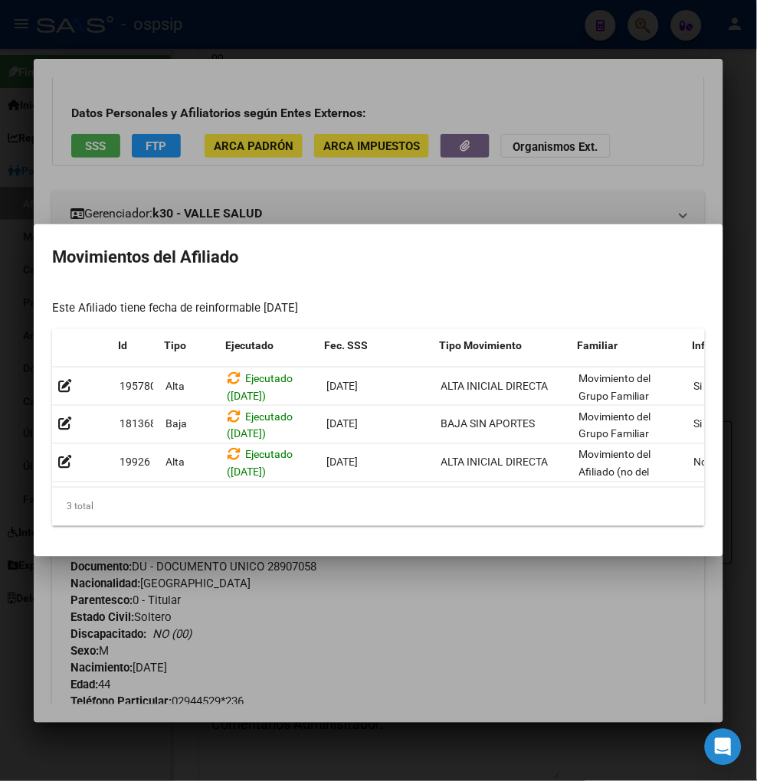
scroll to position [0, 327]
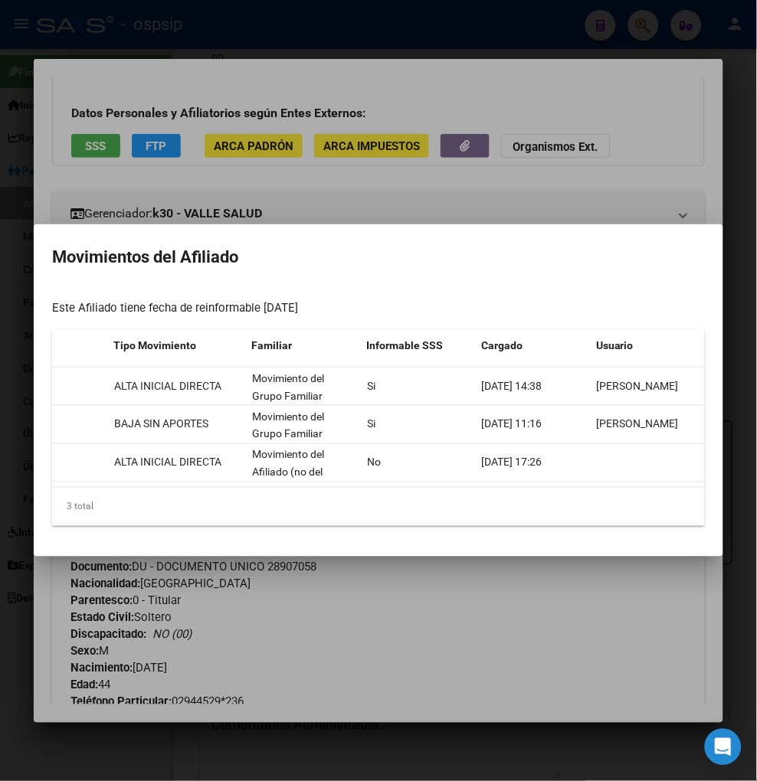
drag, startPoint x: 514, startPoint y: 608, endPoint x: 506, endPoint y: 602, distance: 9.8
click at [513, 608] on div at bounding box center [378, 390] width 757 height 781
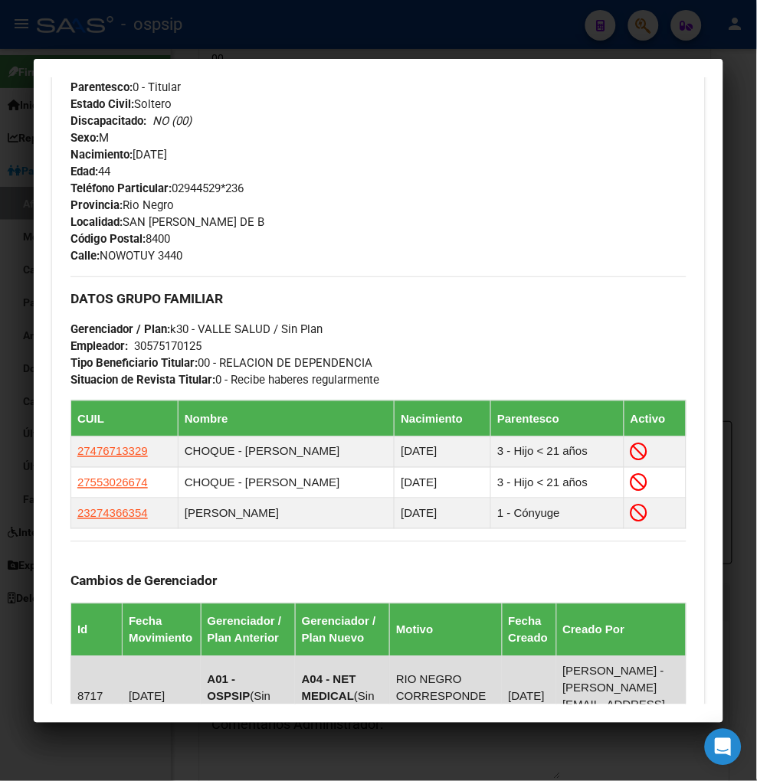
scroll to position [766, 0]
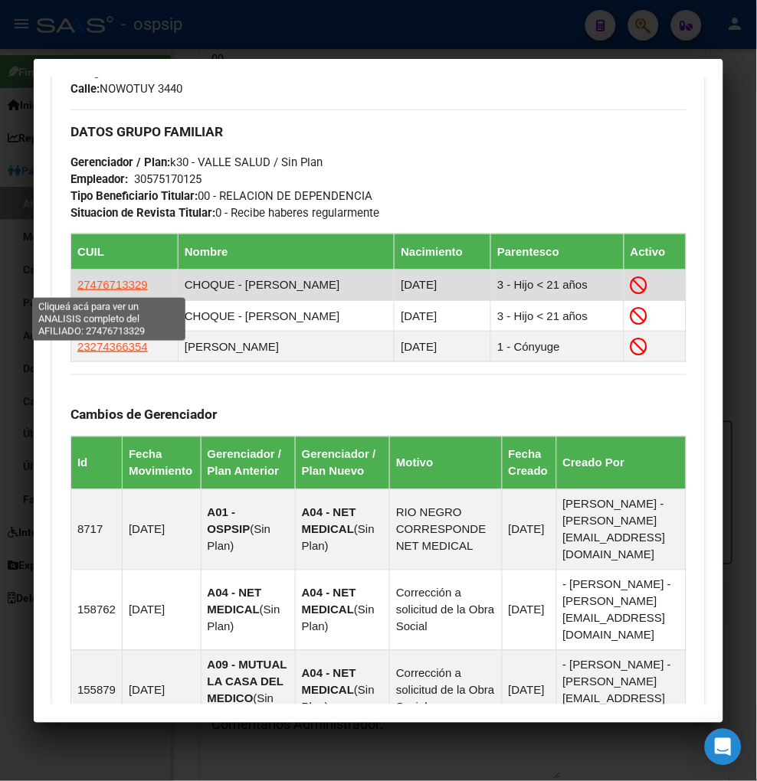
click at [113, 287] on span "27476713329" at bounding box center [112, 284] width 70 height 13
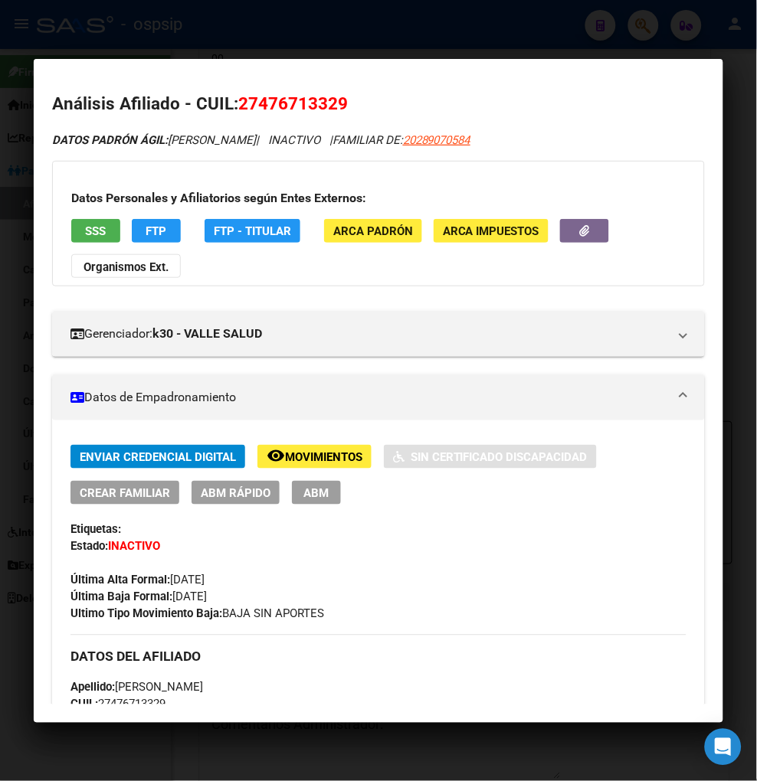
click at [324, 454] on span "Movimientos" at bounding box center [323, 457] width 77 height 14
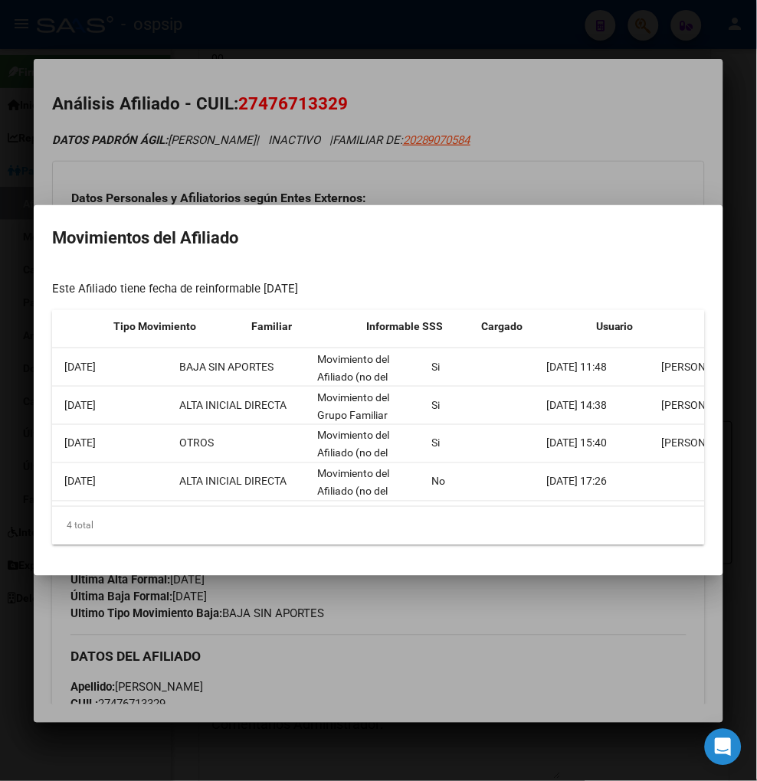
scroll to position [0, 327]
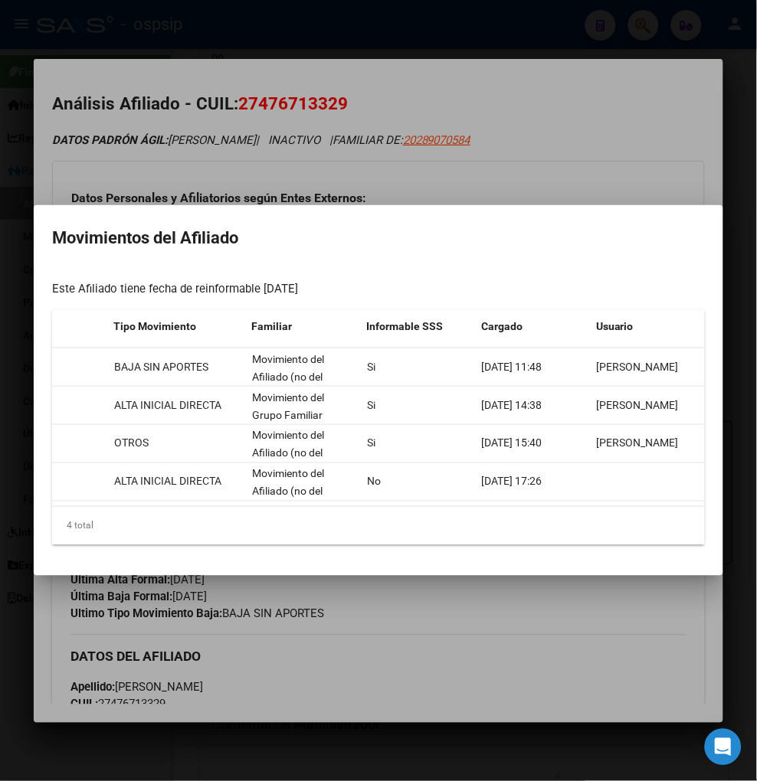
click at [466, 640] on div at bounding box center [378, 390] width 757 height 781
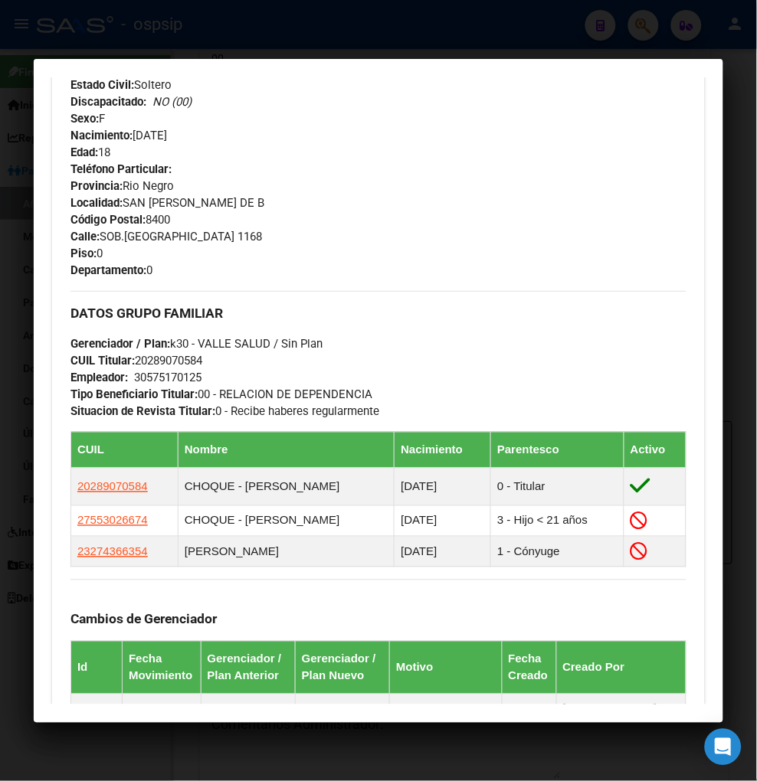
scroll to position [851, 0]
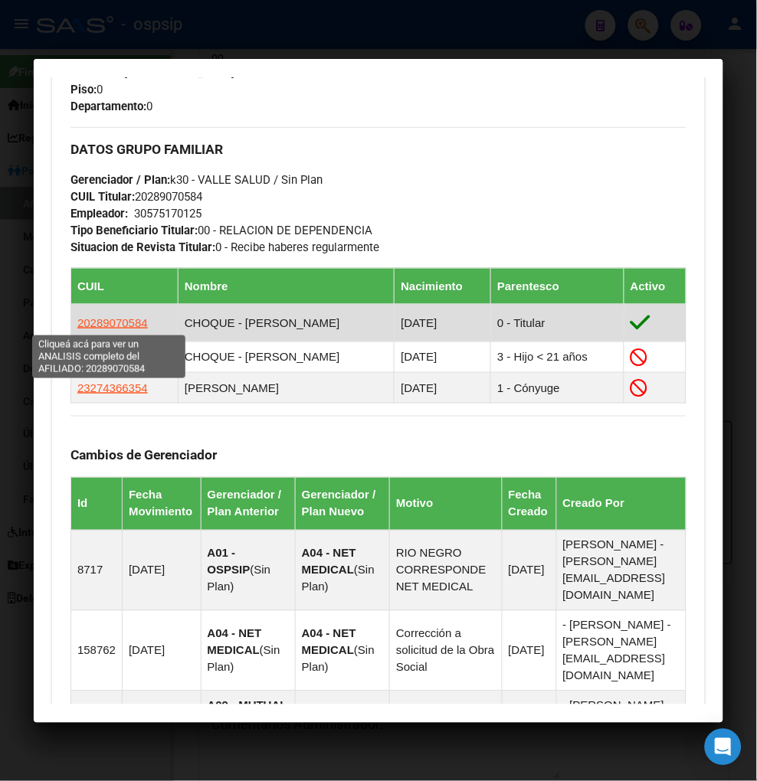
click at [113, 322] on span "20289070584" at bounding box center [112, 322] width 70 height 13
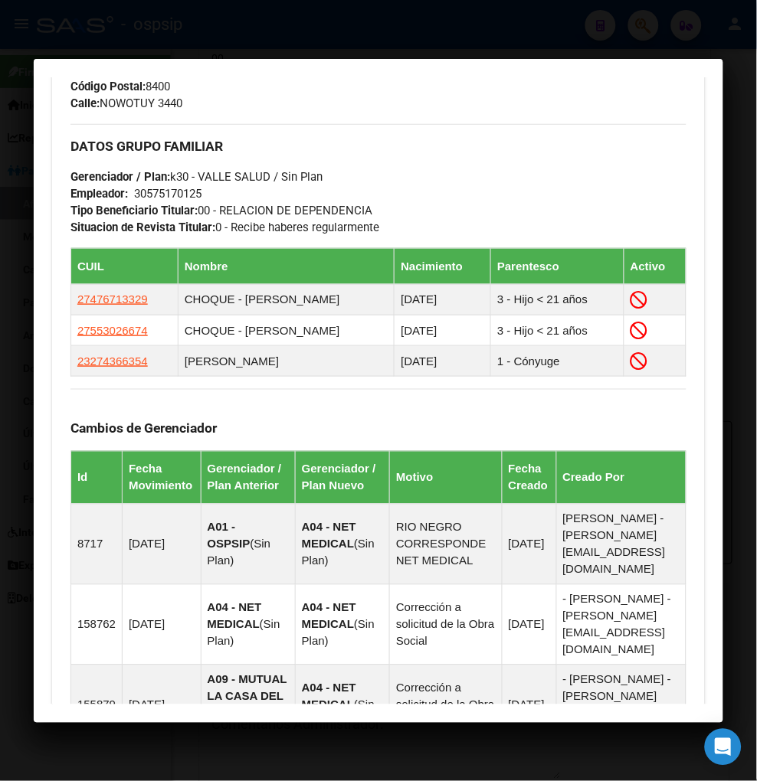
scroll to position [766, 0]
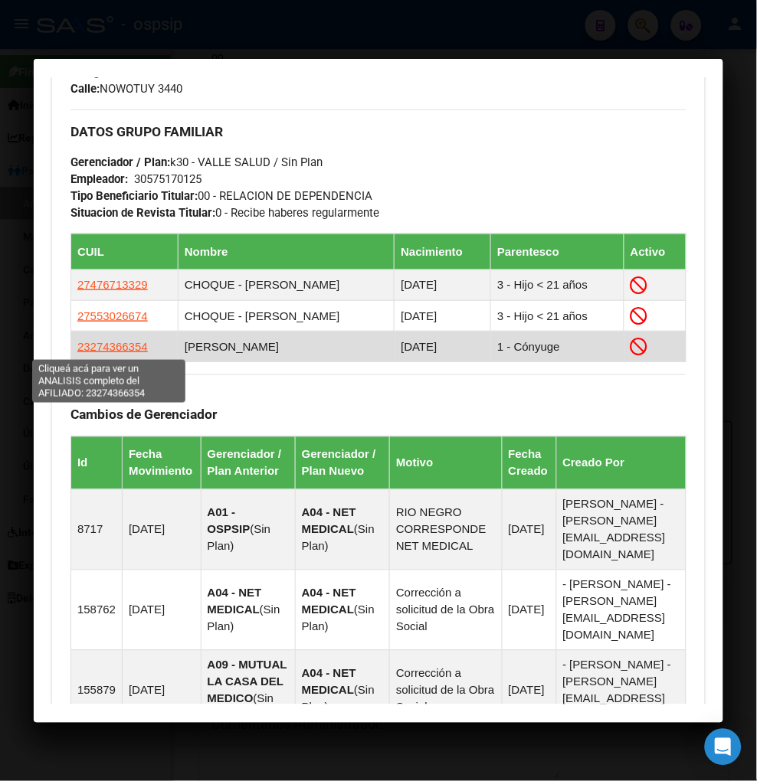
click at [110, 348] on span "23274366354" at bounding box center [112, 346] width 70 height 13
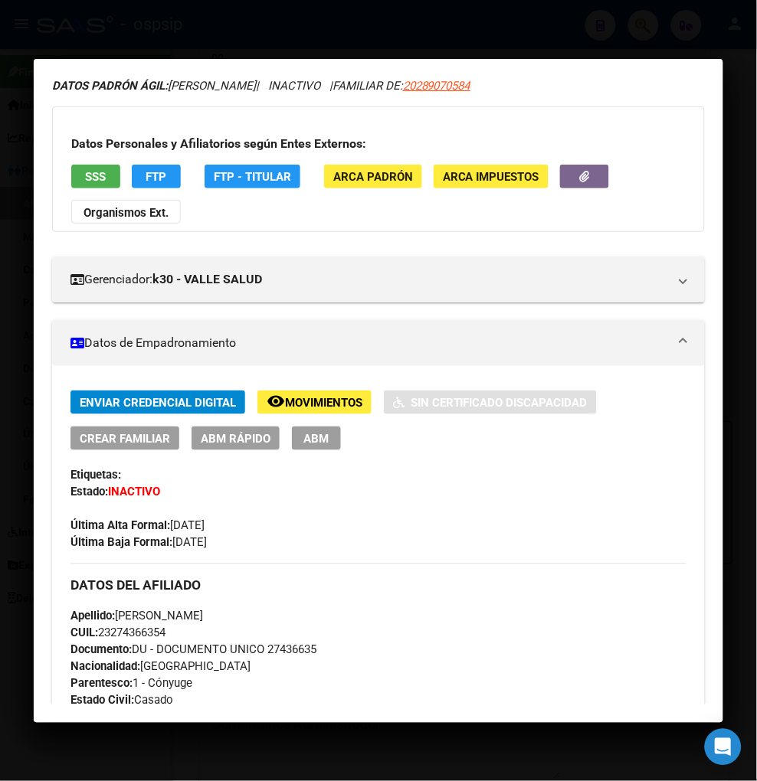
scroll to position [85, 0]
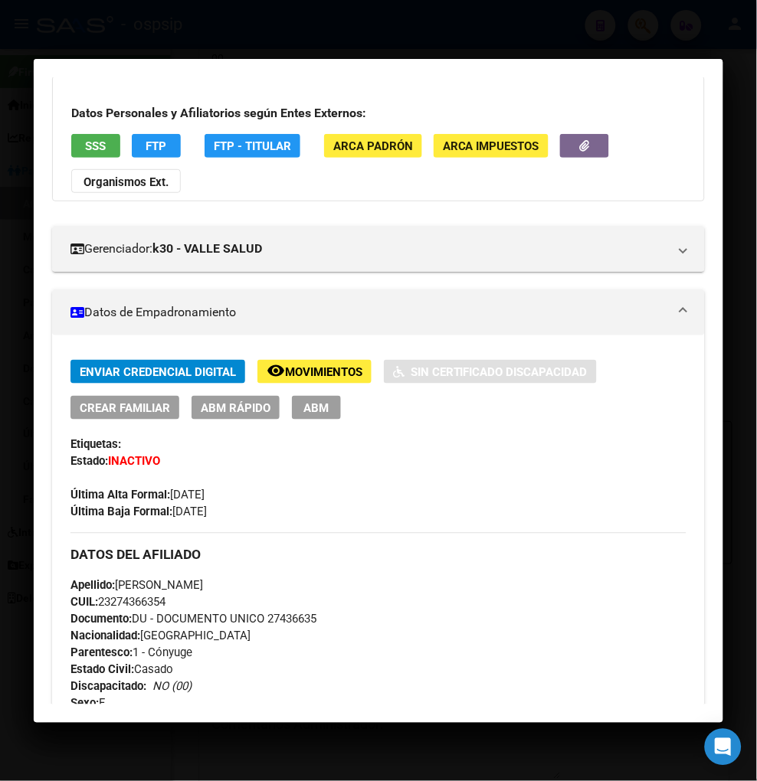
click at [314, 371] on span "Movimientos" at bounding box center [323, 372] width 77 height 14
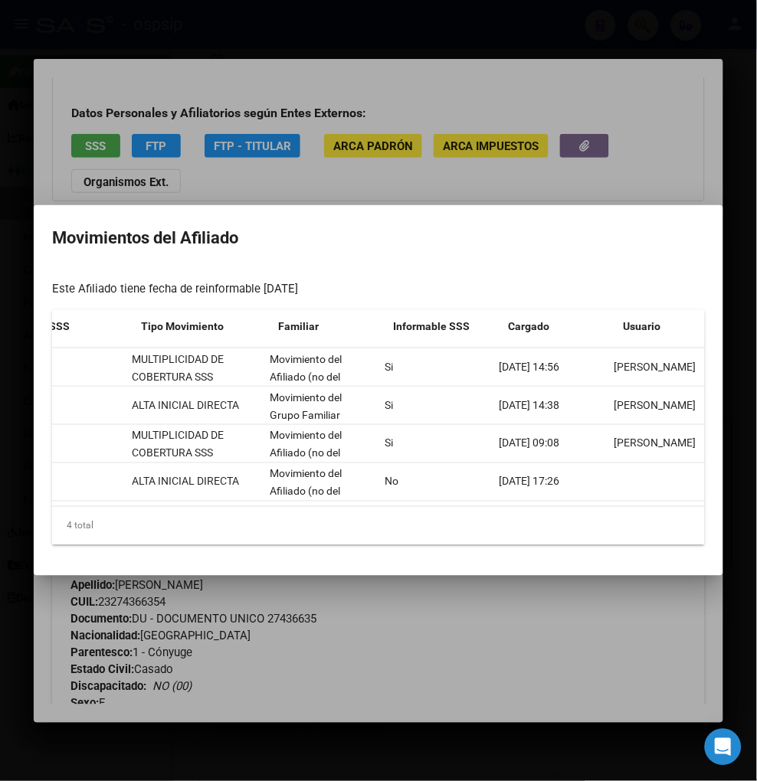
scroll to position [0, 327]
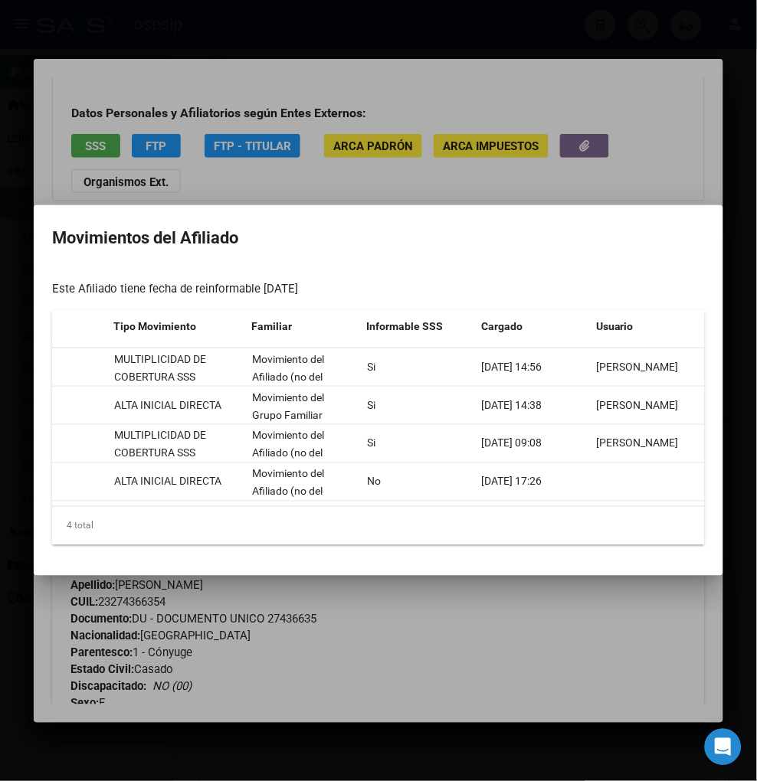
click at [525, 663] on div at bounding box center [378, 390] width 757 height 781
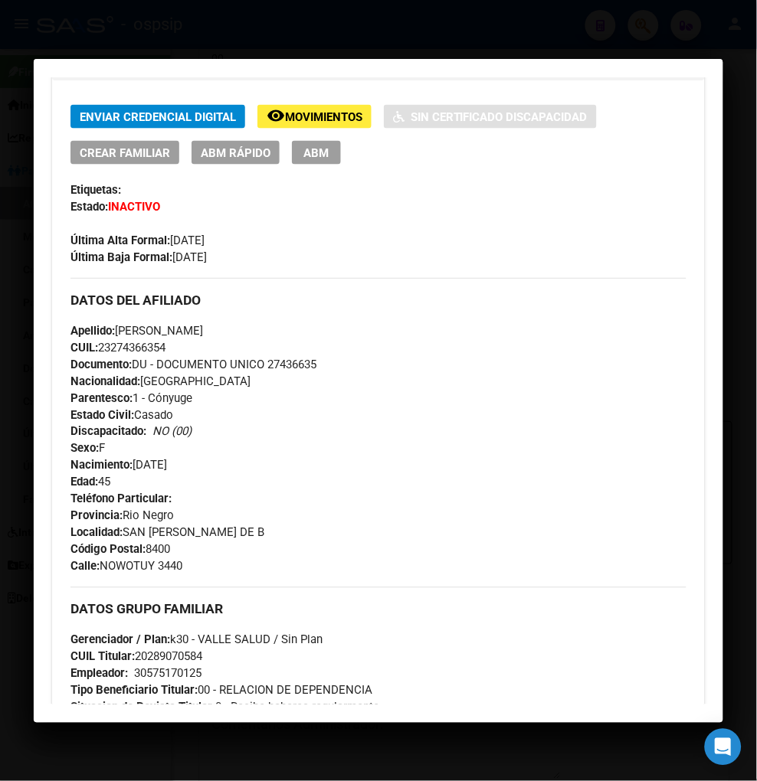
scroll to position [0, 0]
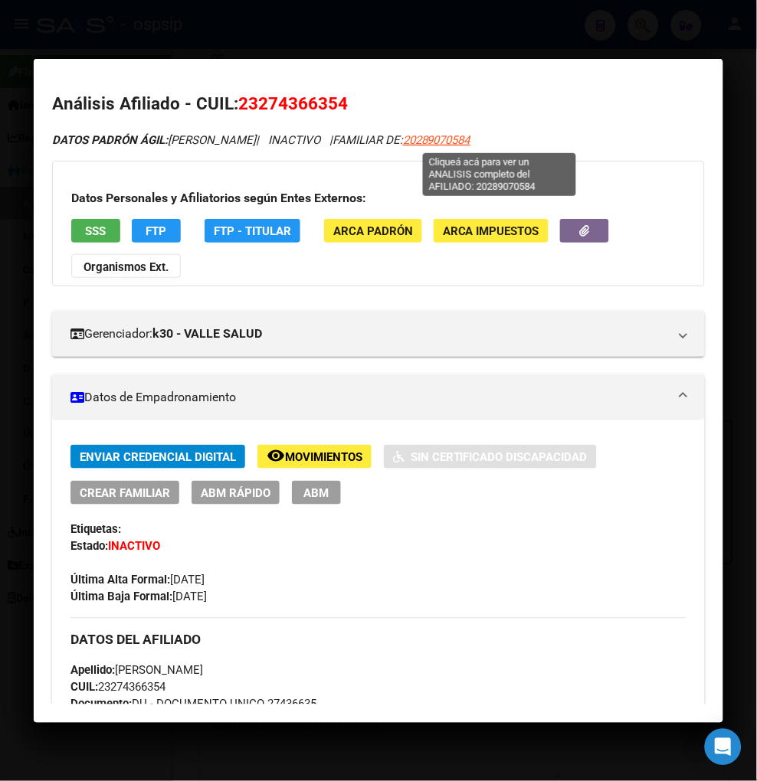
click at [470, 142] on span "20289070584" at bounding box center [436, 140] width 67 height 14
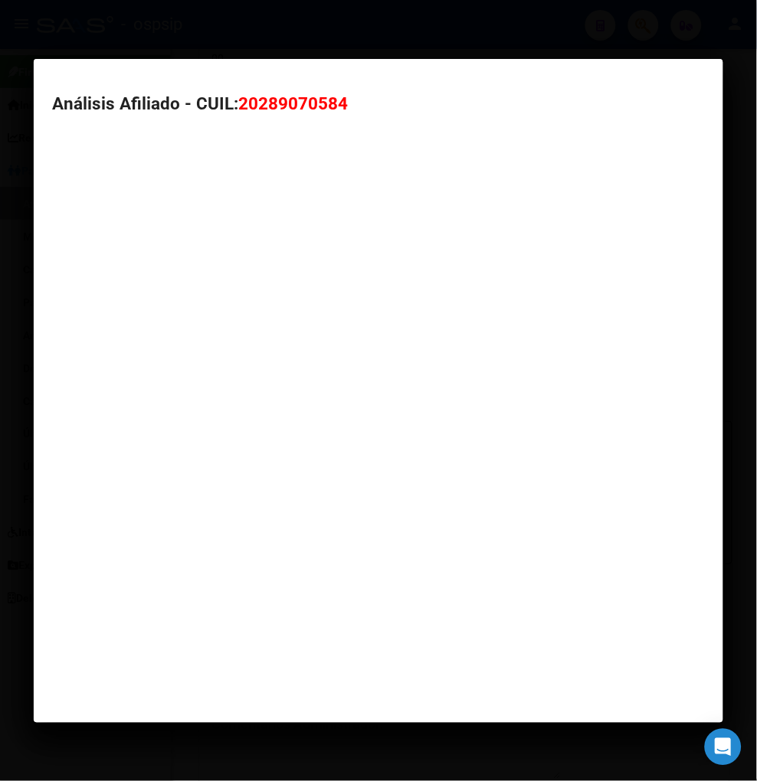
type textarea "20289070584"
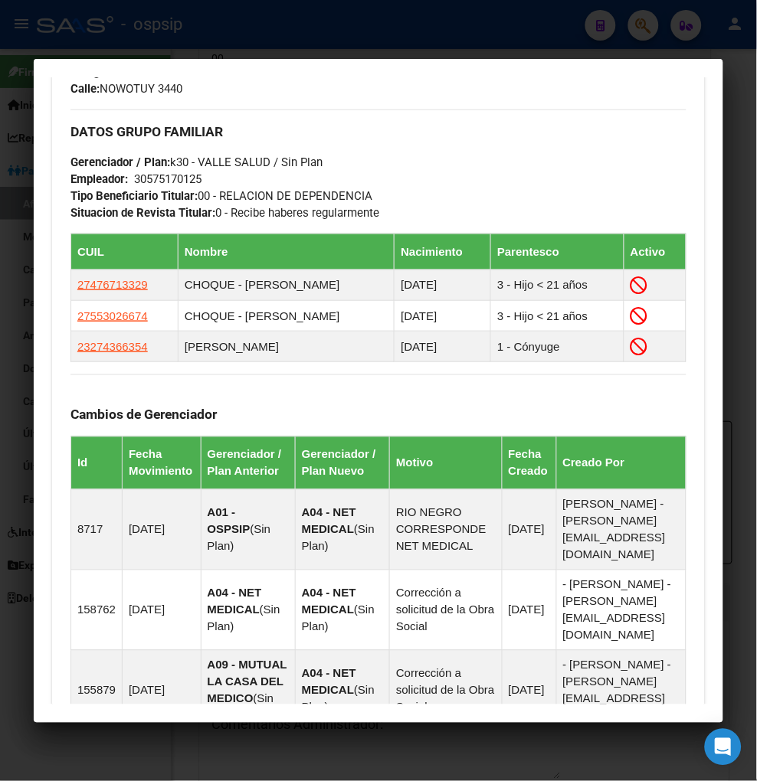
click at [651, 32] on div at bounding box center [378, 390] width 757 height 781
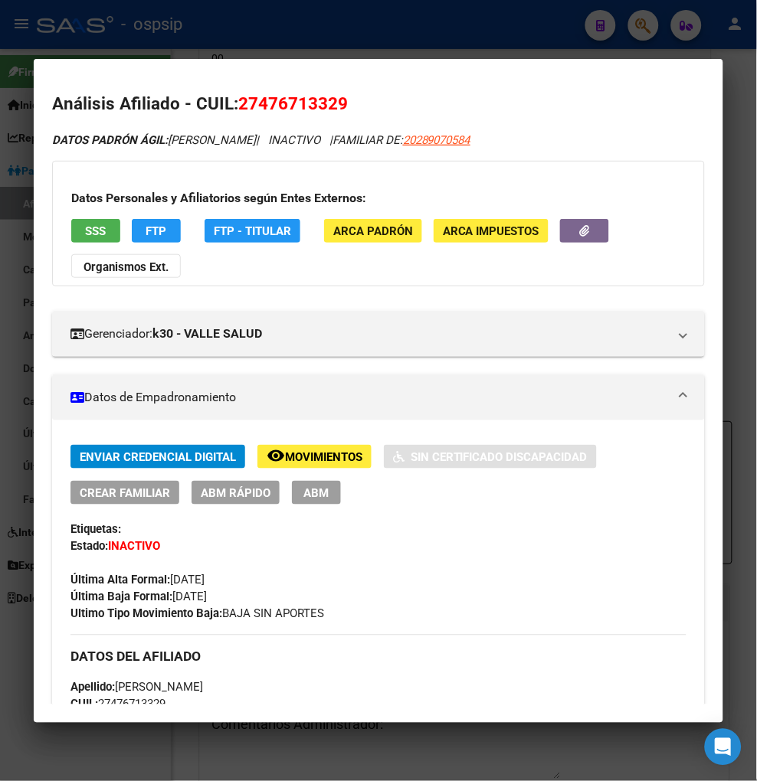
click at [640, 26] on div at bounding box center [378, 390] width 757 height 781
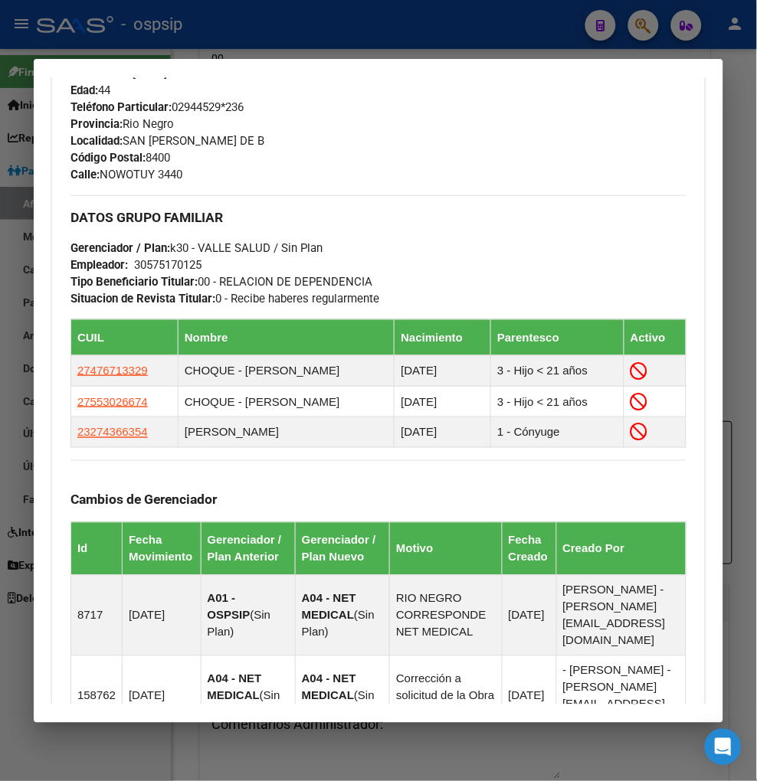
click at [641, 31] on div at bounding box center [378, 390] width 757 height 781
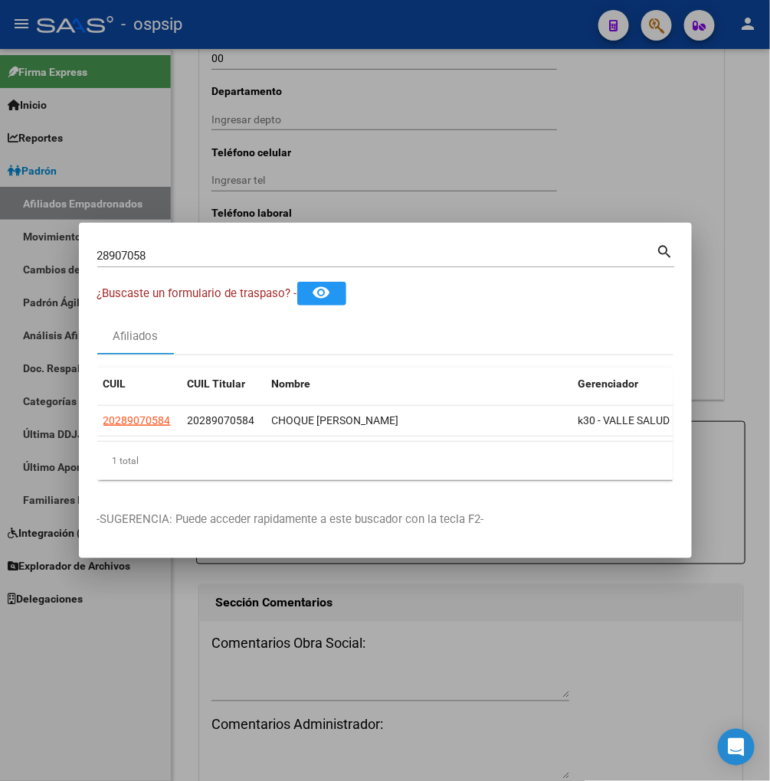
click at [185, 244] on div "28907058 Buscar (apellido, dni, [PERSON_NAME], [PERSON_NAME], cuit, obra social)" at bounding box center [376, 255] width 559 height 23
type input "2"
type input "22064649"
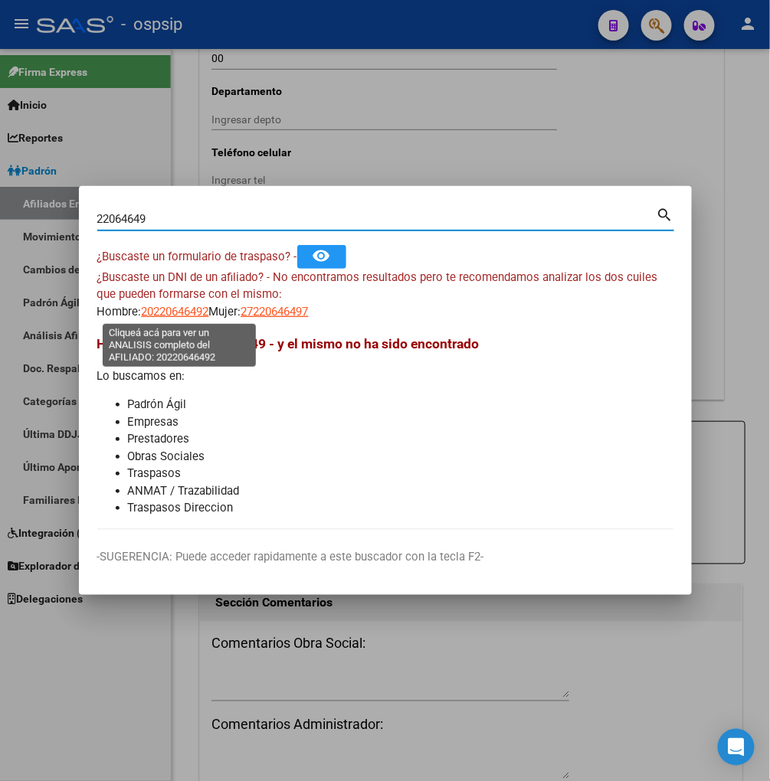
click at [182, 312] on span "20220646492" at bounding box center [175, 312] width 67 height 14
type textarea "20220646492"
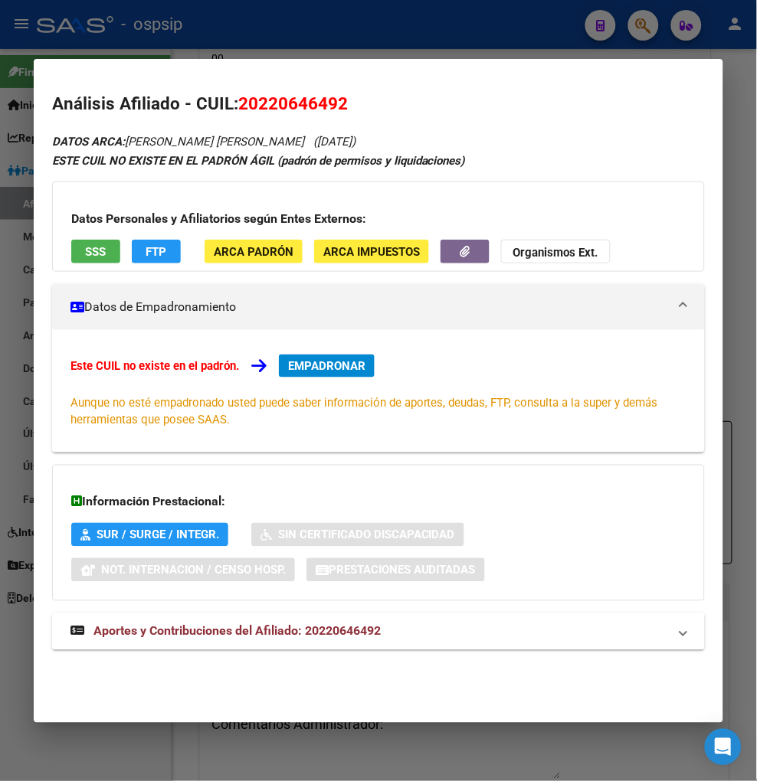
click at [238, 638] on span "Aportes y Contribuciones del Afiliado: 20220646492" at bounding box center [236, 631] width 287 height 15
